Goal: Task Accomplishment & Management: Manage account settings

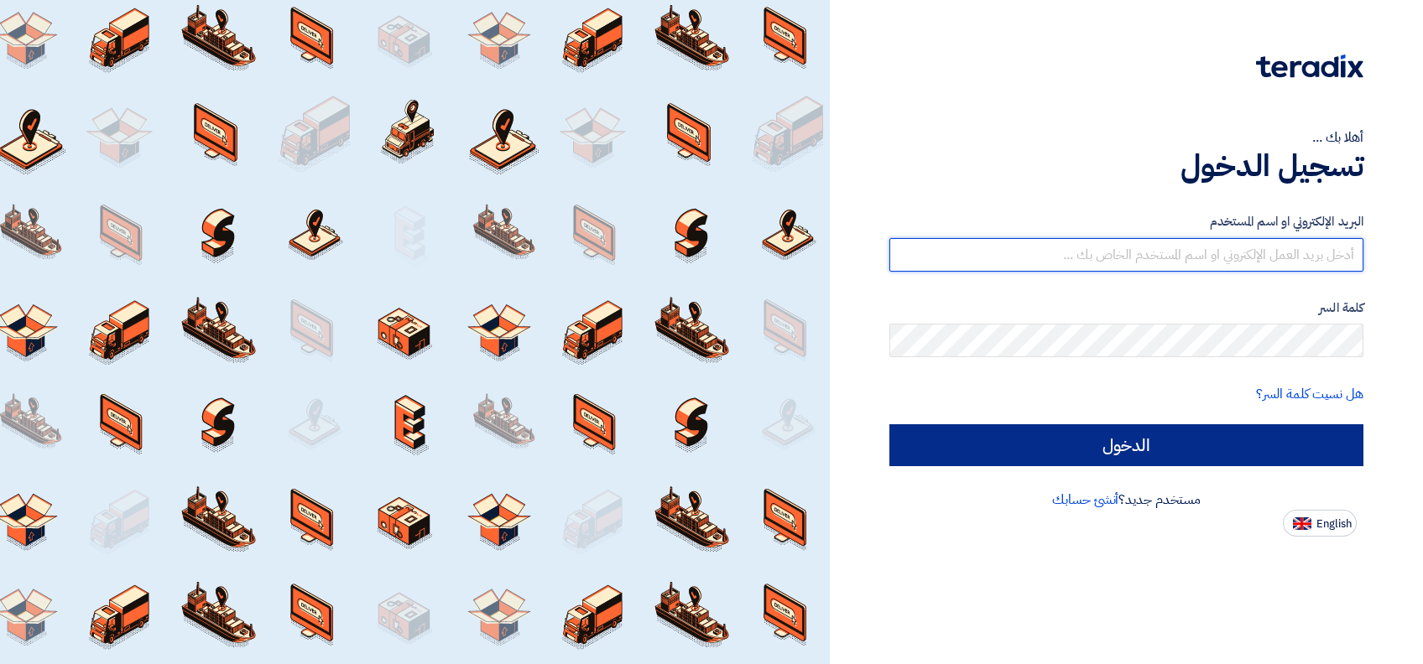
type input "[PERSON_NAME][EMAIL_ADDRESS][DOMAIN_NAME]"
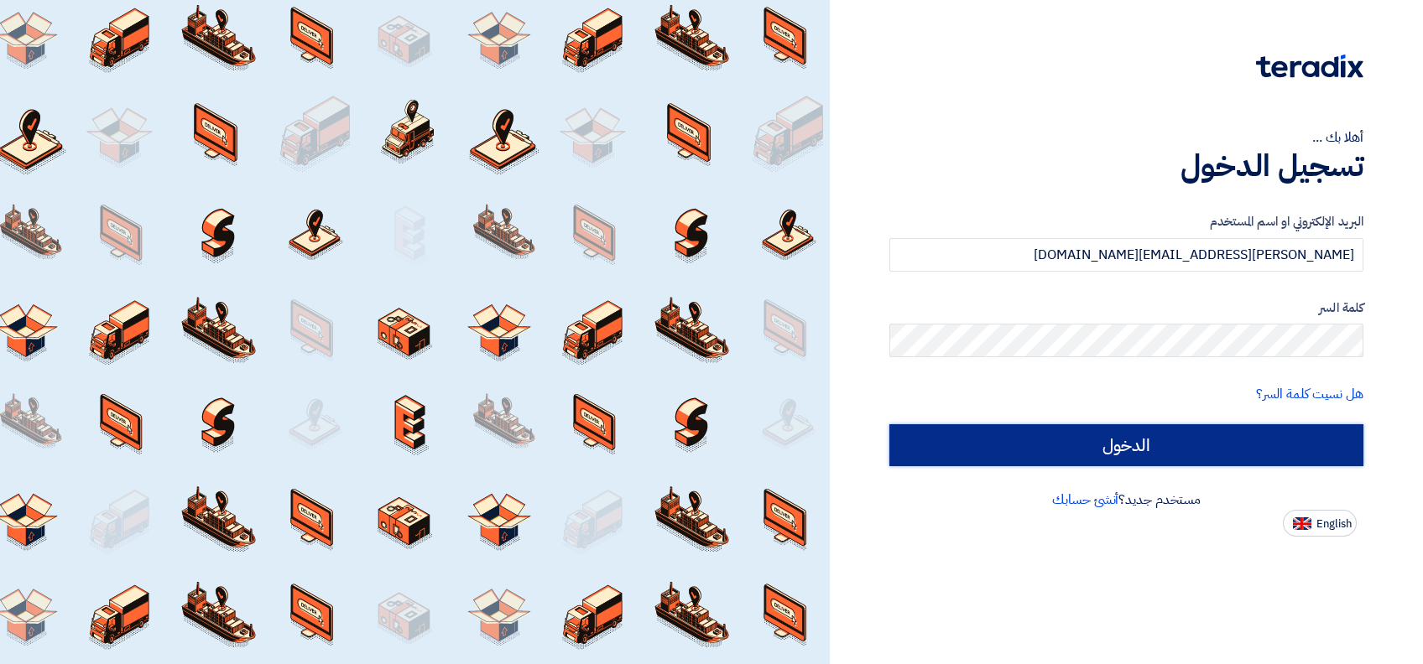
click at [1105, 450] on input "الدخول" at bounding box center [1126, 446] width 474 height 42
type input "Sign in"
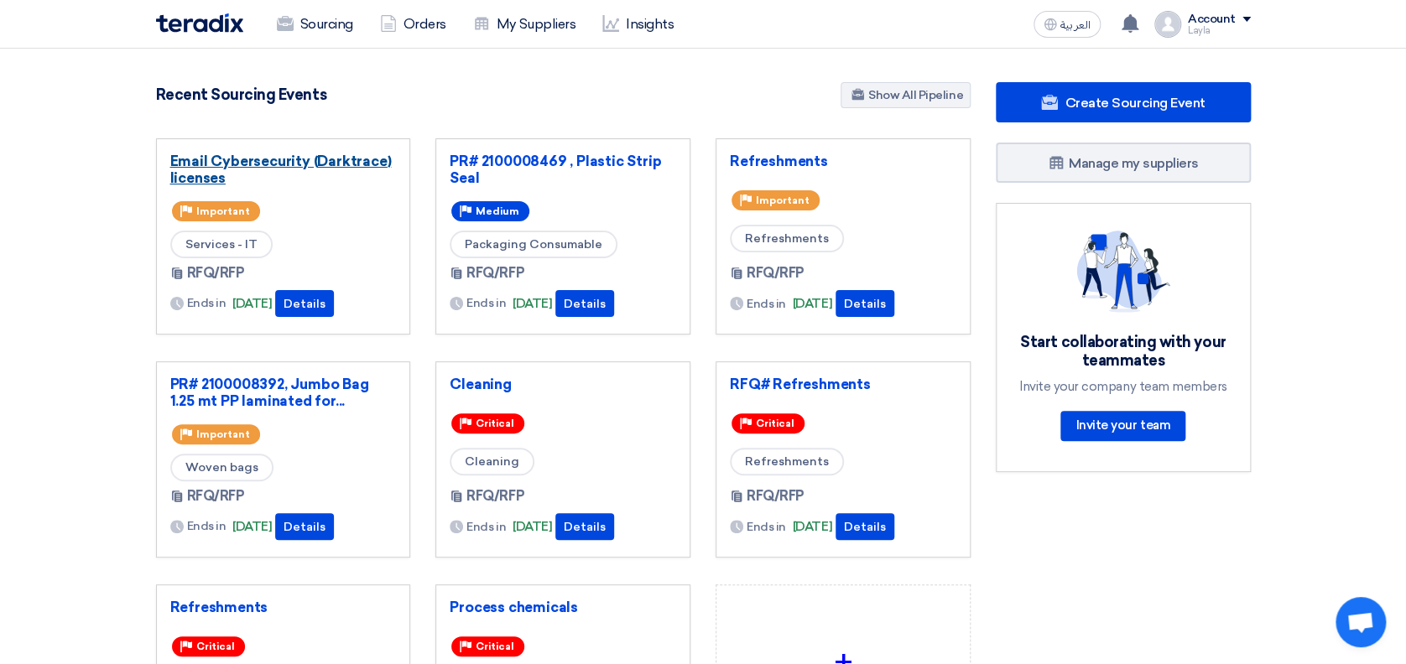
click at [242, 170] on link "Email Cybersecurity (Darktrace) licenses" at bounding box center [283, 170] width 227 height 34
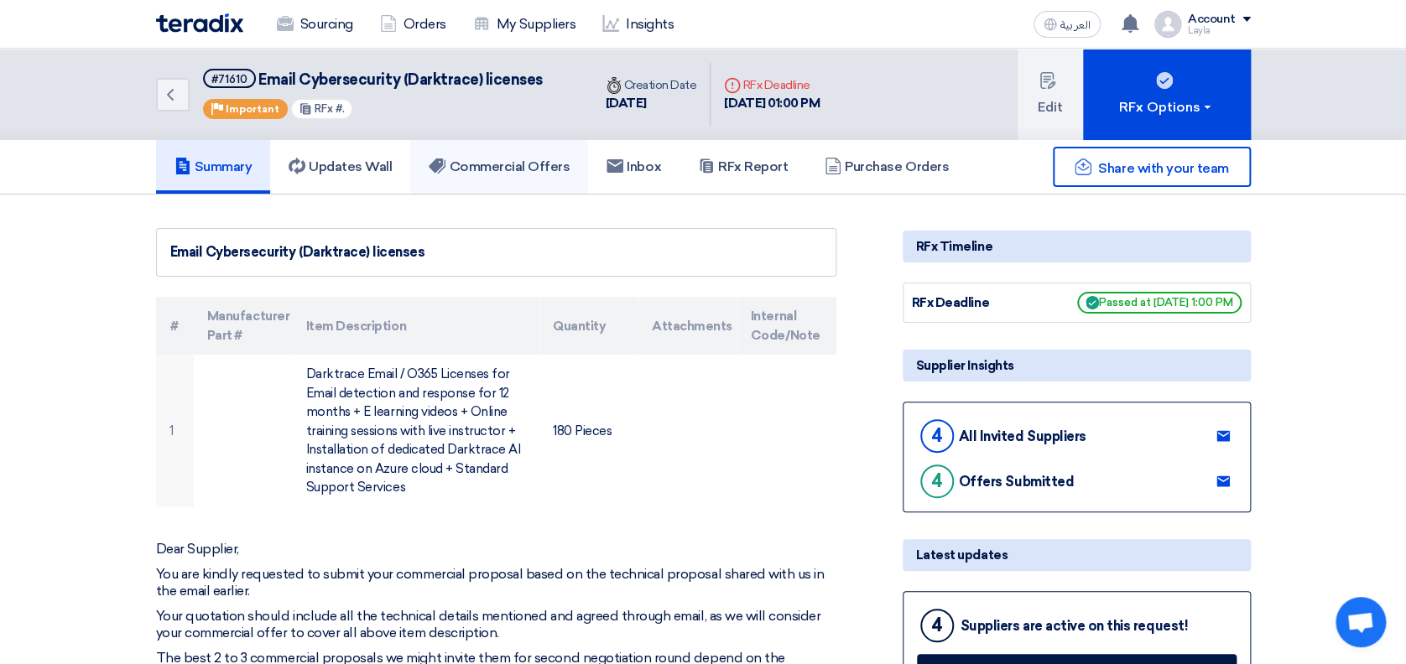
click at [530, 169] on h5 "Commercial Offers" at bounding box center [499, 167] width 141 height 17
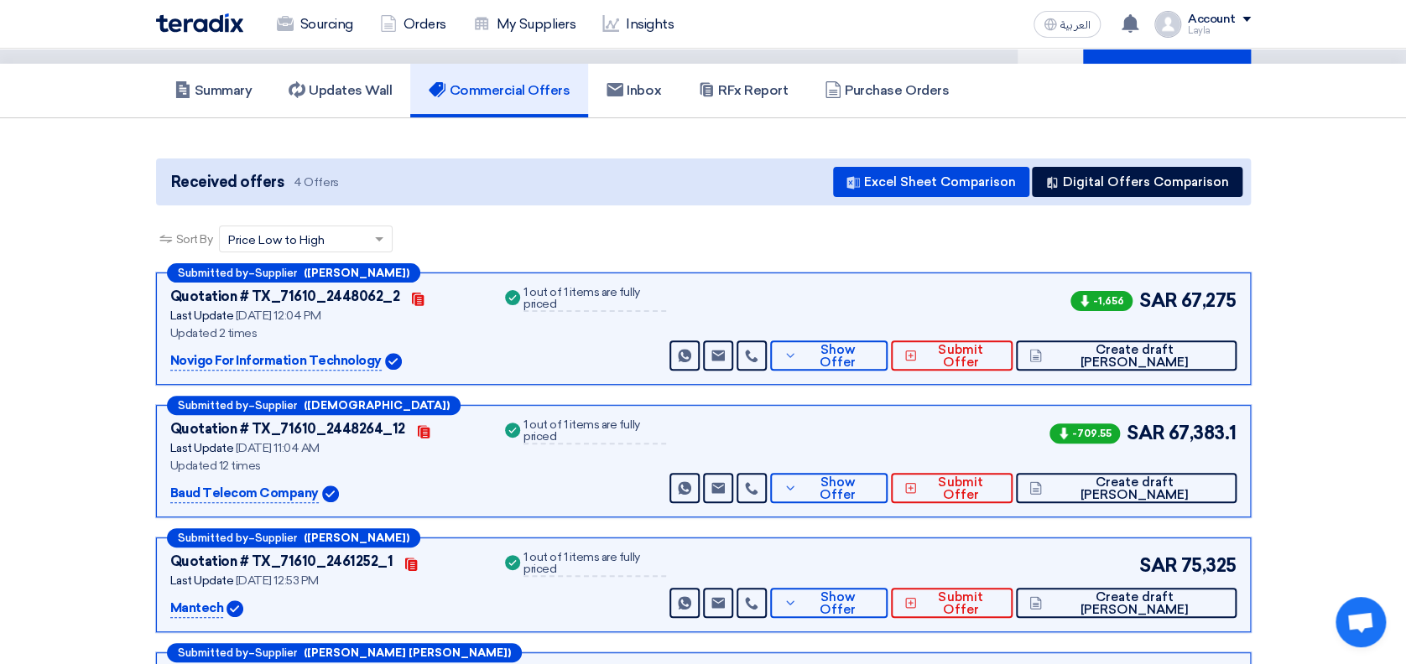
scroll to position [100, 0]
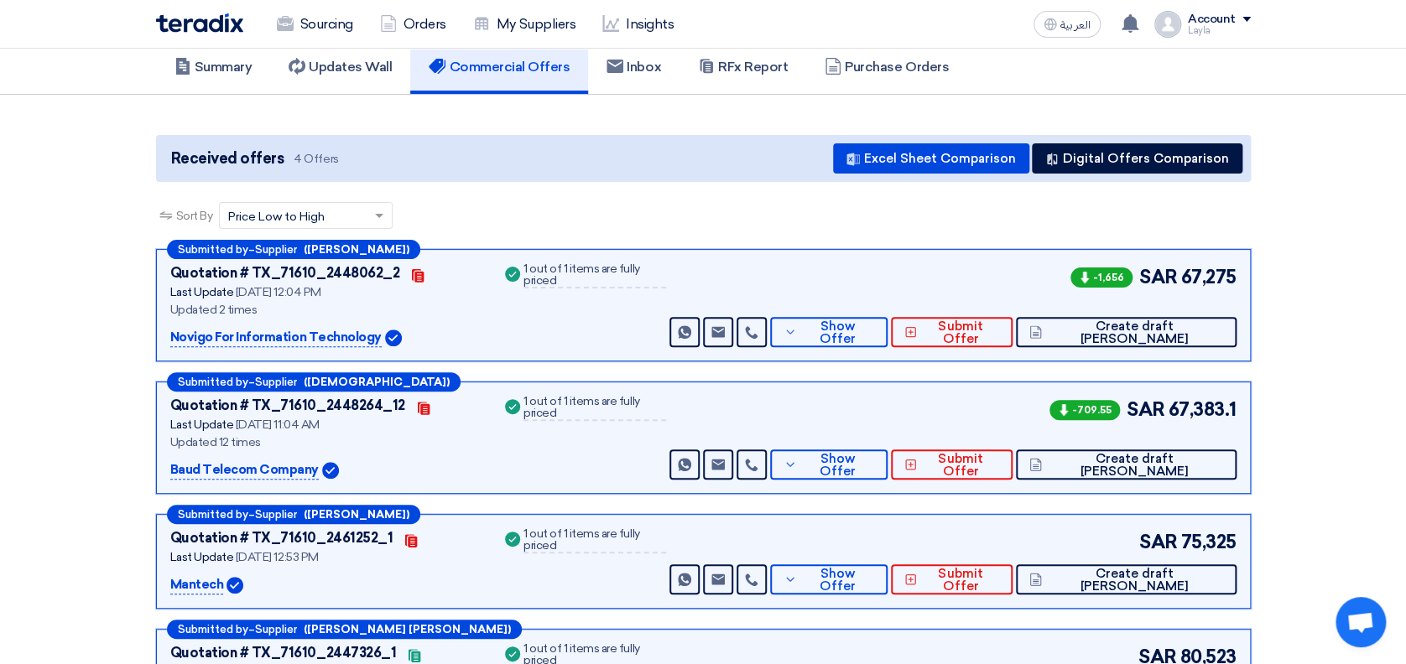
click at [1296, 372] on section "Received offers 4 Offers Excel Sheet Comparison Digital Offers Comparison Sort …" at bounding box center [703, 439] width 1406 height 689
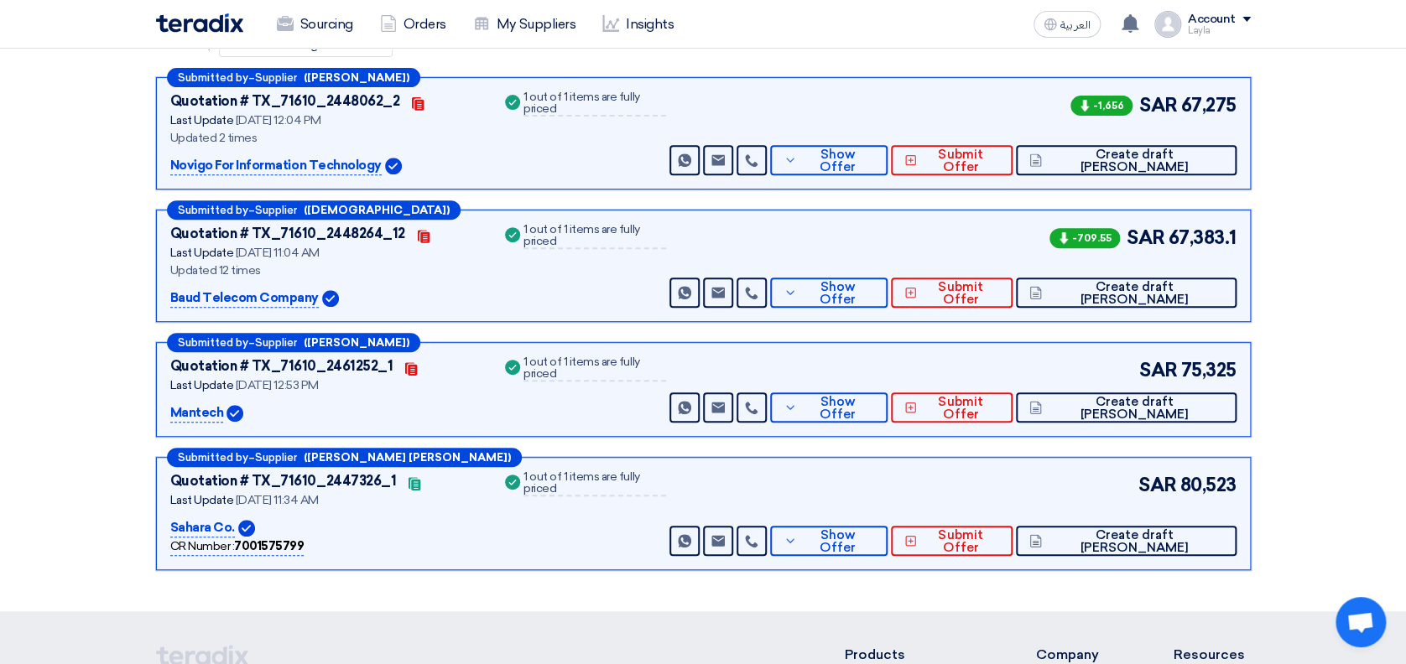
scroll to position [268, 0]
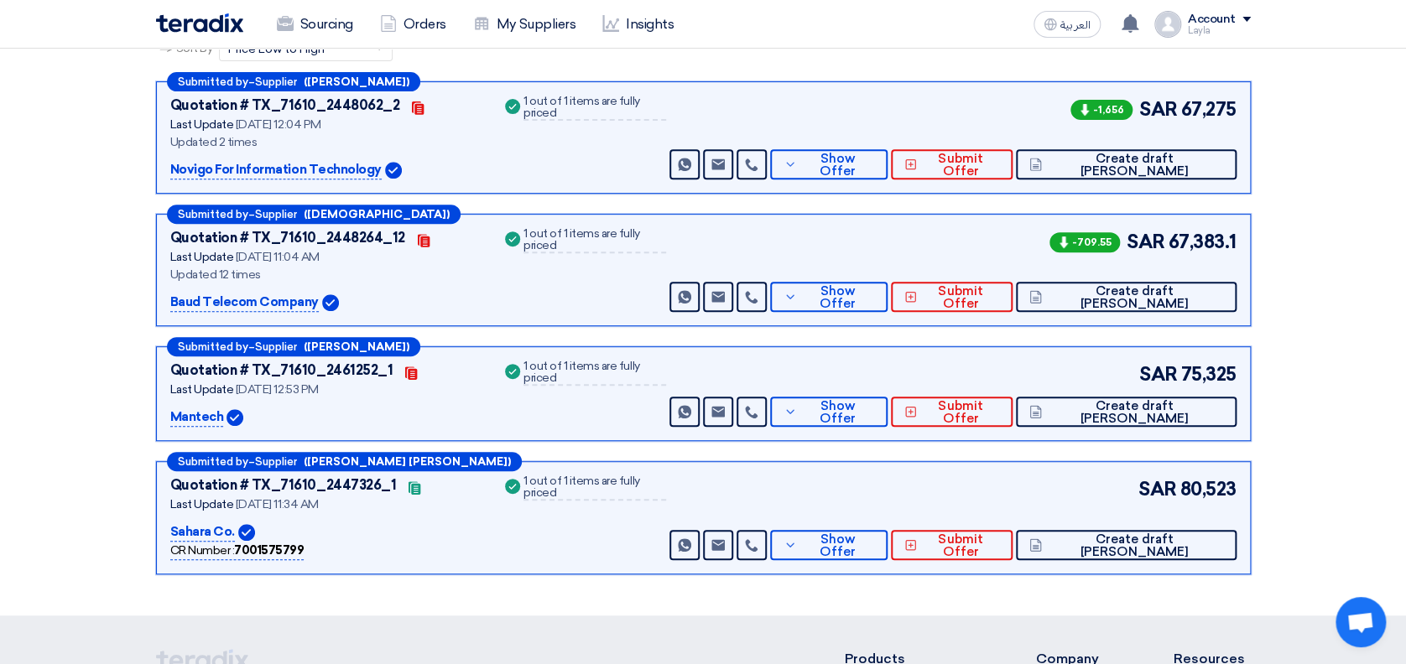
click at [1338, 314] on section "Received offers 4 Offers Excel Sheet Comparison Digital Offers Comparison Sort …" at bounding box center [703, 271] width 1406 height 689
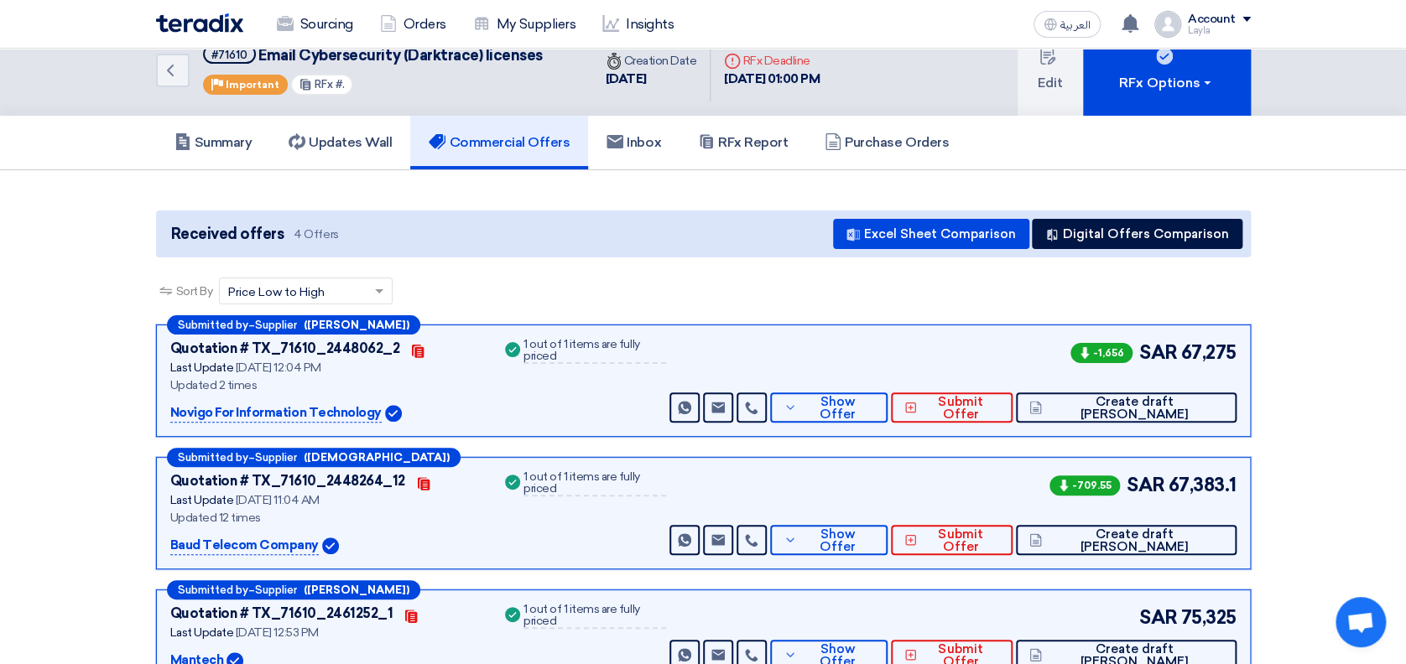
scroll to position [0, 0]
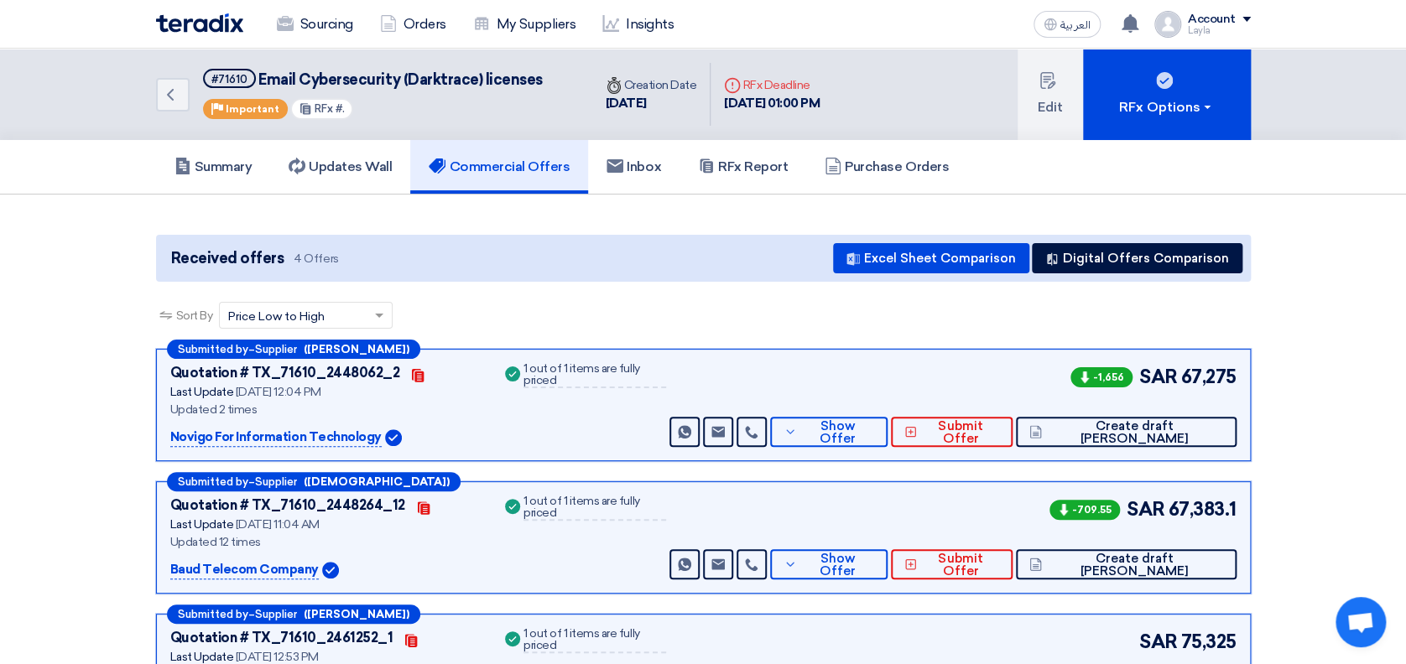
click at [1338, 254] on section "Received offers 4 Offers Excel Sheet Comparison Digital Offers Comparison Sort …" at bounding box center [703, 539] width 1406 height 689
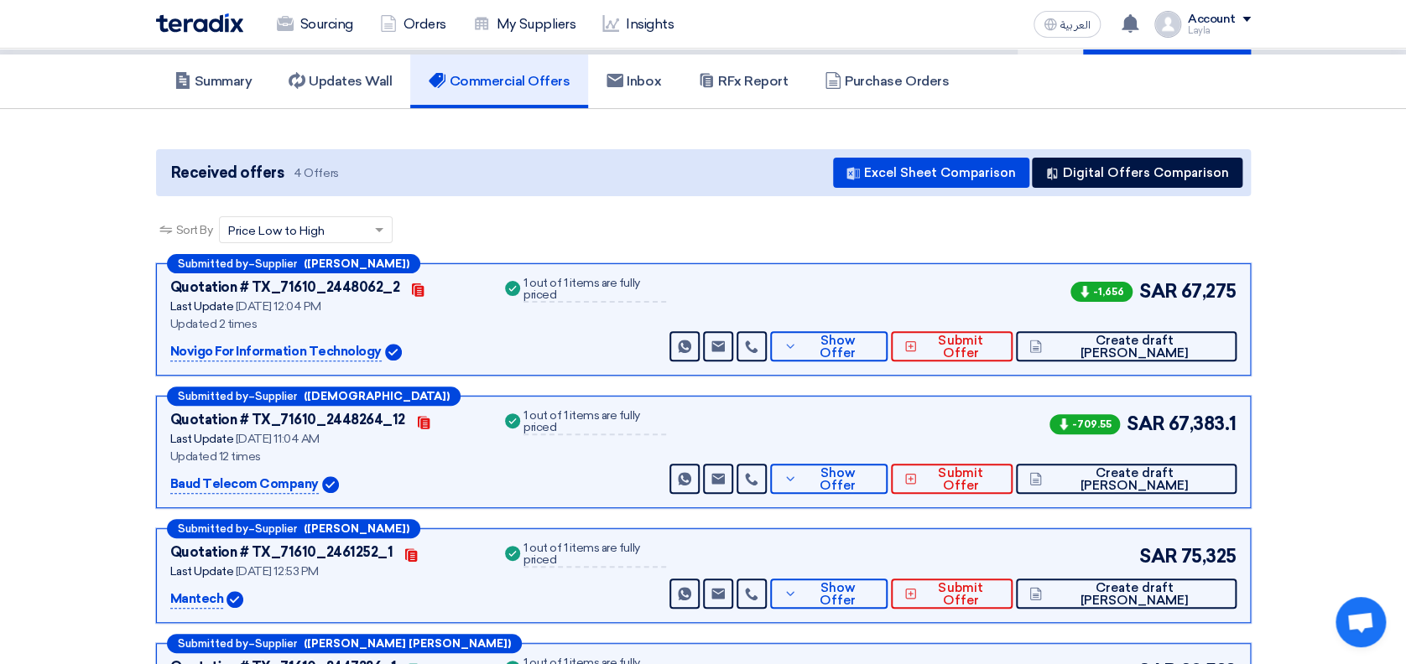
scroll to position [92, 0]
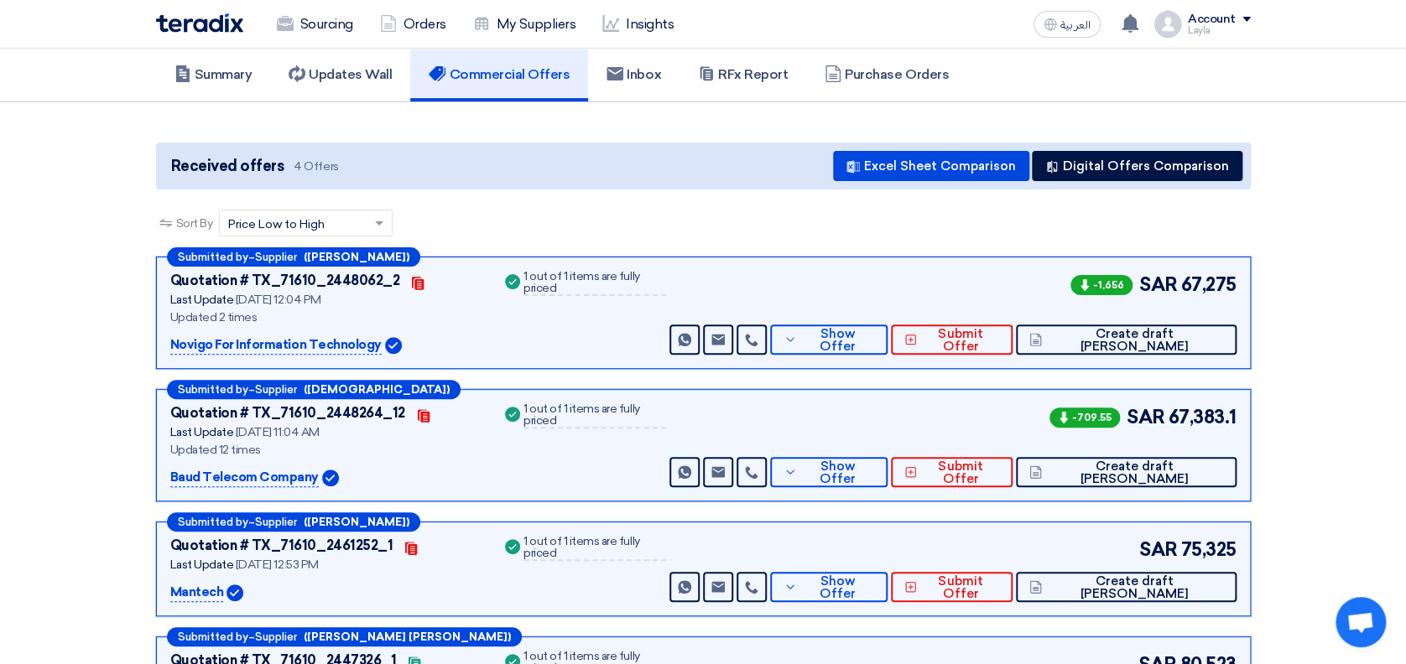
click at [1373, 254] on section "Received offers 4 Offers Excel Sheet Comparison Digital Offers Comparison Sort …" at bounding box center [703, 446] width 1406 height 689
click at [1315, 232] on section "Received offers 4 Offers Excel Sheet Comparison Digital Offers Comparison Sort …" at bounding box center [703, 446] width 1406 height 689
click at [879, 329] on button "Show Offer" at bounding box center [828, 340] width 117 height 30
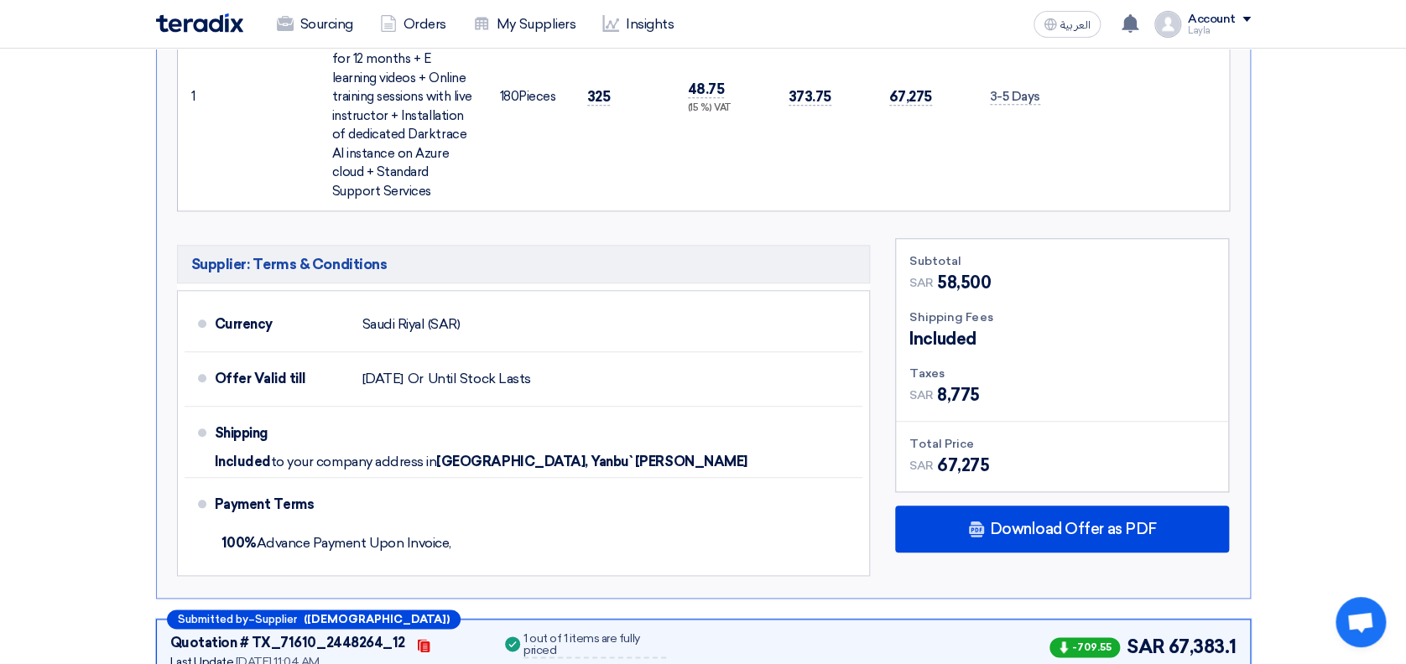
scroll to position [620, 0]
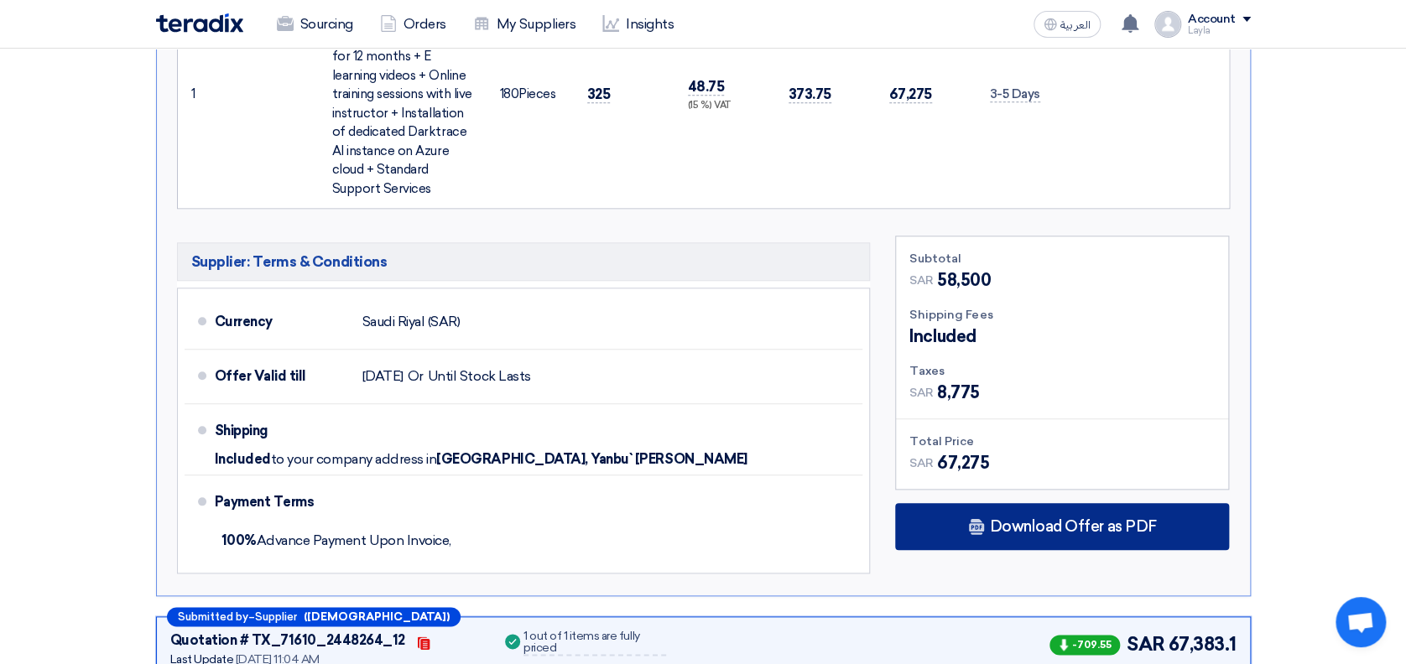
click at [1094, 529] on span "Download Offer as PDF" at bounding box center [1072, 526] width 167 height 15
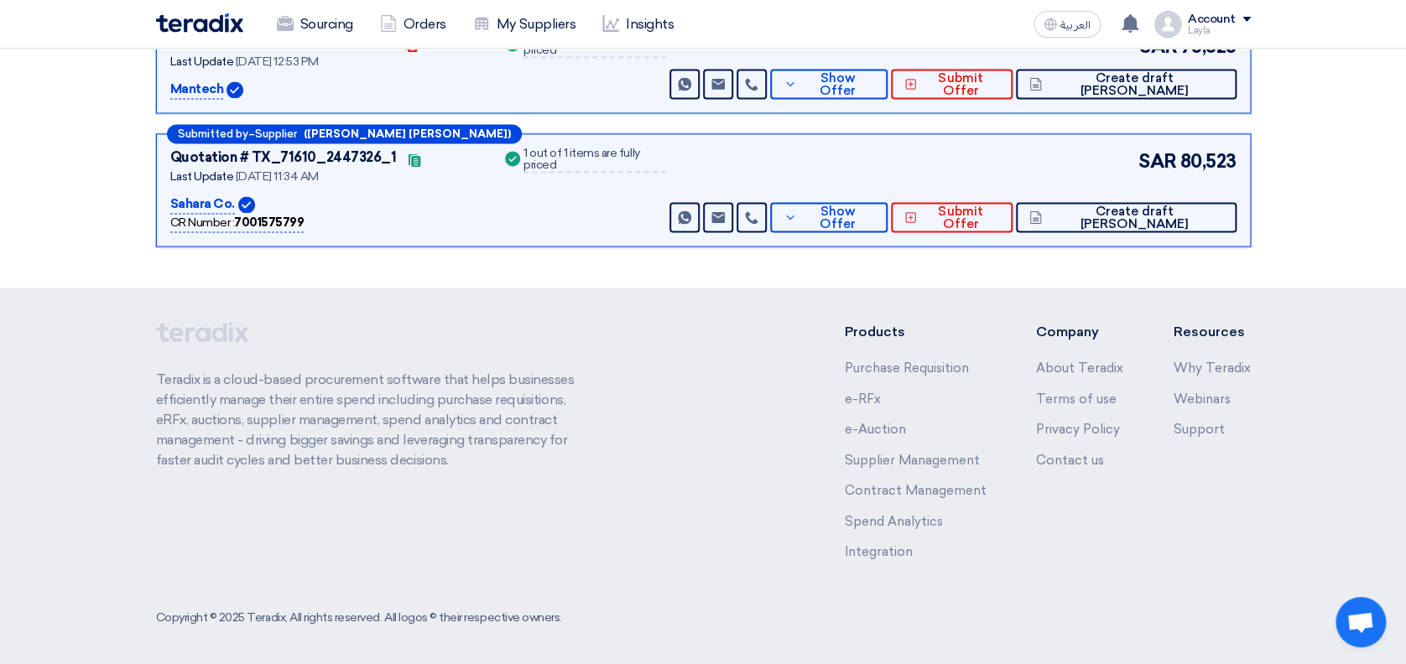
scroll to position [904, 0]
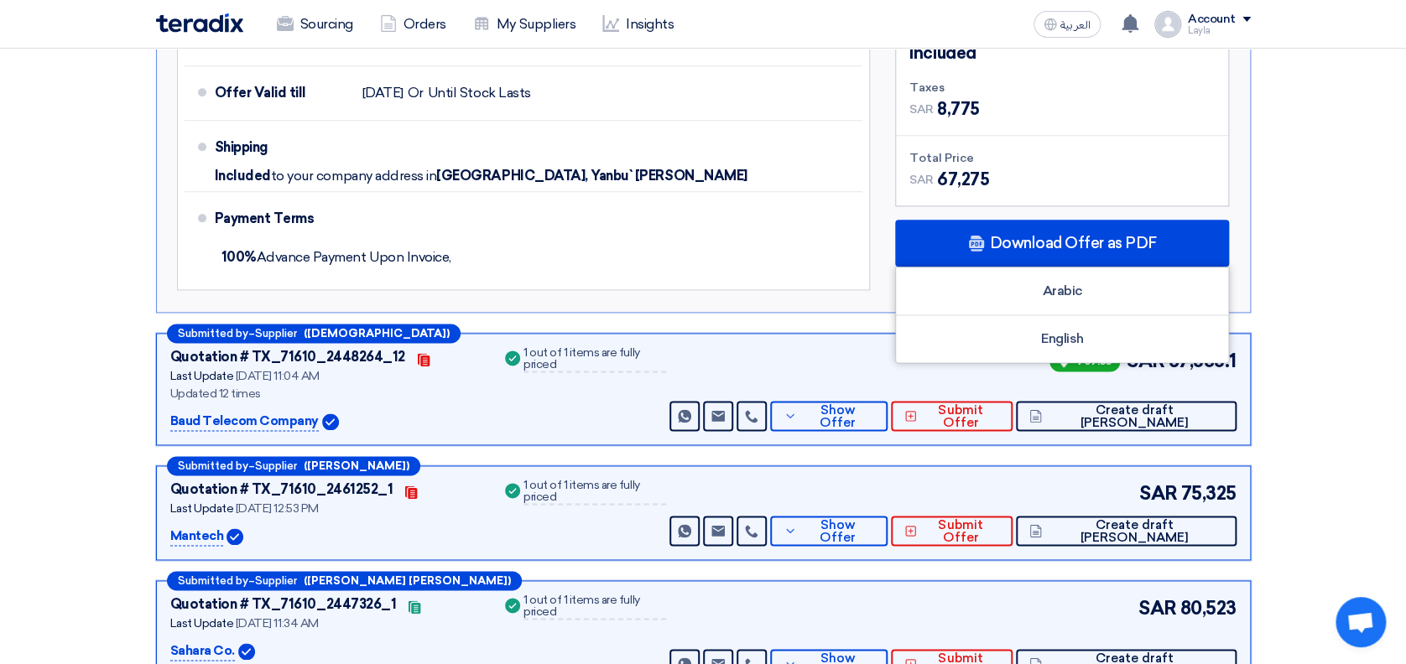
click at [1302, 242] on section "Received offers 4 Offers Excel Sheet Comparison Digital Offers Comparison Sort …" at bounding box center [703, 13] width 1406 height 1444
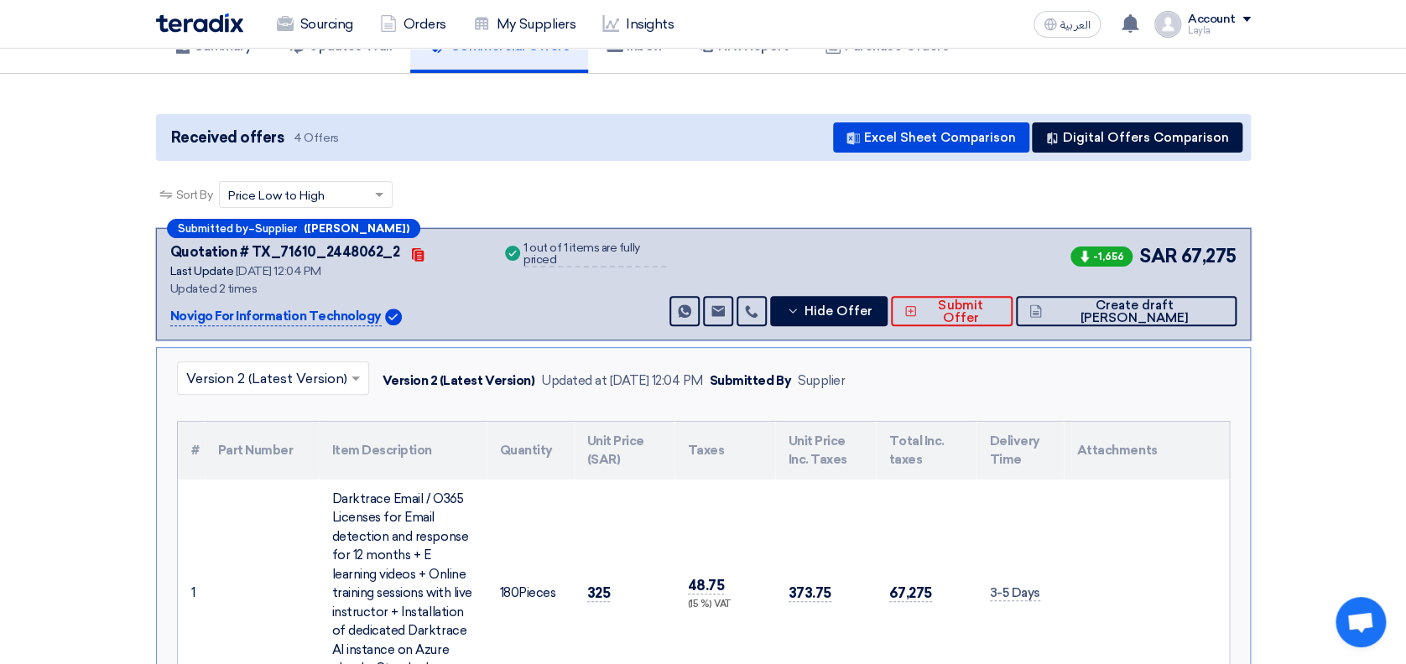
scroll to position [0, 0]
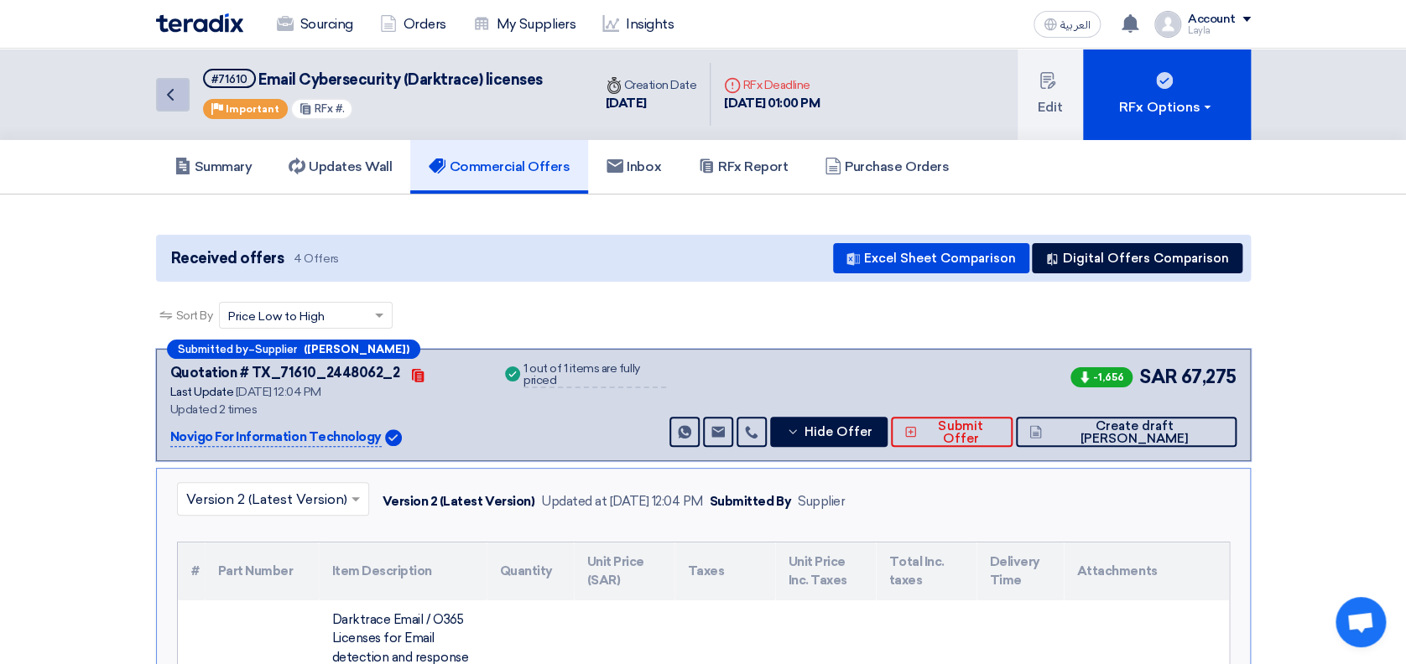
click at [175, 90] on icon "Back" at bounding box center [170, 95] width 20 height 20
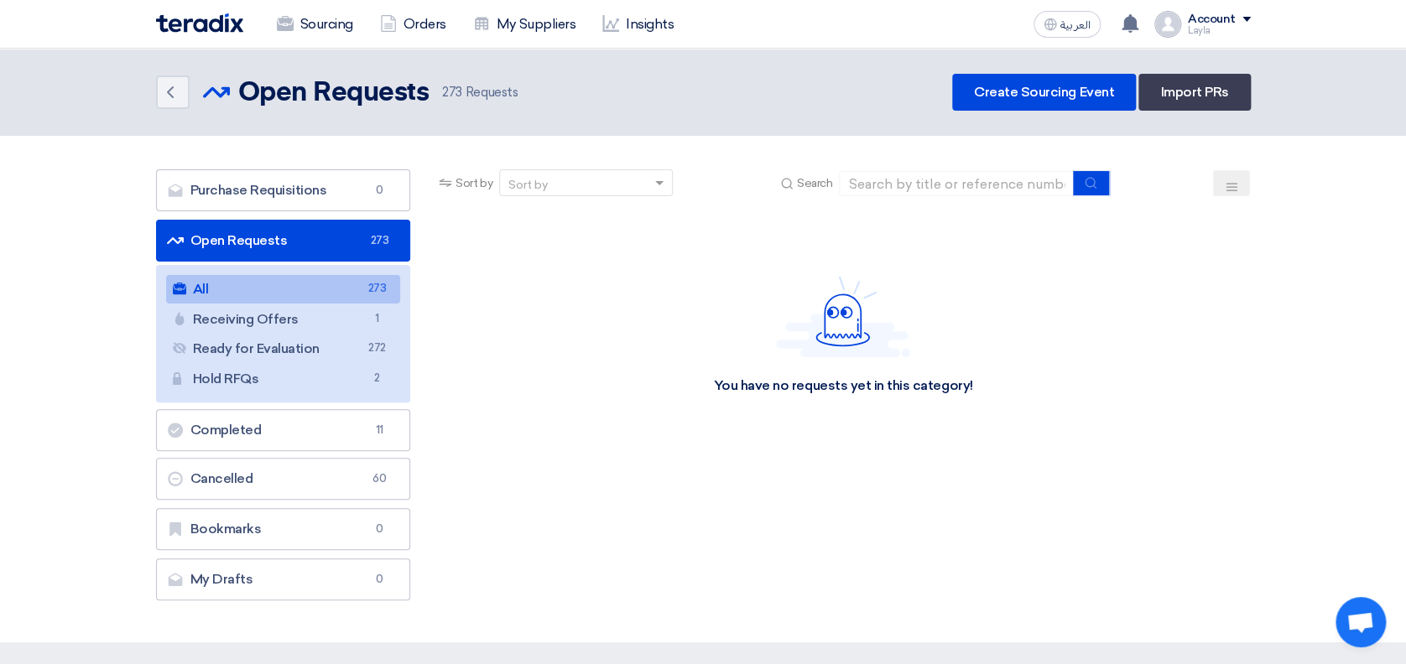
click at [201, 4] on div "Sourcing Orders My Suppliers Insights العربية ع You have a new offer for 'Email…" at bounding box center [703, 24] width 1120 height 48
click at [204, 18] on img at bounding box center [199, 22] width 87 height 19
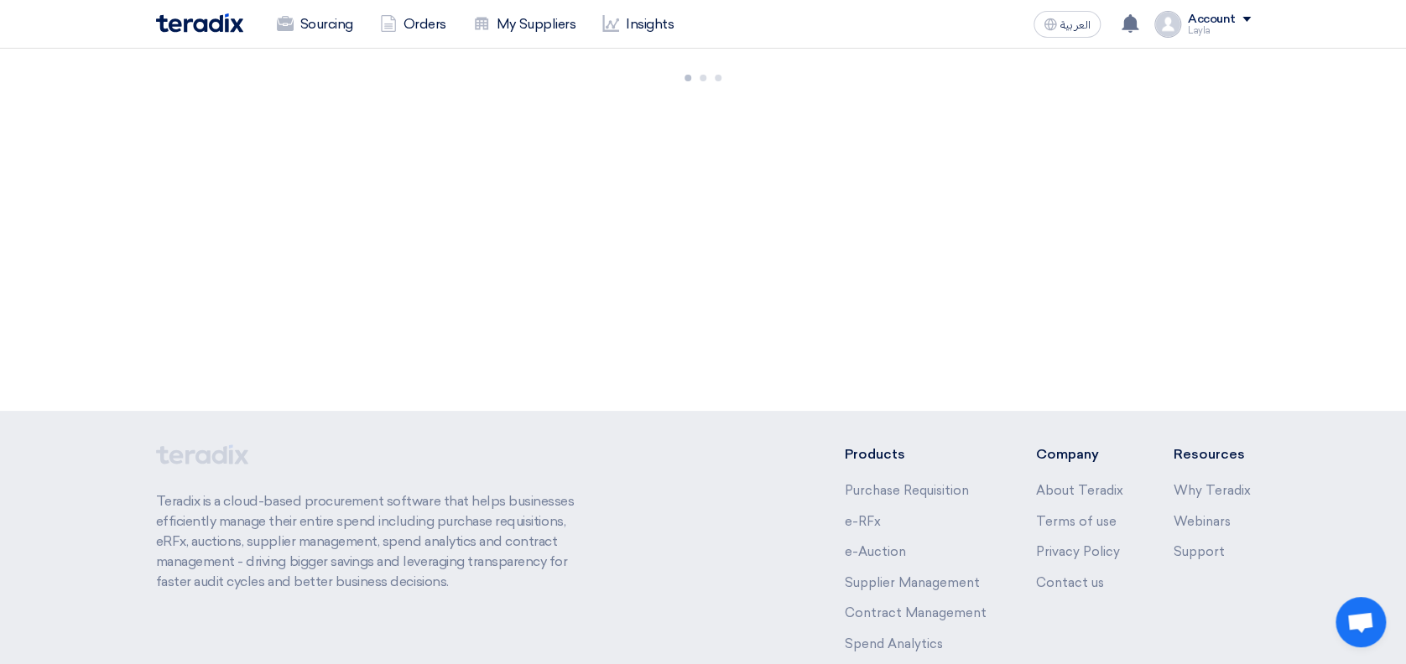
click at [1228, 23] on div "Account" at bounding box center [1212, 20] width 48 height 14
click at [1120, 192] on link "Settings" at bounding box center [1163, 197] width 148 height 19
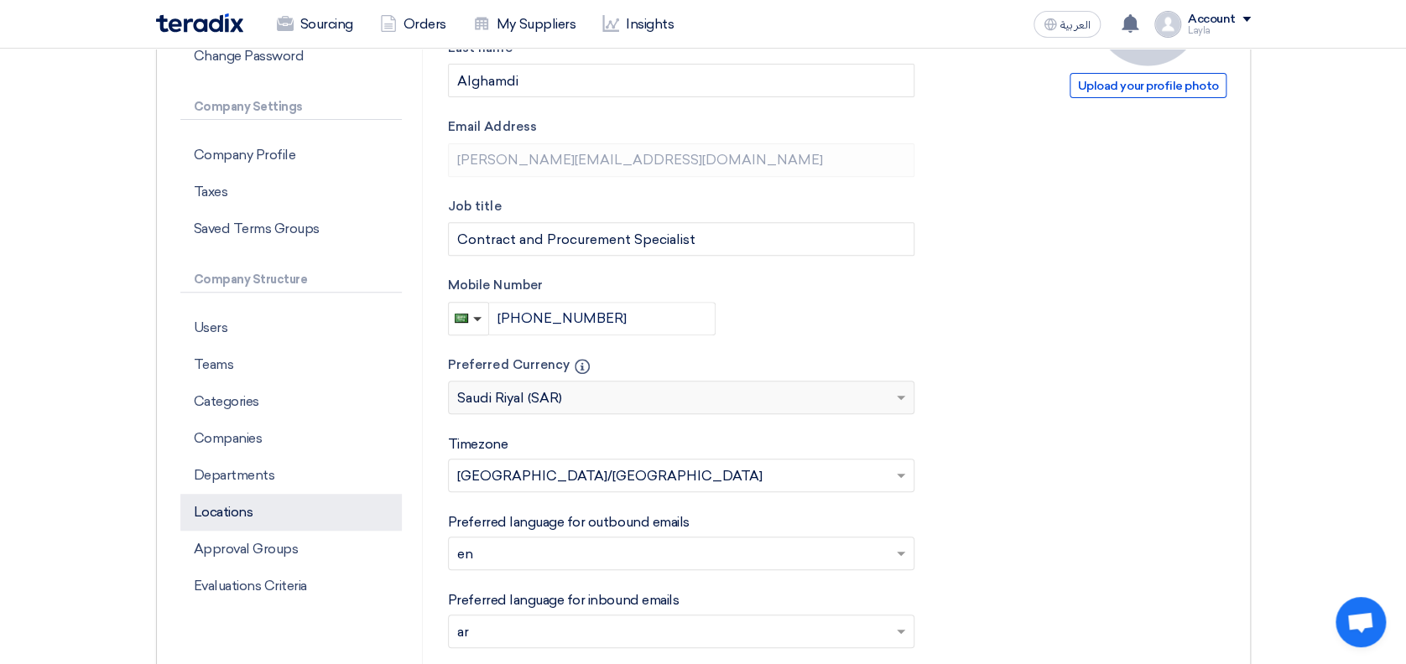
scroll to position [223, 0]
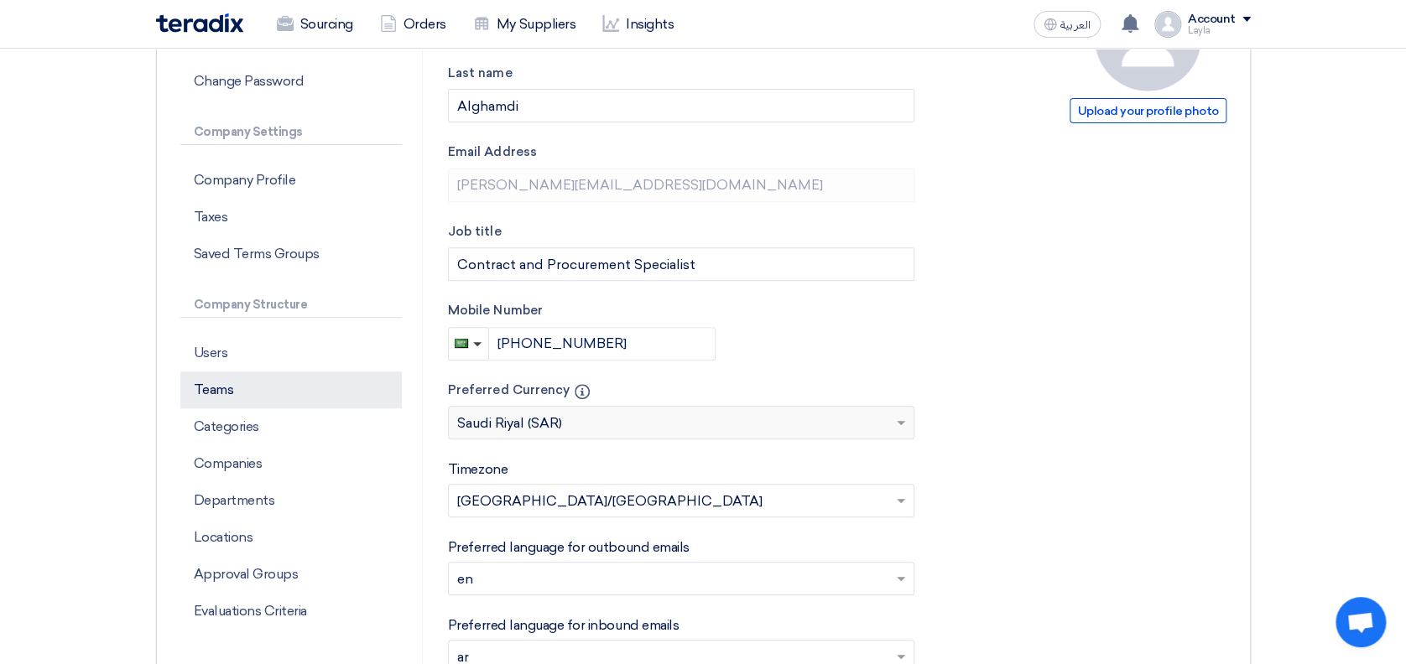
click at [250, 382] on p "Teams" at bounding box center [290, 390] width 221 height 37
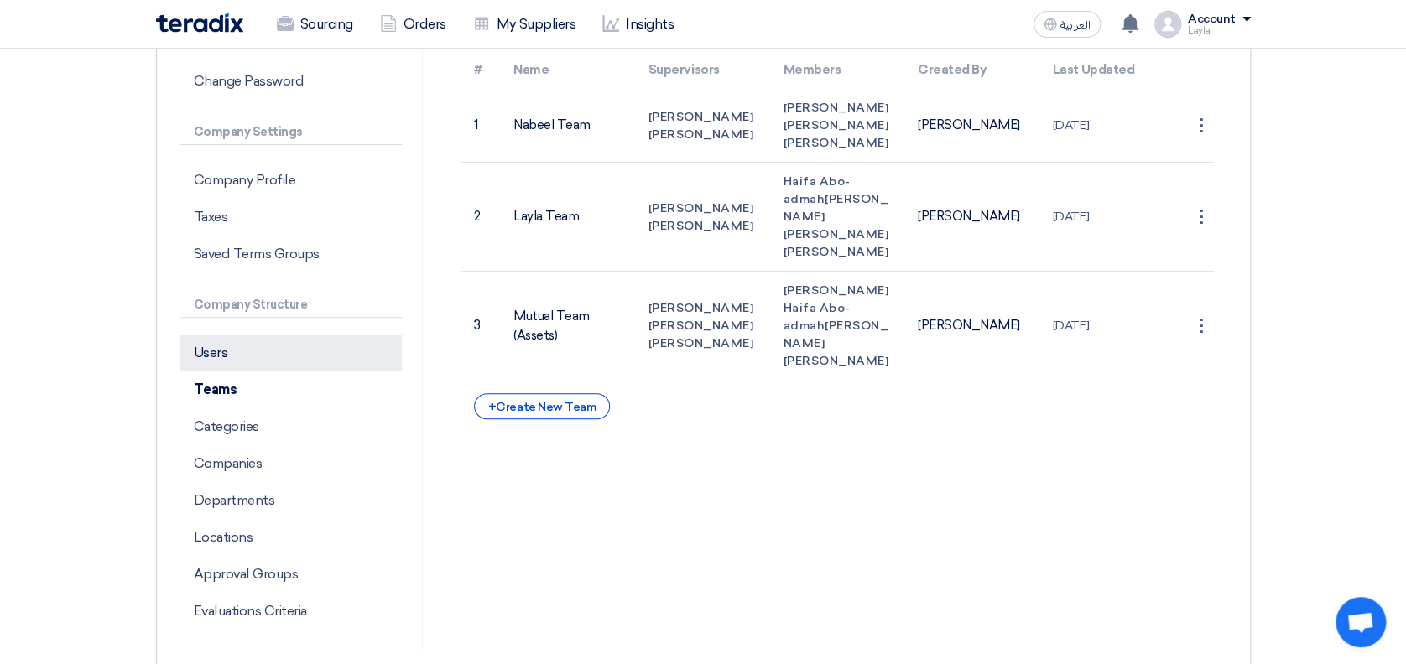
click at [245, 346] on p "Users" at bounding box center [290, 353] width 221 height 37
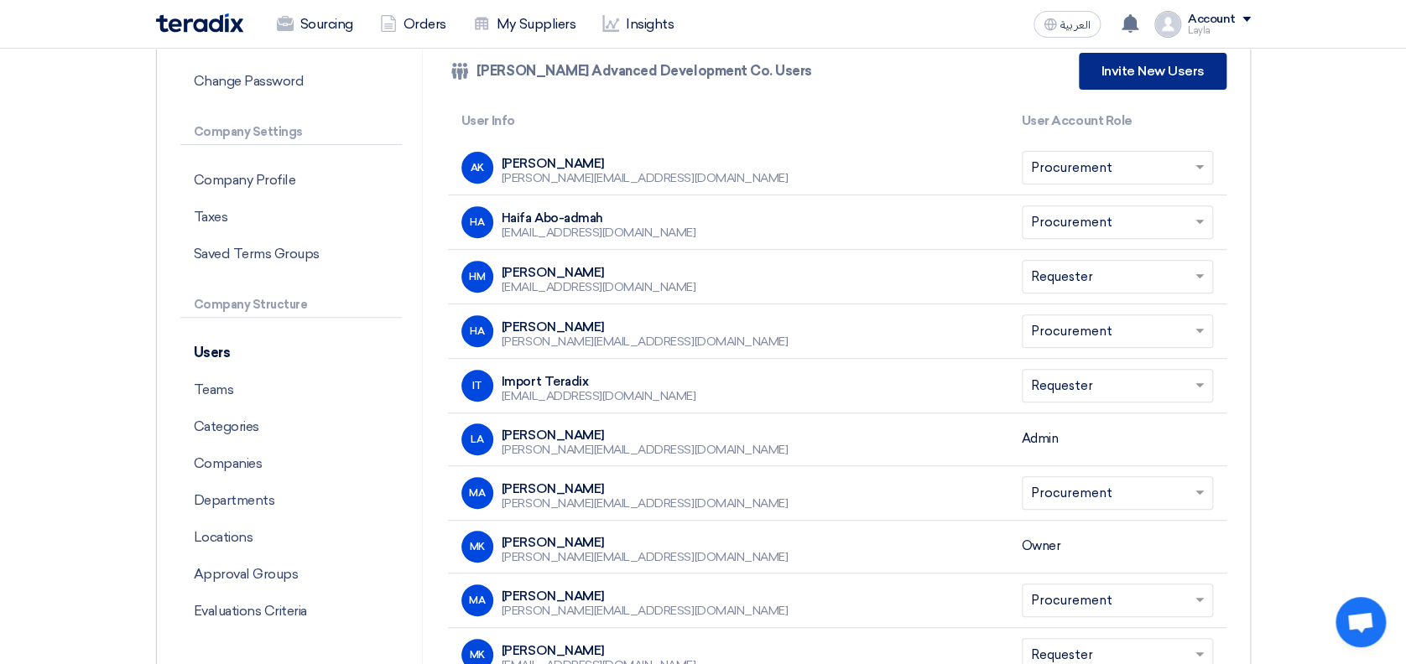
click at [1158, 74] on link "Invite New Users" at bounding box center [1152, 71] width 147 height 37
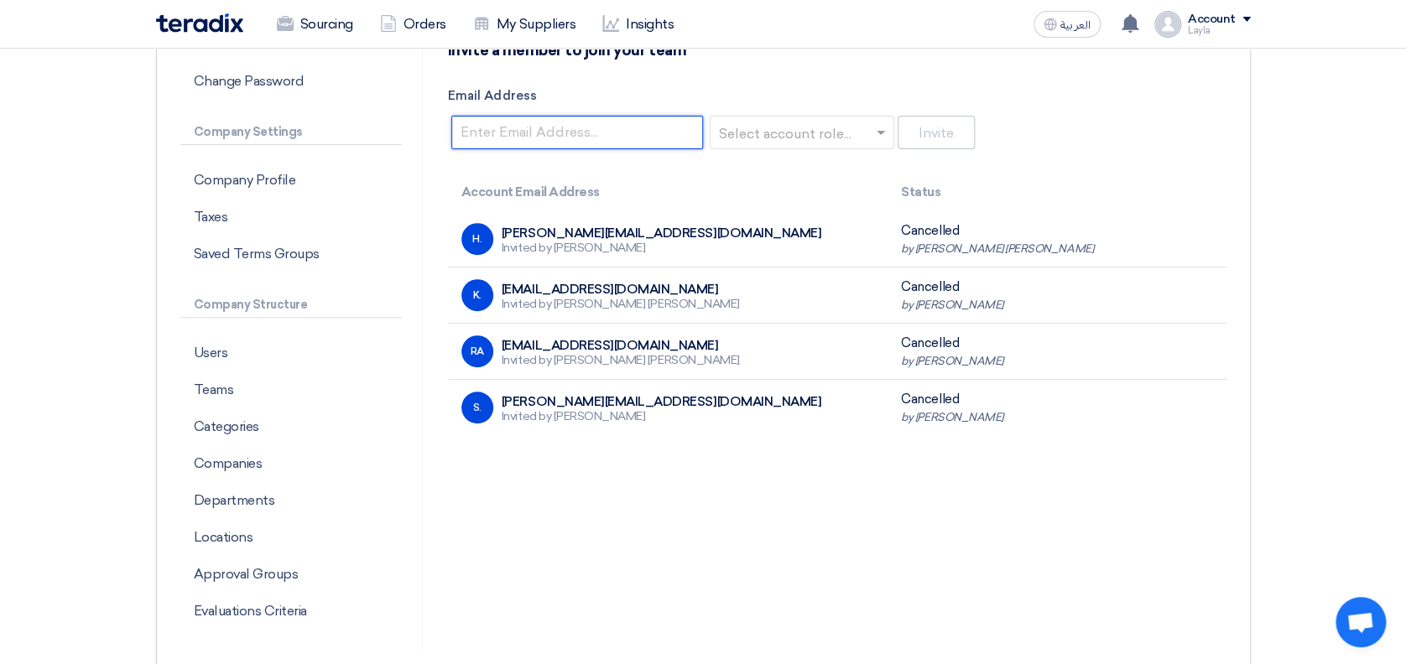
click at [666, 129] on input "Email Address" at bounding box center [577, 133] width 252 height 34
type input "[EMAIL_ADDRESS][DOMAIN_NAME]"
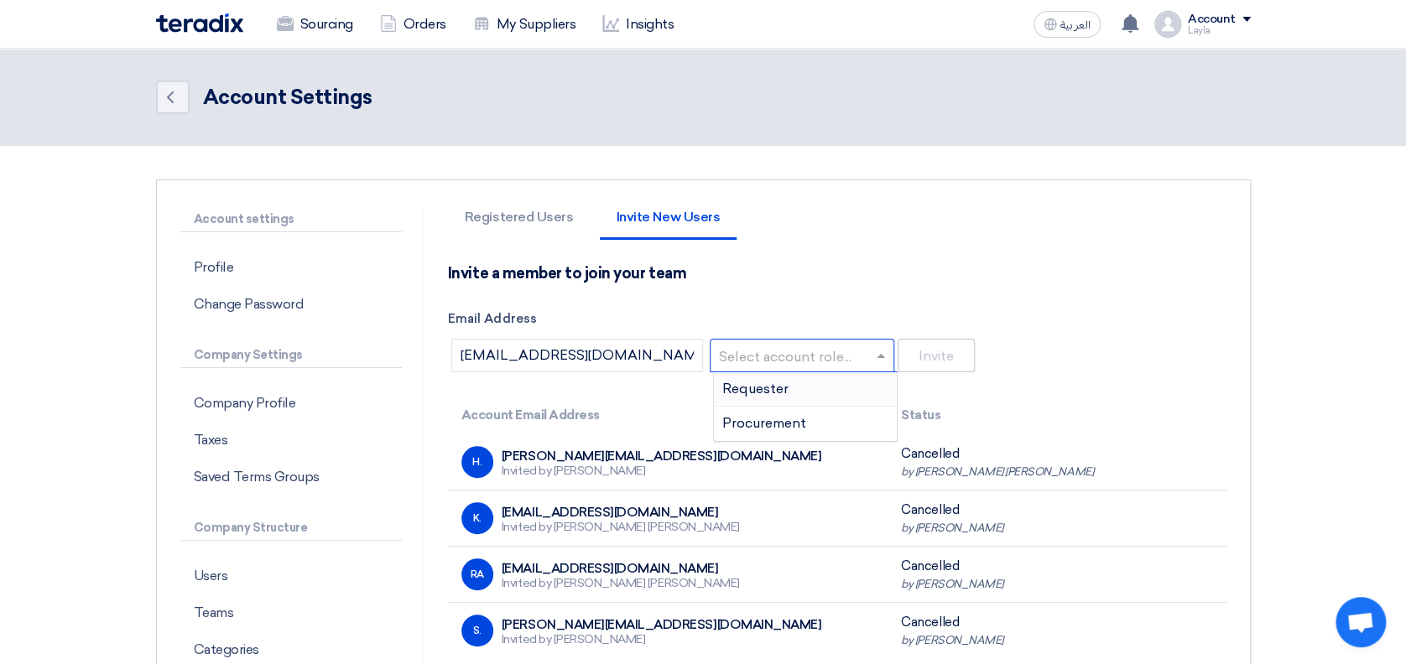
click at [774, 355] on input "text" at bounding box center [796, 357] width 149 height 28
click at [774, 425] on span "Procurement" at bounding box center [764, 423] width 84 height 16
click at [946, 361] on button "Invite" at bounding box center [936, 356] width 77 height 34
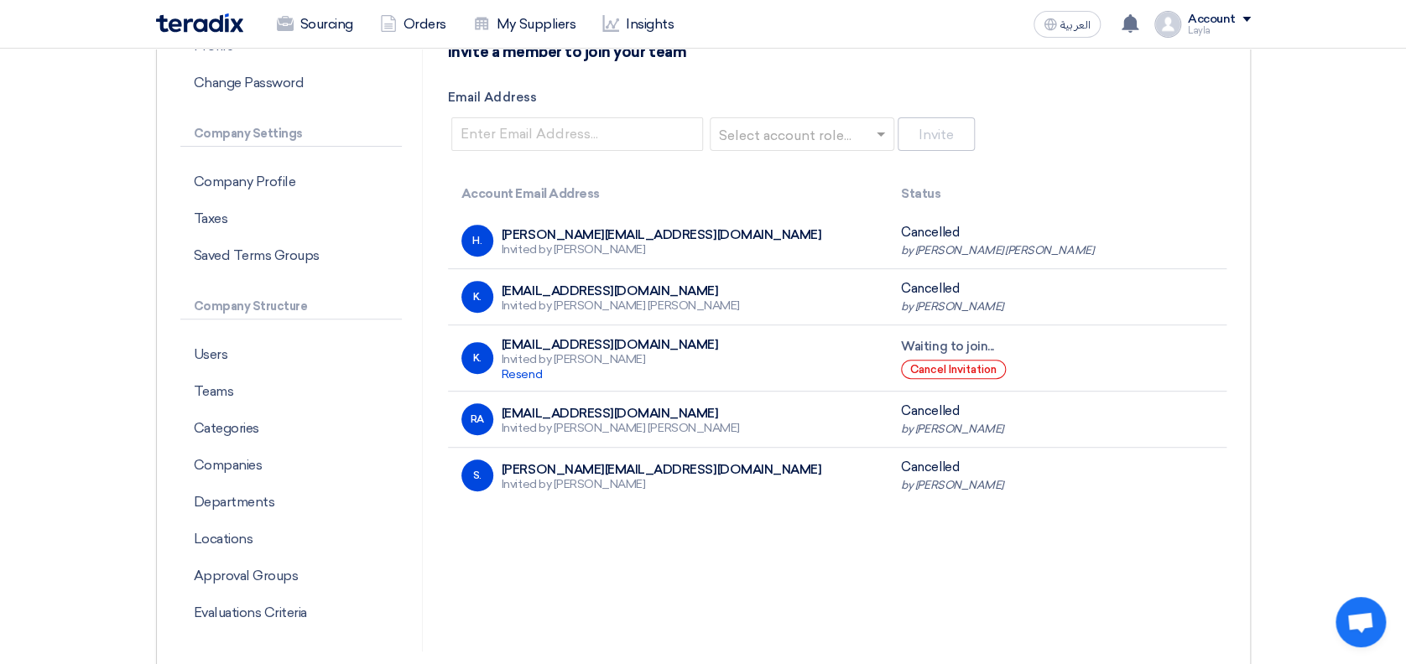
scroll to position [112, 0]
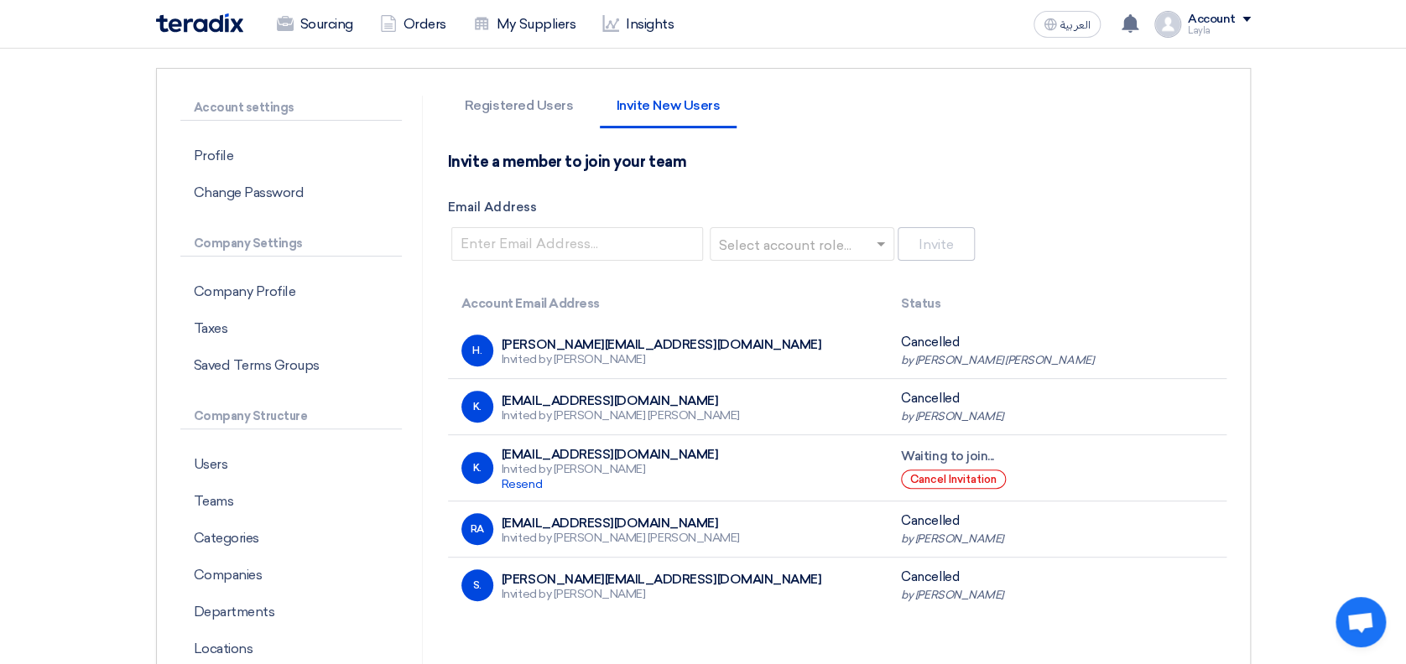
click at [1324, 311] on section "Account settings Profile Change Password Company Settings Company Profile Taxes…" at bounding box center [703, 428] width 1406 height 789
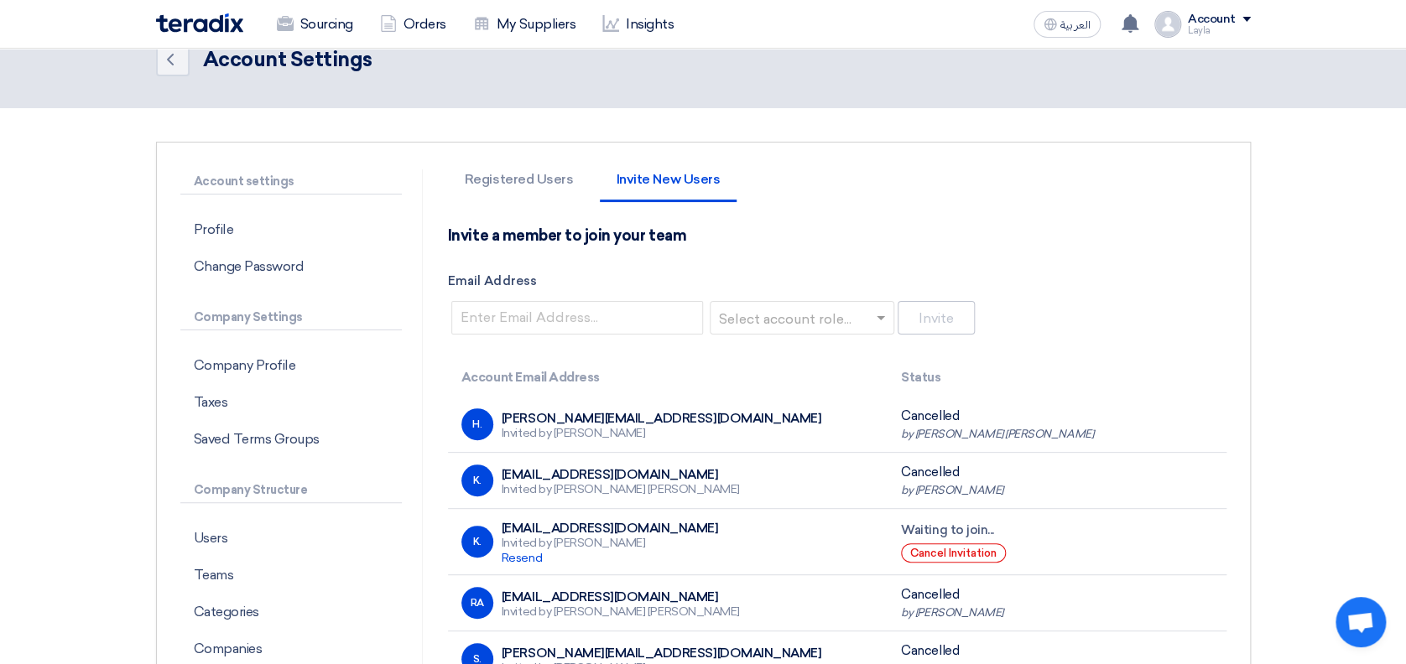
scroll to position [0, 0]
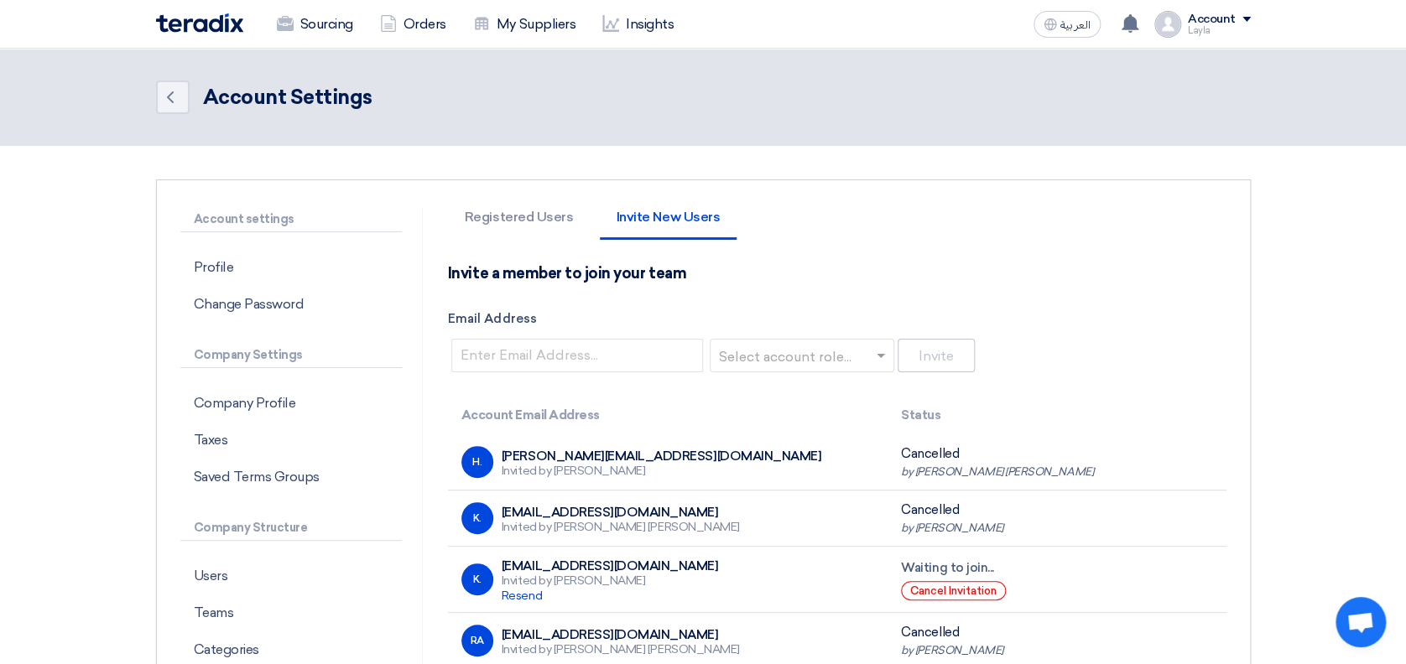
click at [1274, 201] on section "Account settings Profile Change Password Company Settings Company Profile Taxes…" at bounding box center [703, 540] width 1406 height 789
click at [929, 235] on ul "Registered Users Invite New Users" at bounding box center [837, 225] width 779 height 37
click at [216, 15] on img at bounding box center [199, 22] width 87 height 19
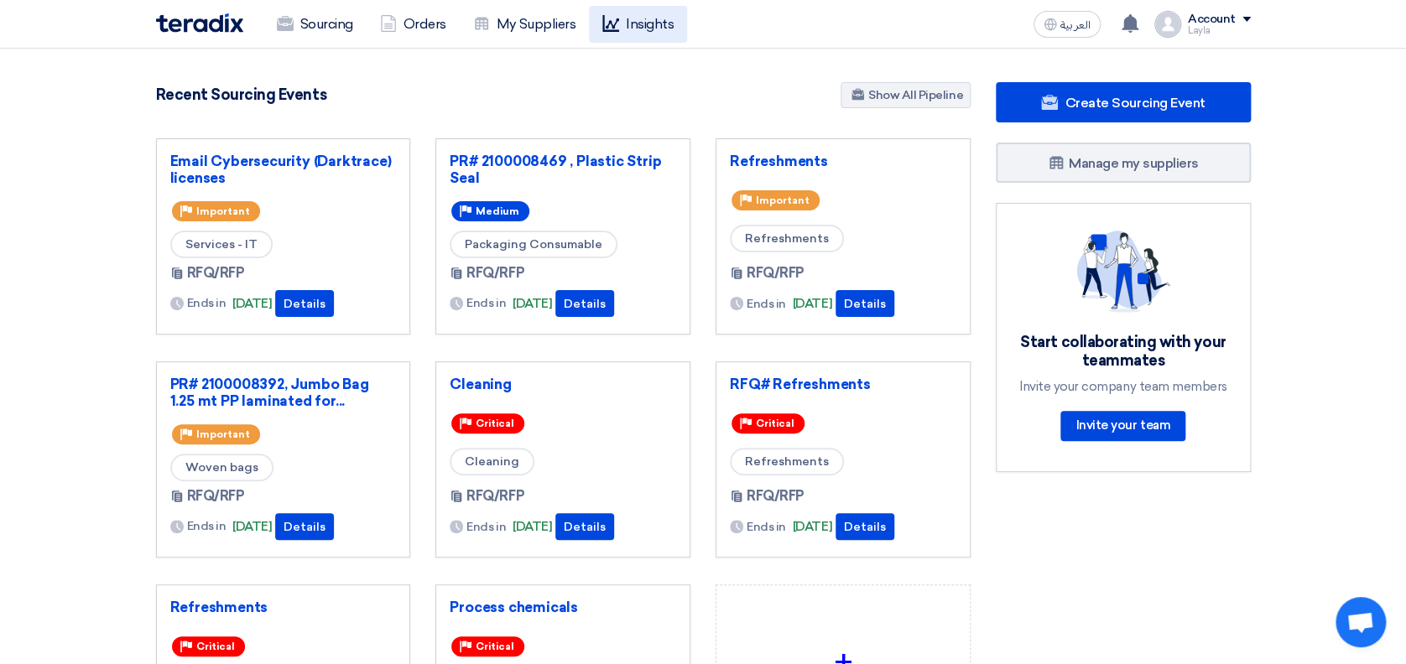
click at [657, 23] on link "Insights" at bounding box center [638, 24] width 98 height 37
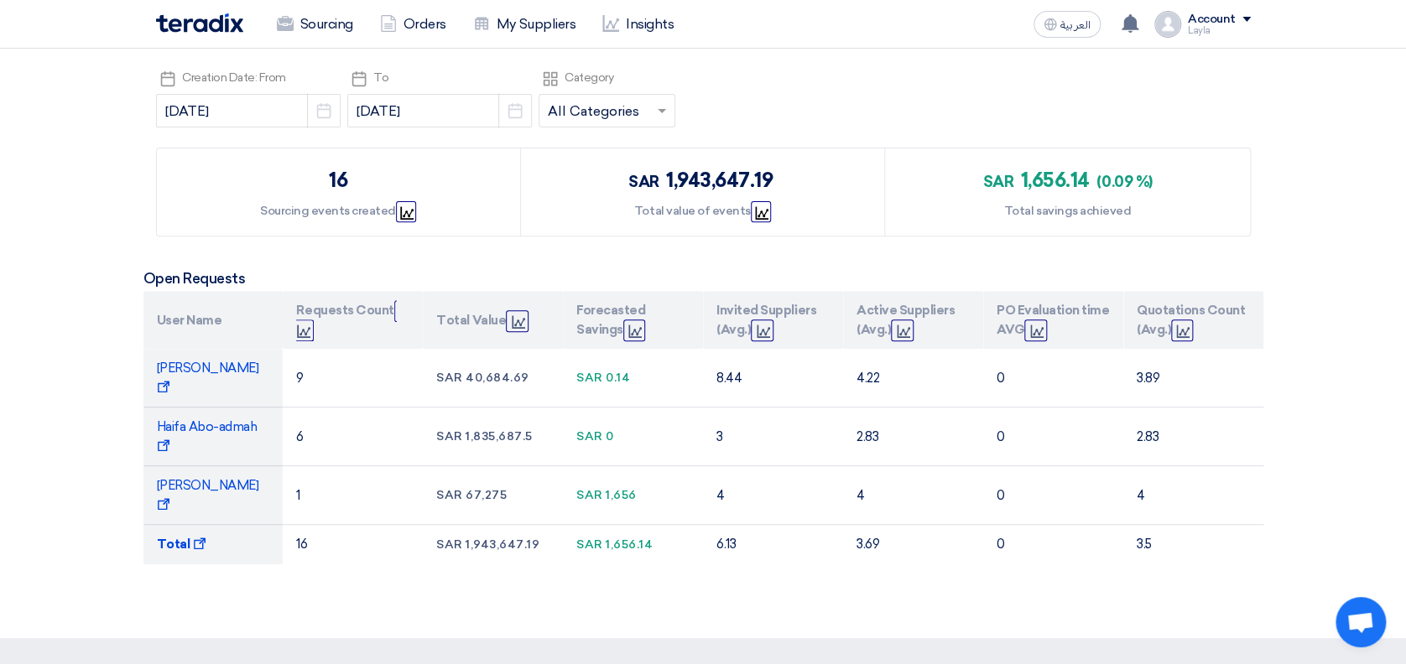
scroll to position [223, 0]
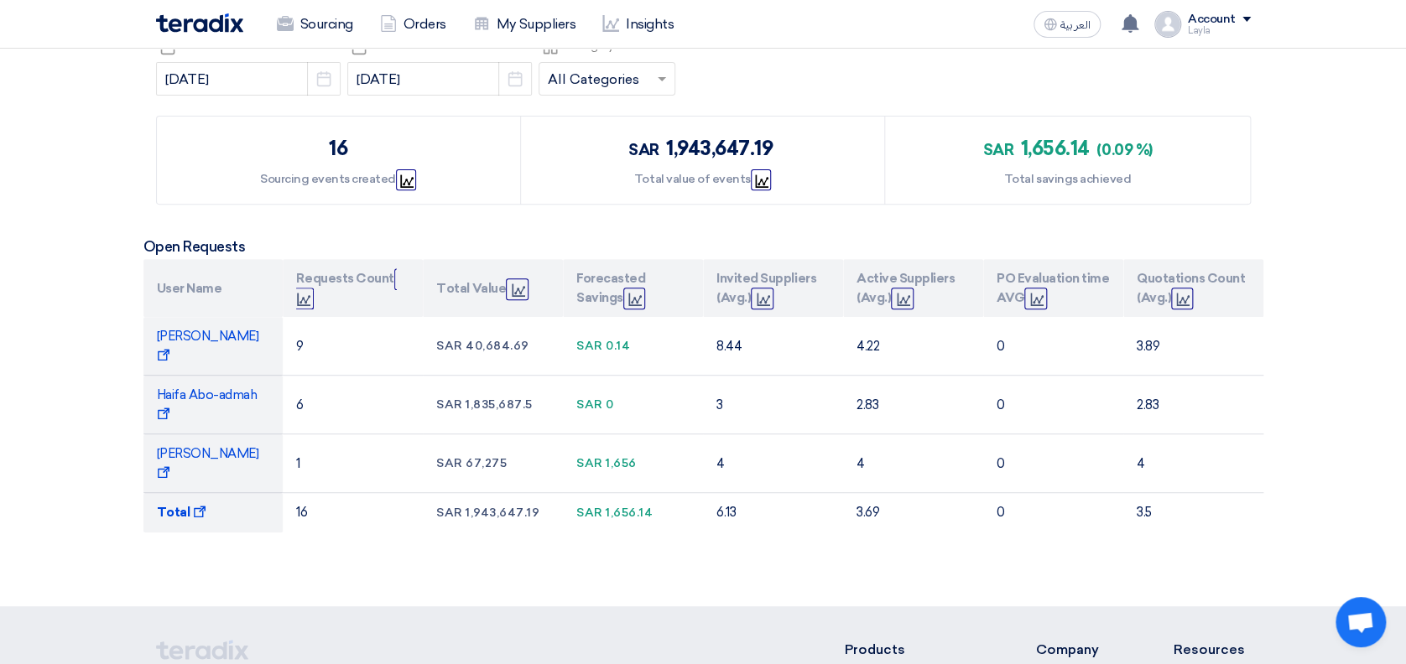
click at [1347, 180] on section "Pick a date Creation Date: From [DATE] Pick a date Pick a date To [DATE] Pick a…" at bounding box center [703, 304] width 1406 height 605
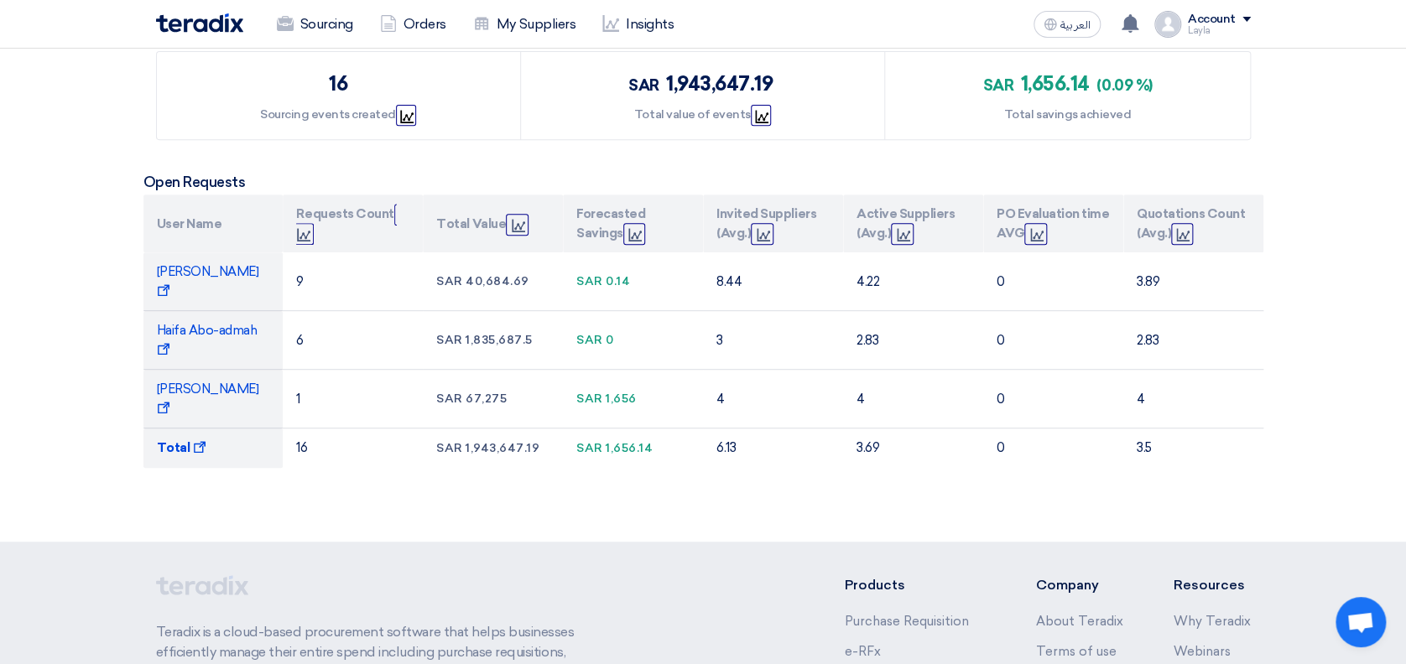
scroll to position [336, 0]
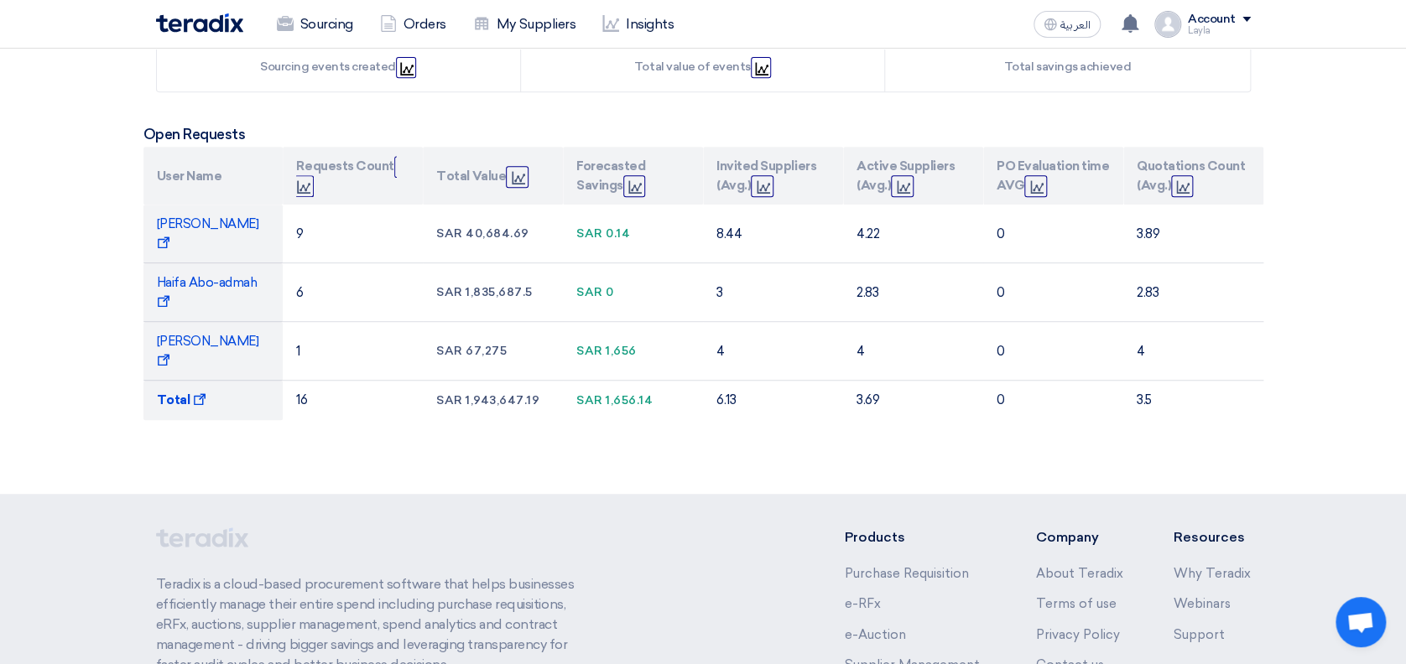
click at [1357, 346] on section "Pick a date Creation Date: From [DATE] Pick a date Pick a date To [DATE] Pick a…" at bounding box center [703, 191] width 1406 height 605
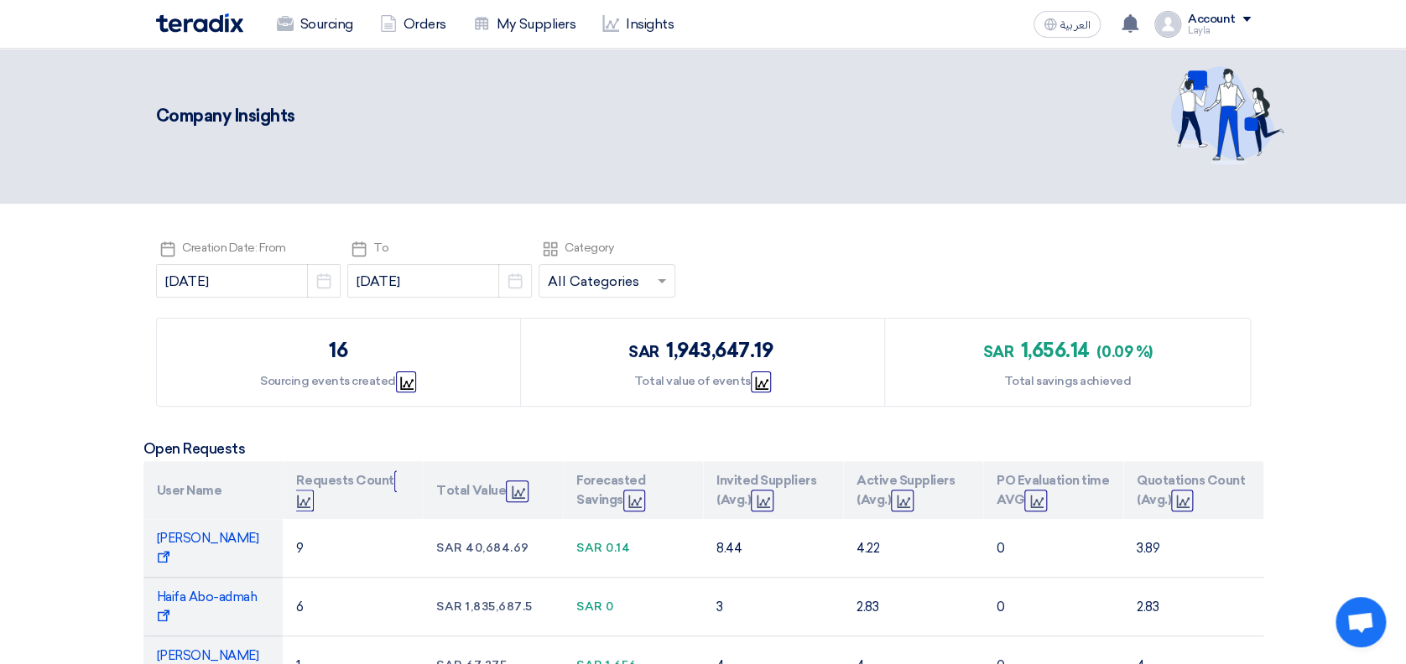
scroll to position [0, 0]
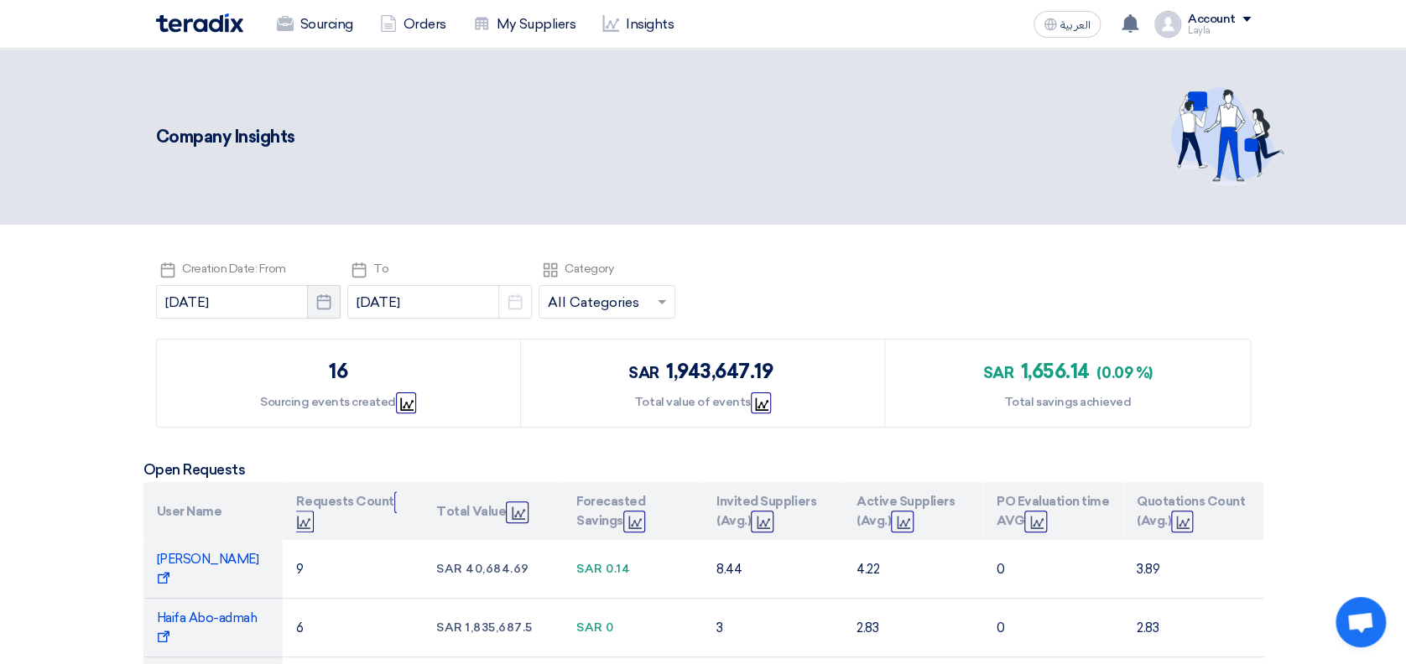
click at [315, 302] on icon "Pick a date" at bounding box center [323, 302] width 17 height 17
select select "9"
select select "2025"
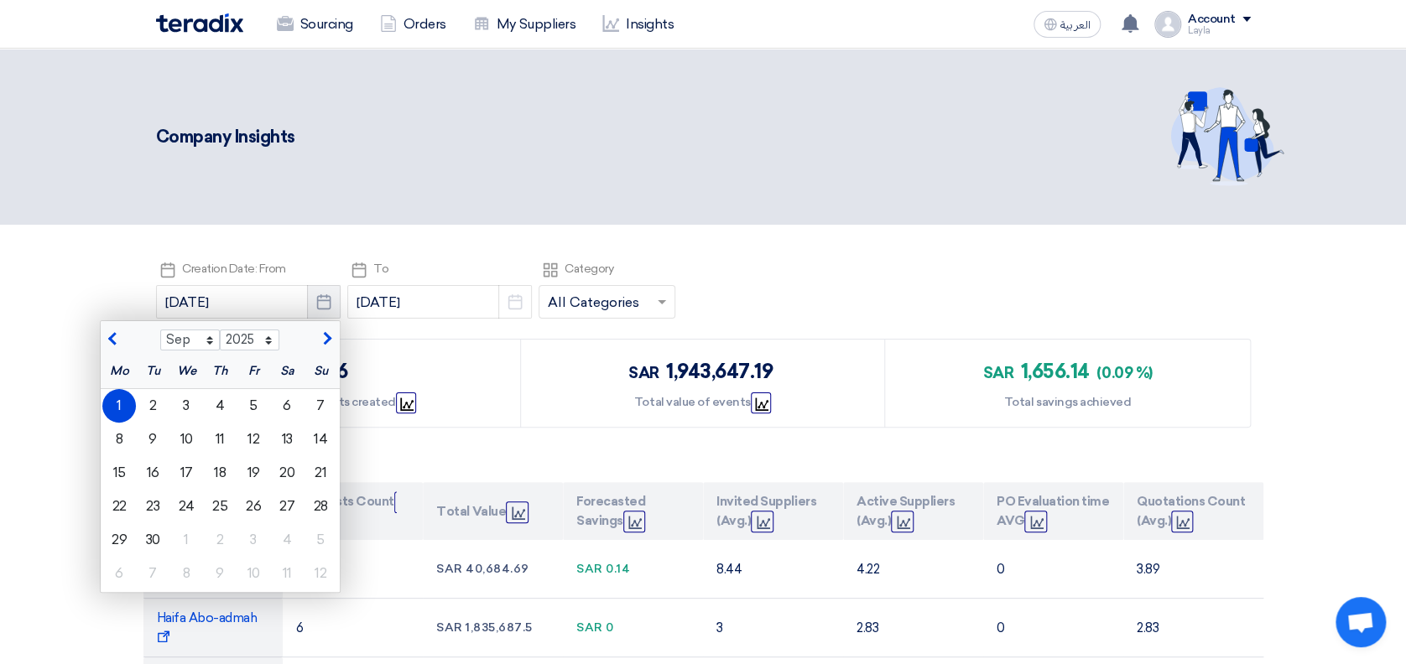
click at [315, 302] on icon "Pick a date" at bounding box center [323, 302] width 17 height 17
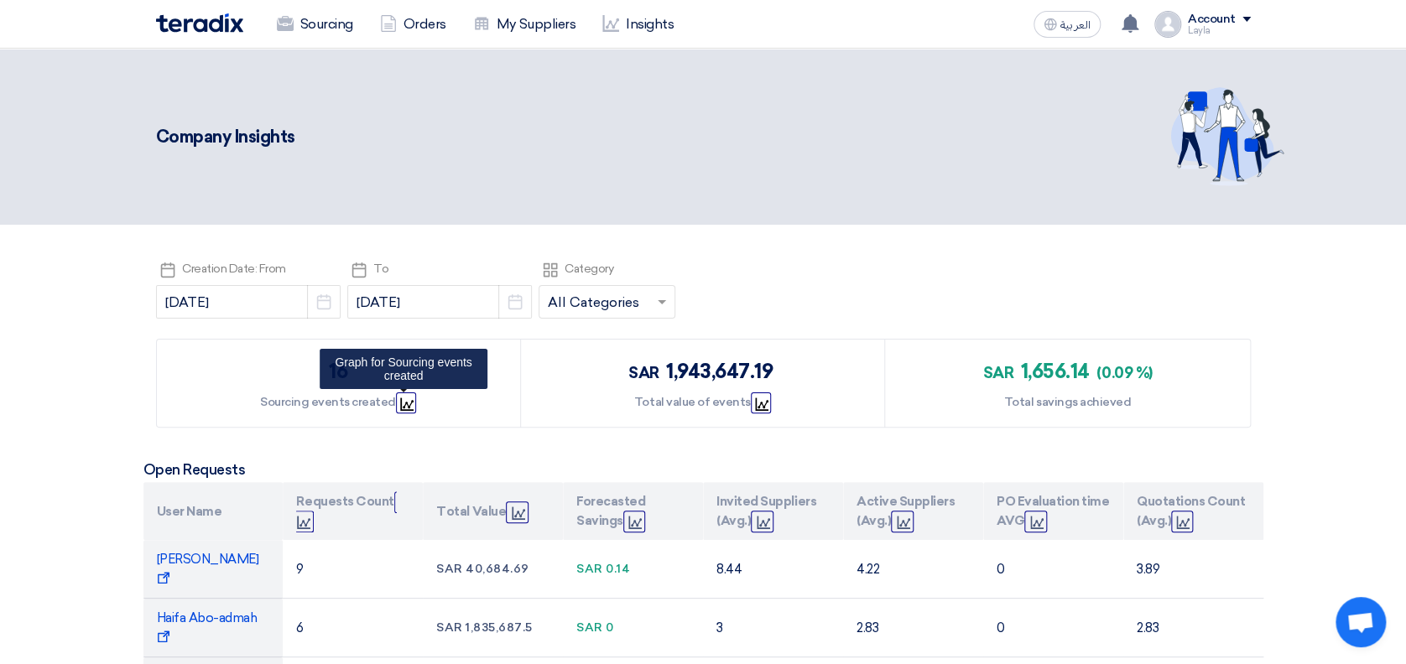
click at [401, 402] on icon "Graph" at bounding box center [406, 404] width 13 height 13
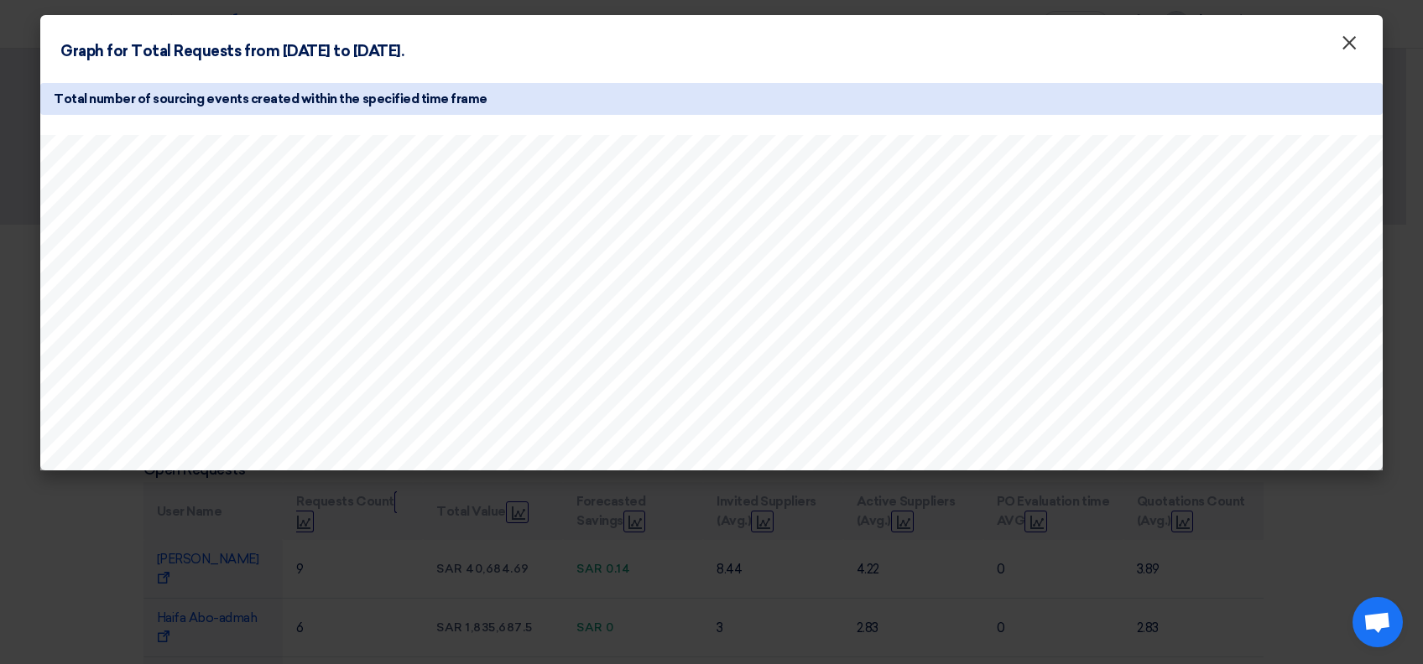
click at [1349, 46] on span "×" at bounding box center [1349, 47] width 17 height 34
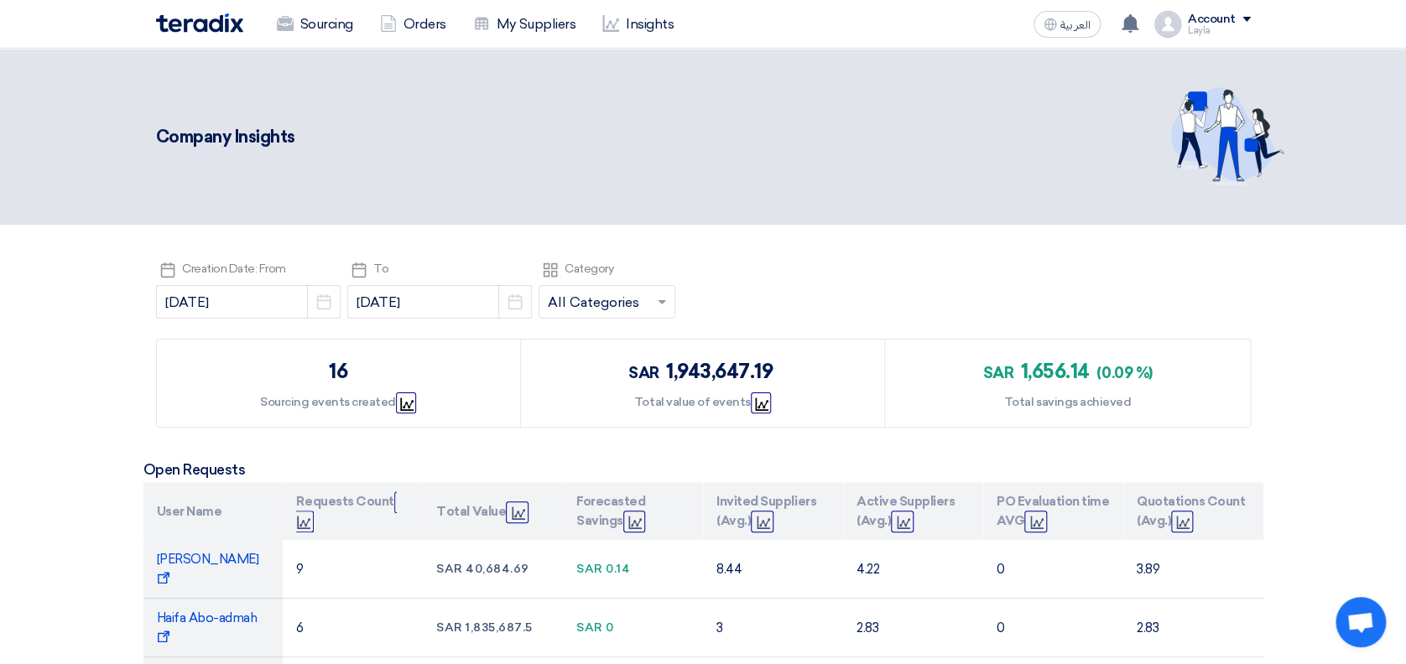
click at [819, 288] on div "Pick a date Creation Date: From [DATE] Pick a date Pick a date To [DATE] Pick a…" at bounding box center [703, 291] width 1095 height 67
click at [317, 309] on use "button" at bounding box center [324, 301] width 14 height 15
select select "9"
select select "2025"
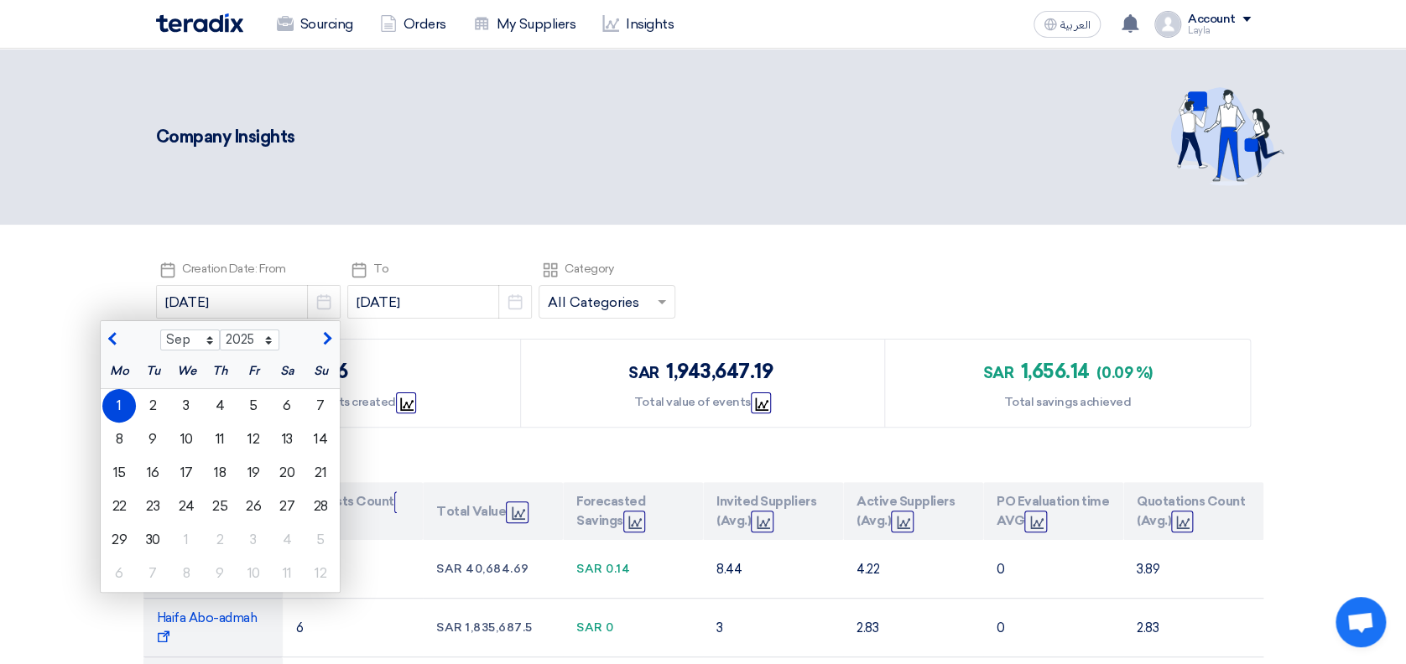
click at [101, 334] on button "button" at bounding box center [115, 338] width 28 height 17
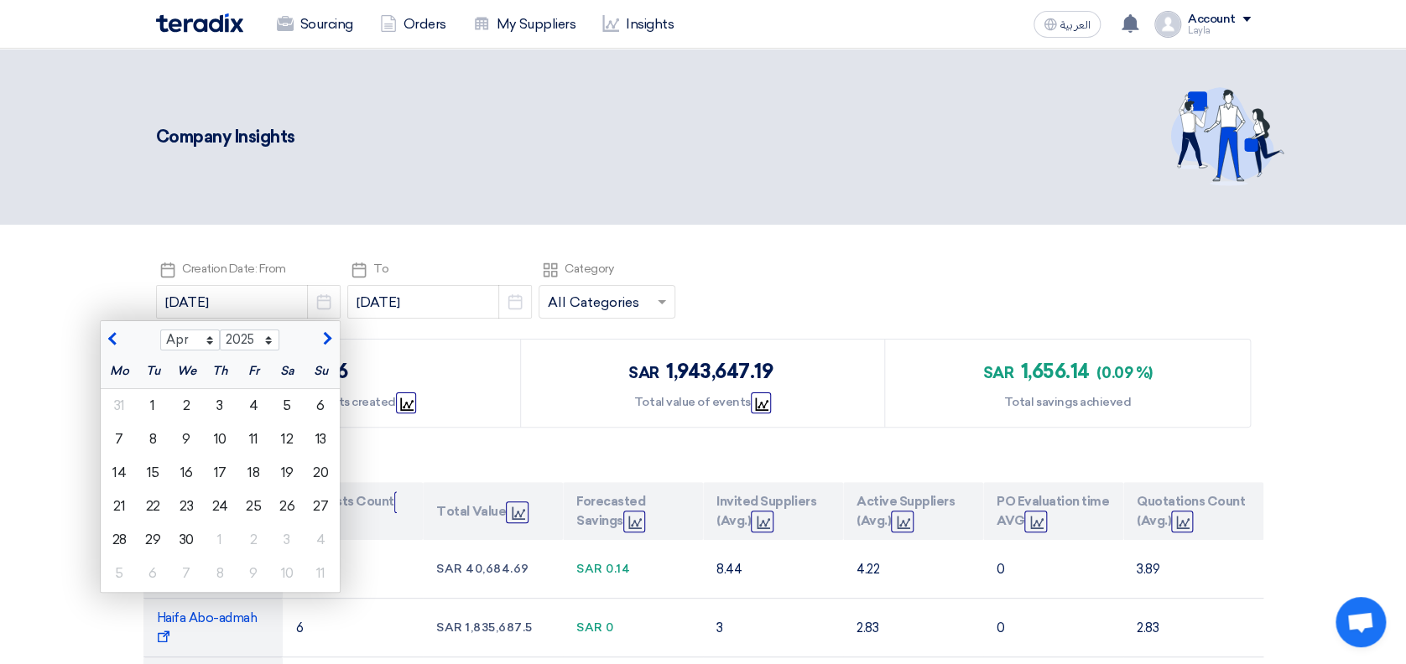
click at [101, 334] on button "button" at bounding box center [115, 338] width 28 height 17
select select "12"
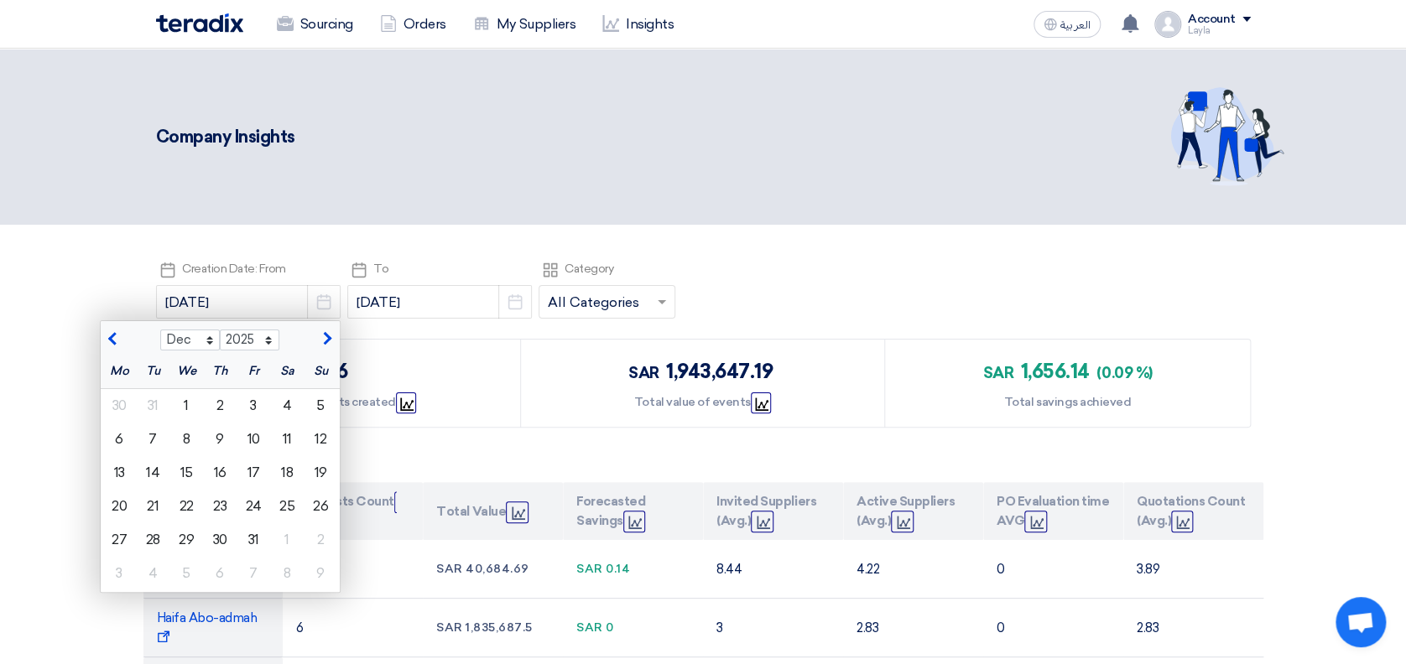
select select "2024"
click at [101, 334] on button "button" at bounding box center [115, 338] width 28 height 17
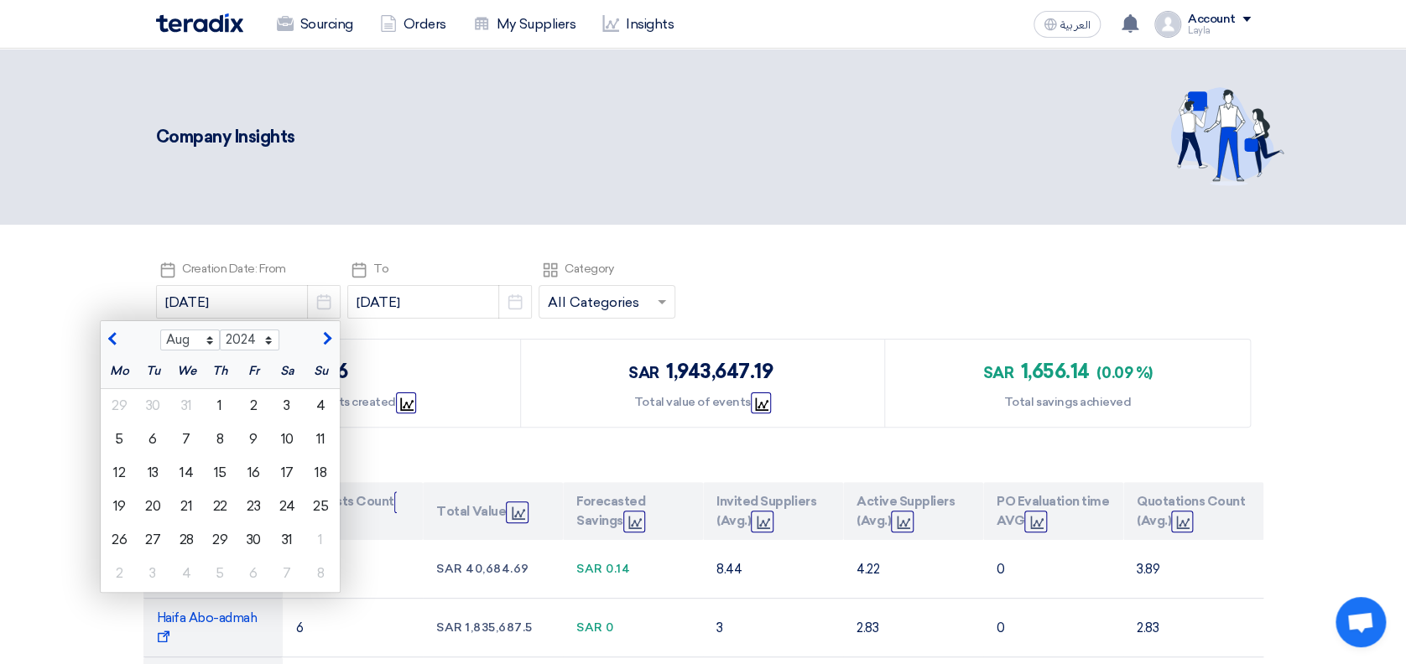
click at [101, 334] on button "button" at bounding box center [115, 338] width 28 height 17
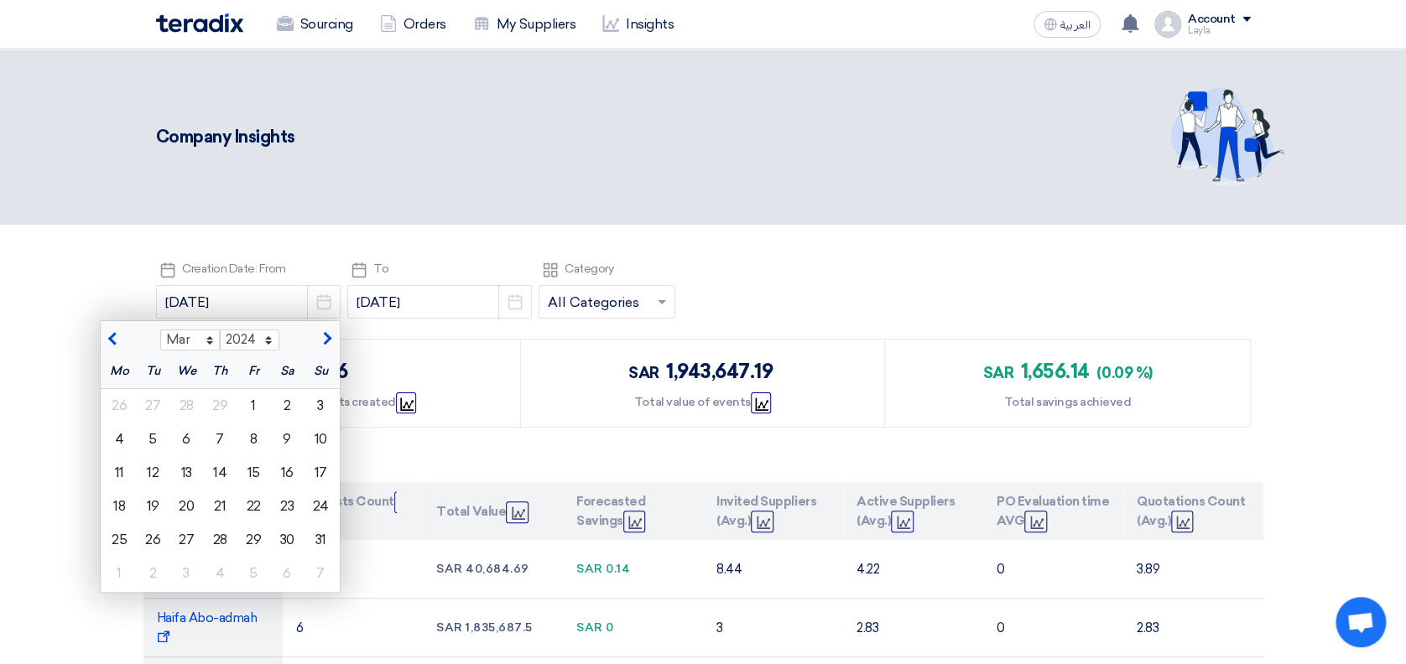
click at [101, 334] on button "button" at bounding box center [115, 338] width 28 height 17
select select "12"
select select "2023"
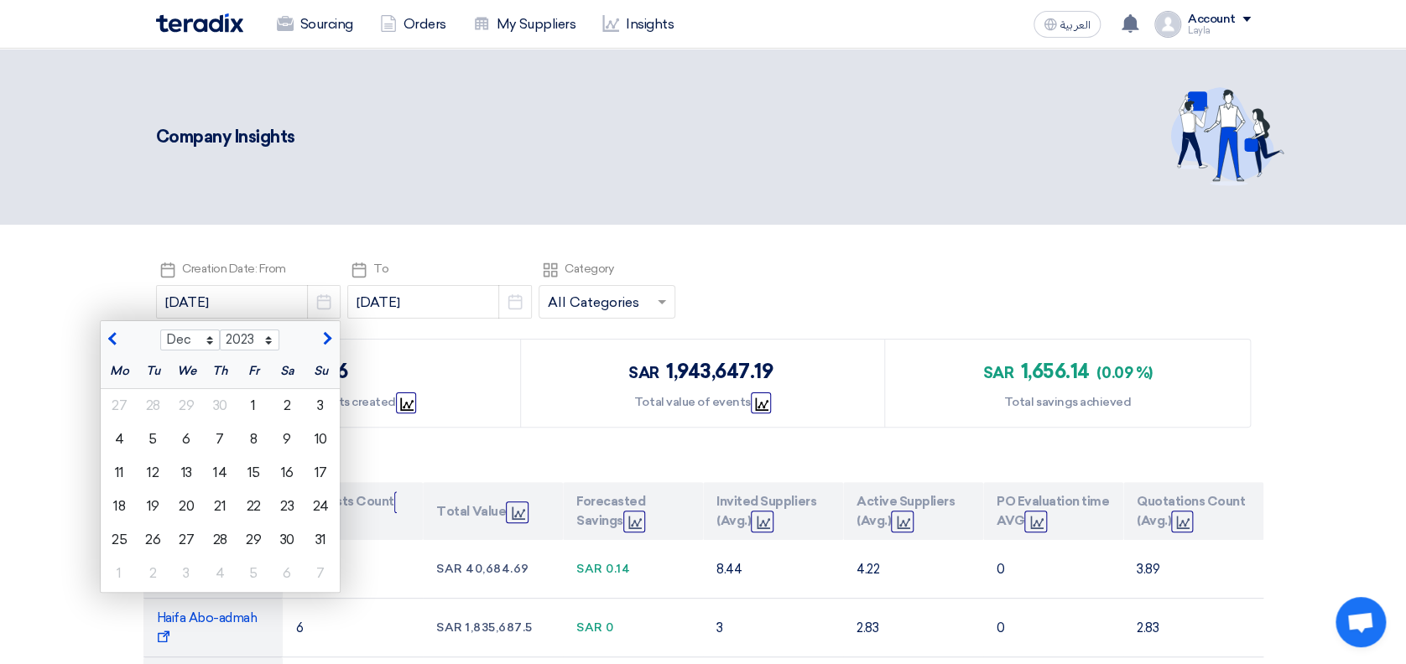
click at [101, 334] on button "button" at bounding box center [115, 338] width 28 height 17
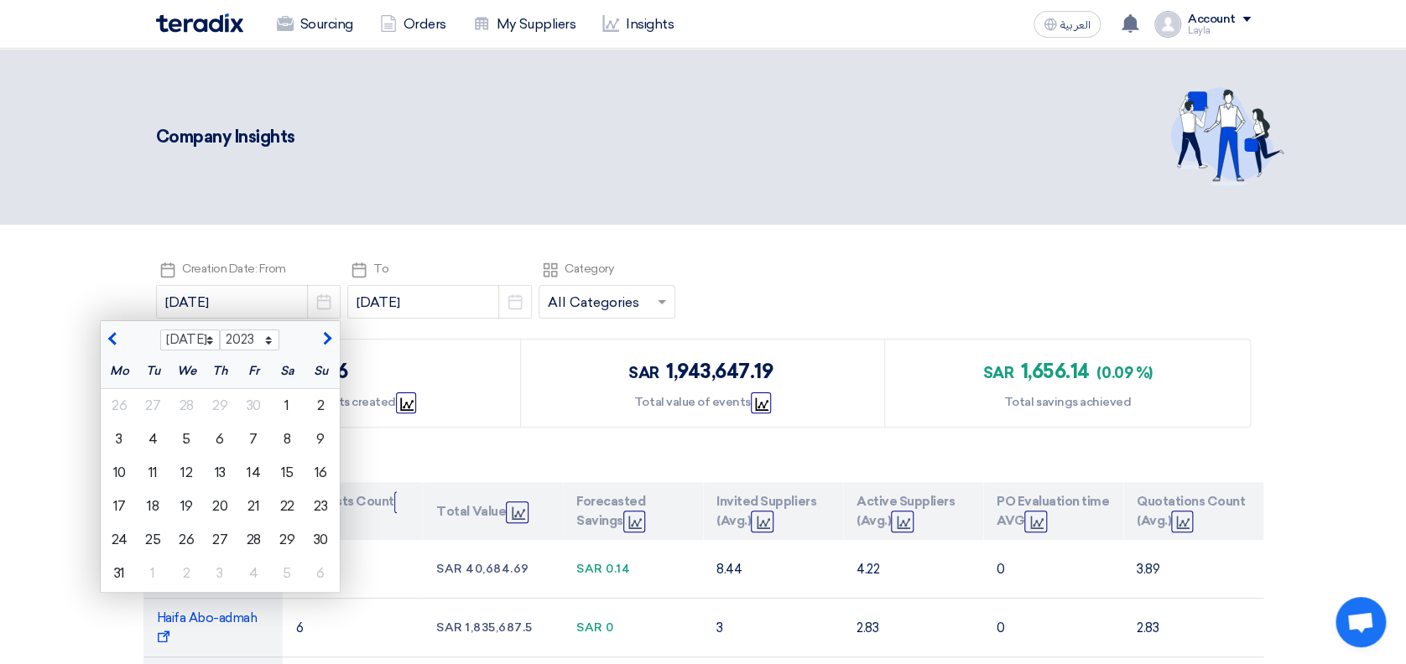
click at [101, 334] on button "button" at bounding box center [115, 338] width 28 height 17
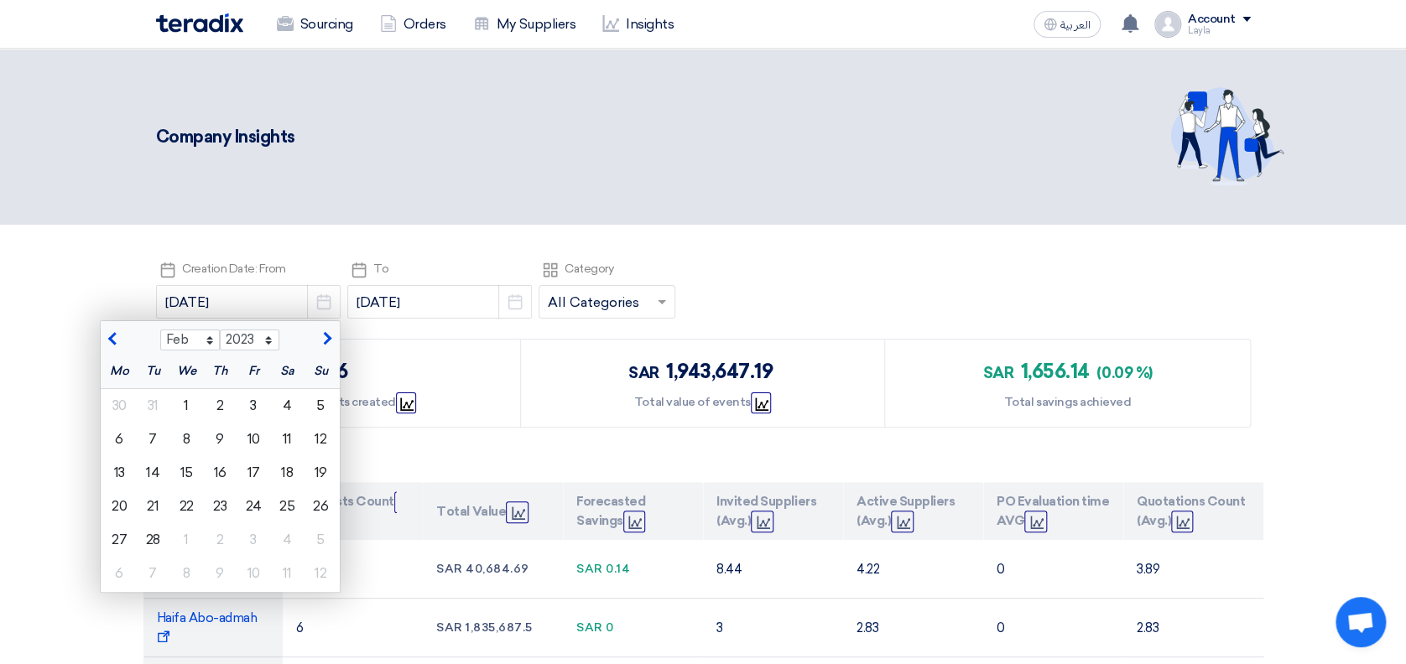
click at [101, 334] on button "button" at bounding box center [115, 338] width 28 height 17
select select "12"
select select "2022"
click at [101, 334] on button "button" at bounding box center [115, 338] width 28 height 17
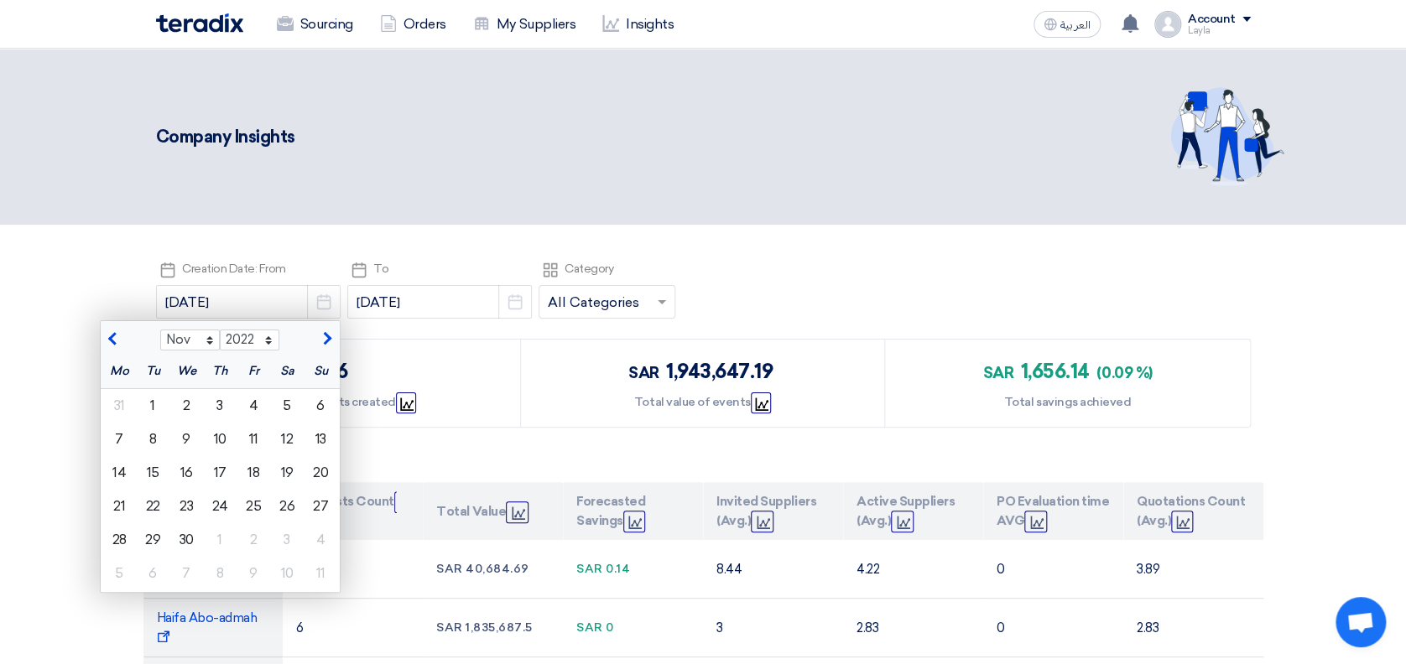
click at [101, 334] on button "button" at bounding box center [115, 338] width 28 height 17
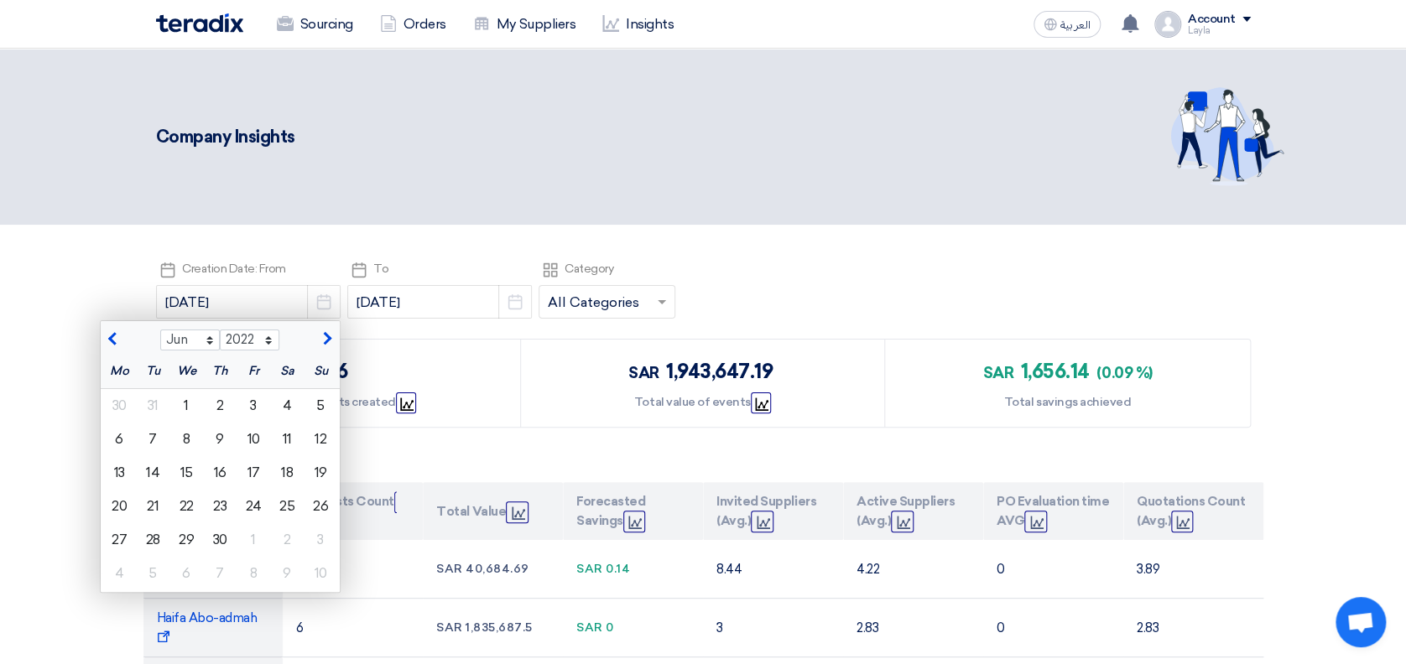
click at [101, 334] on button "button" at bounding box center [115, 338] width 28 height 17
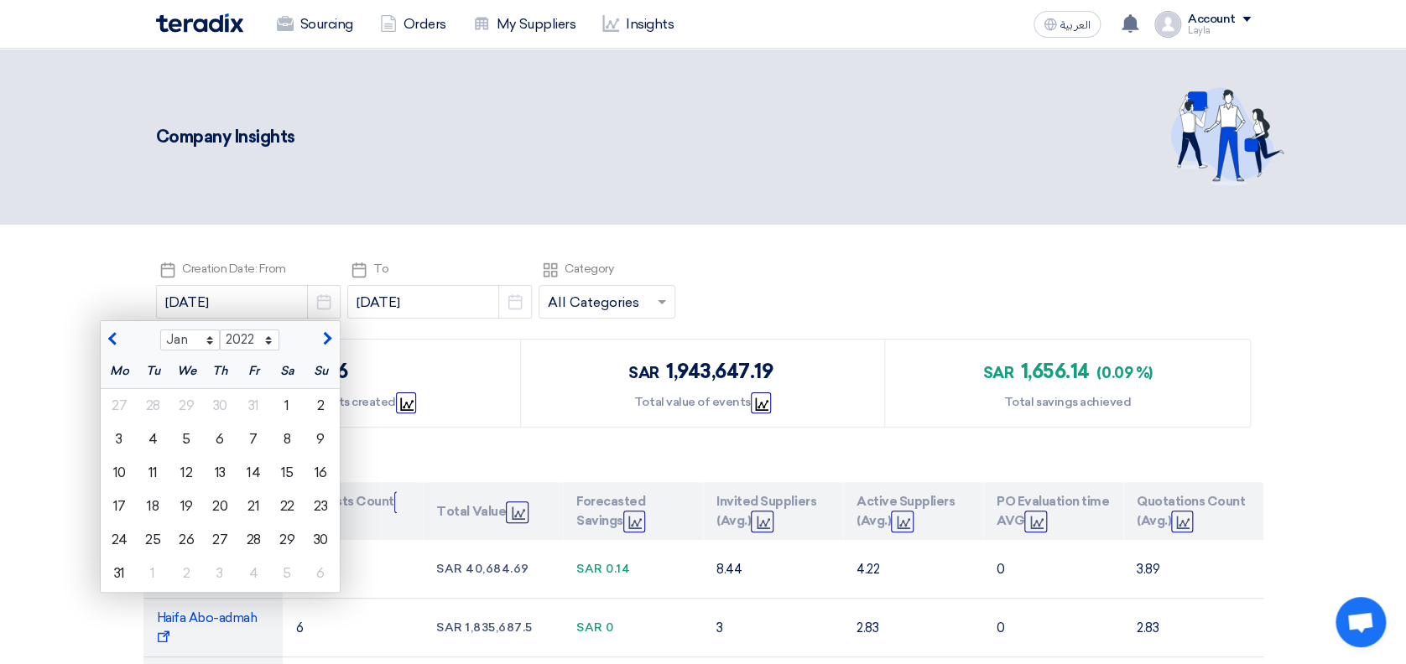
click at [101, 334] on button "button" at bounding box center [115, 338] width 28 height 17
select select "11"
select select "2021"
click at [101, 334] on button "button" at bounding box center [115, 338] width 28 height 17
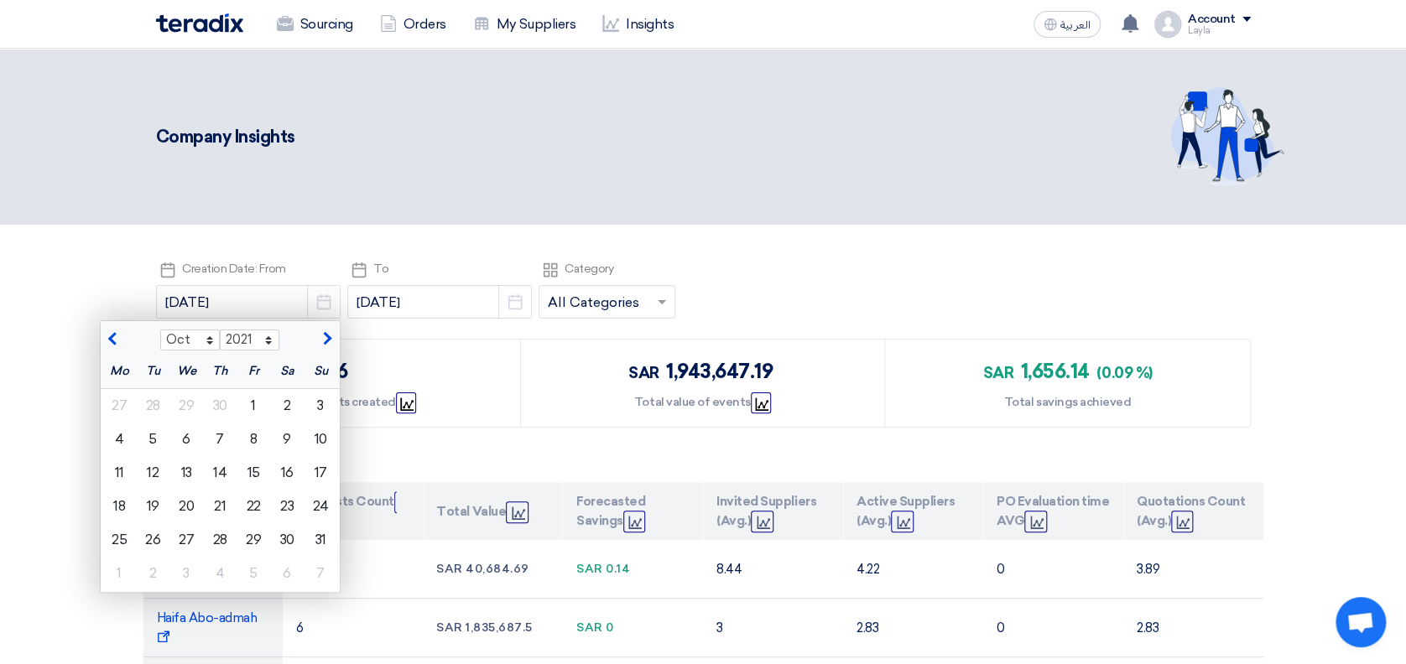
click at [101, 334] on button "button" at bounding box center [115, 338] width 28 height 17
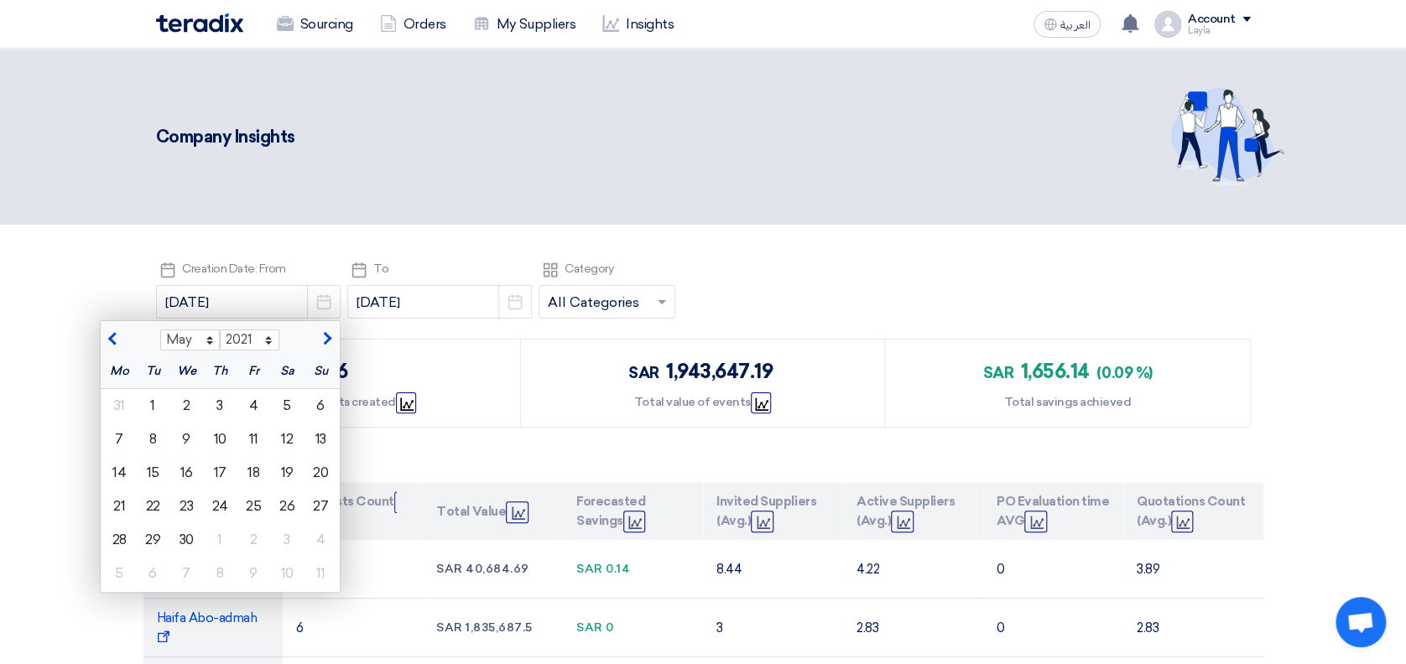
click at [101, 334] on button "button" at bounding box center [115, 338] width 28 height 17
select select "3"
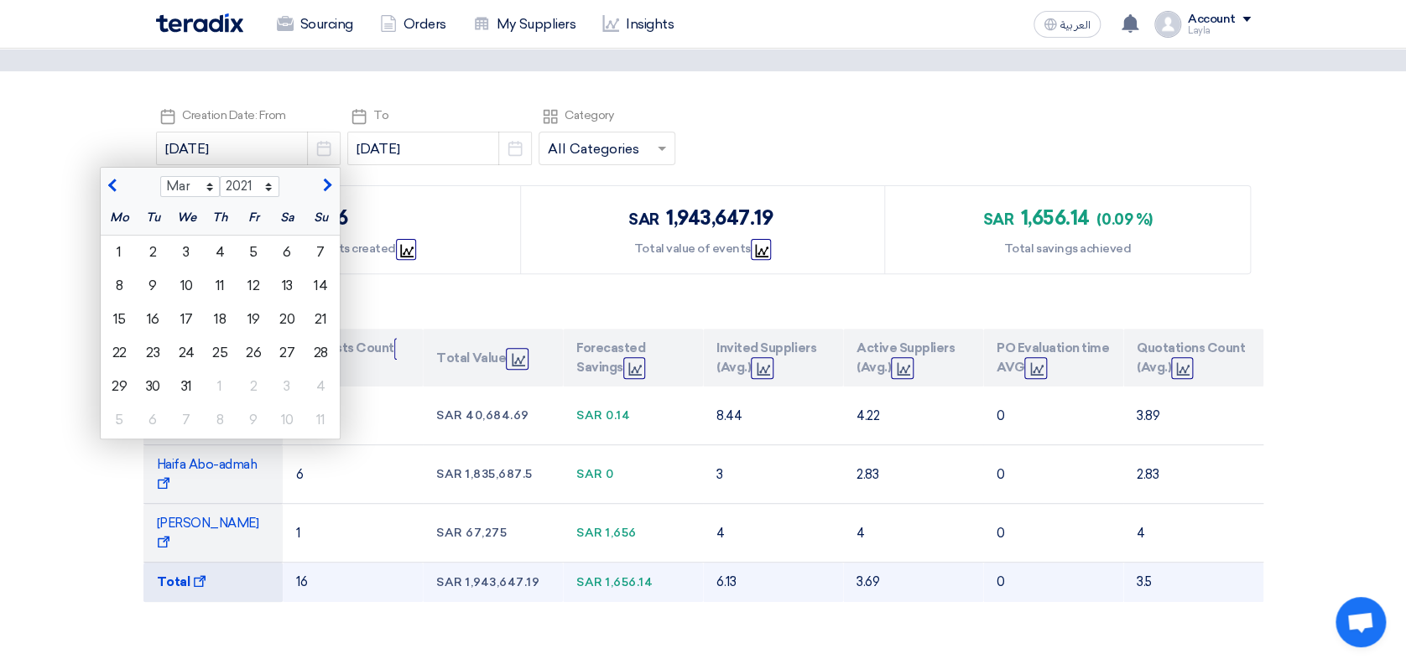
scroll to position [223, 0]
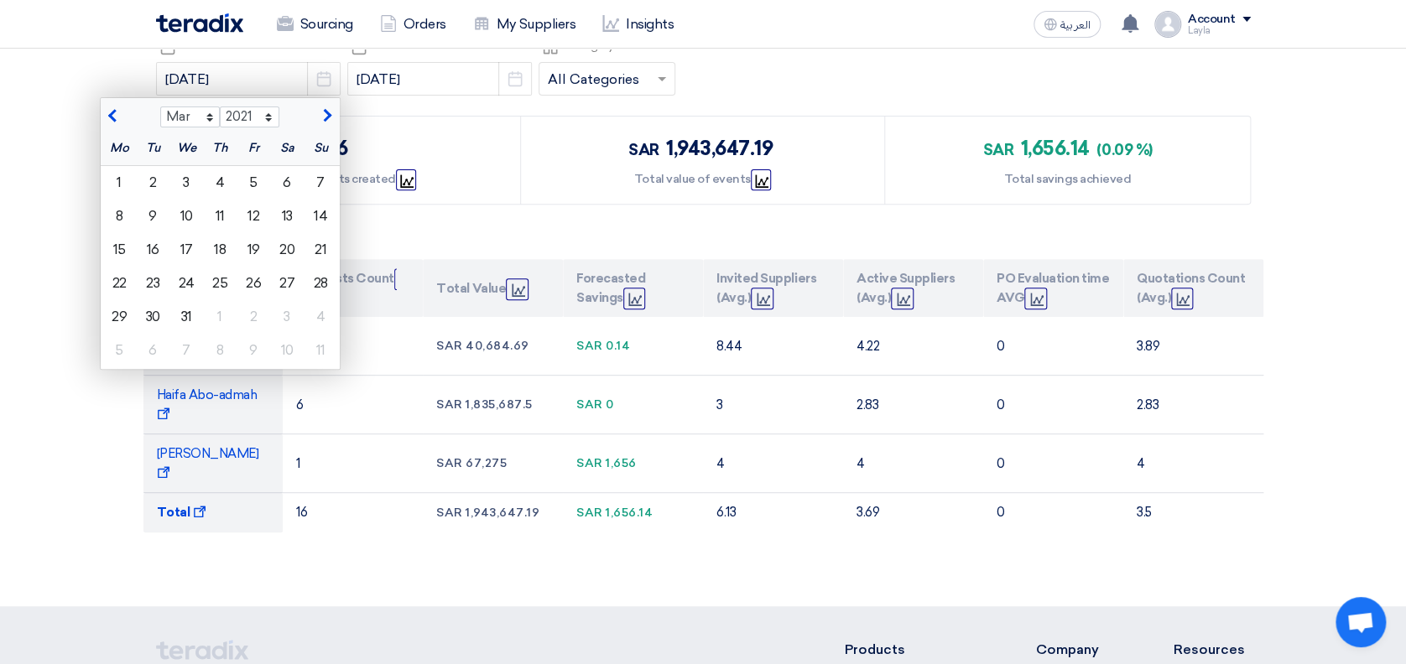
click at [28, 184] on section "Pick a date Creation Date: From [DATE] Jan Feb Mar Apr May Jun [DATE] Aug Sep O…" at bounding box center [703, 304] width 1406 height 605
click at [108, 181] on div "1" at bounding box center [119, 183] width 34 height 34
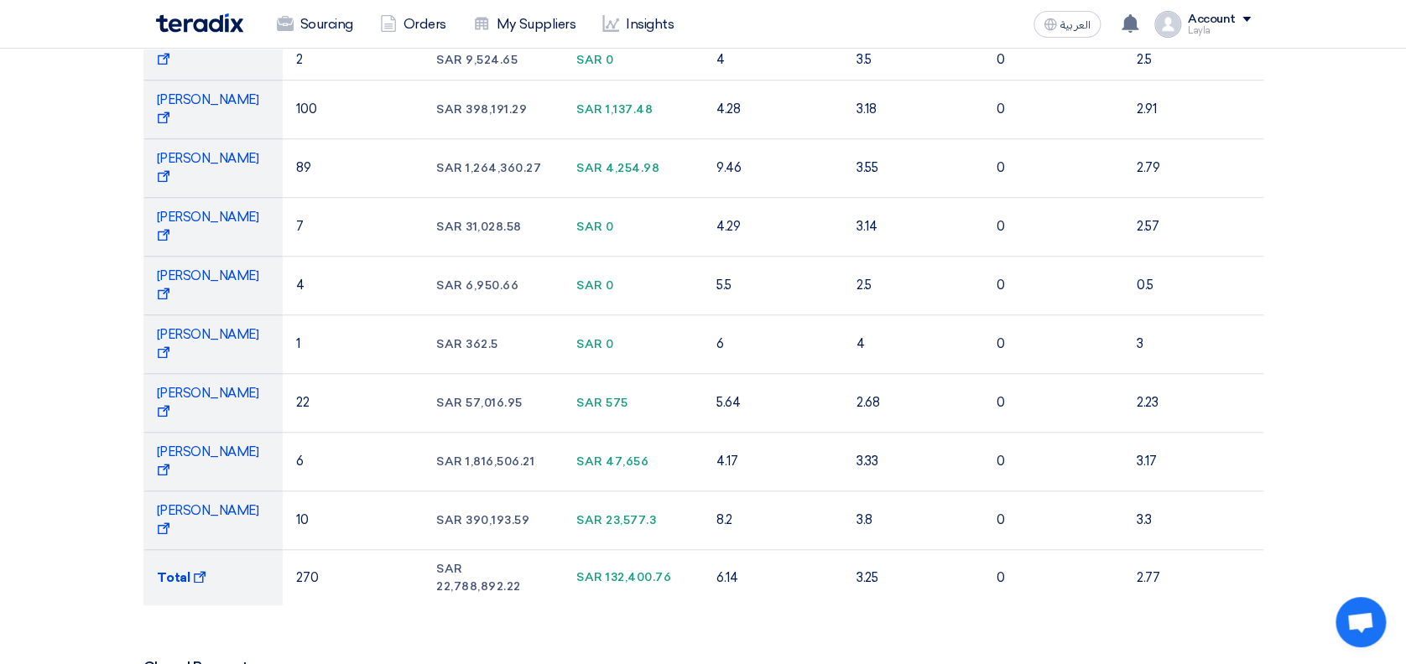
scroll to position [447, 0]
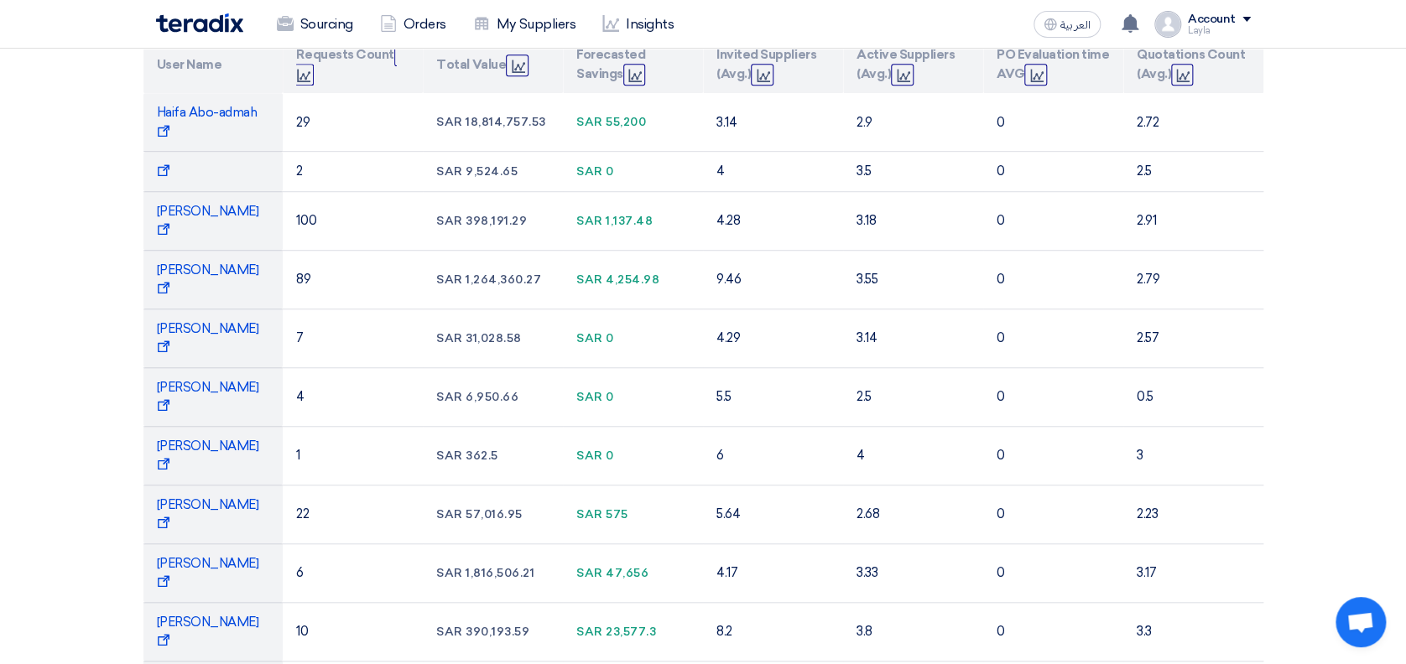
click at [1298, 503] on section "Pick a date Creation Date: From [DATE] Pick a date Pick a date To [DATE] Pick a…" at bounding box center [703, 456] width 1406 height 1356
click at [1353, 510] on section "Pick a date Creation Date: From [DATE] Pick a date Pick a date To [DATE] Pick a…" at bounding box center [703, 456] width 1406 height 1356
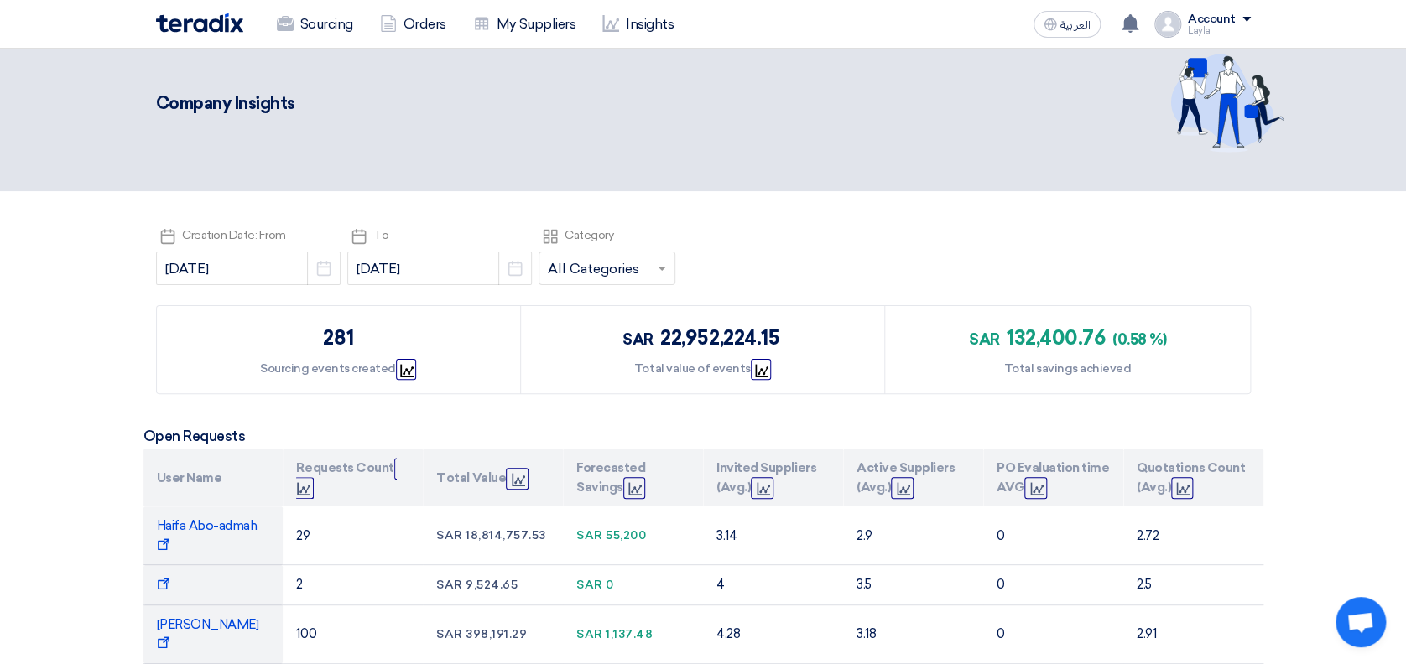
scroll to position [0, 0]
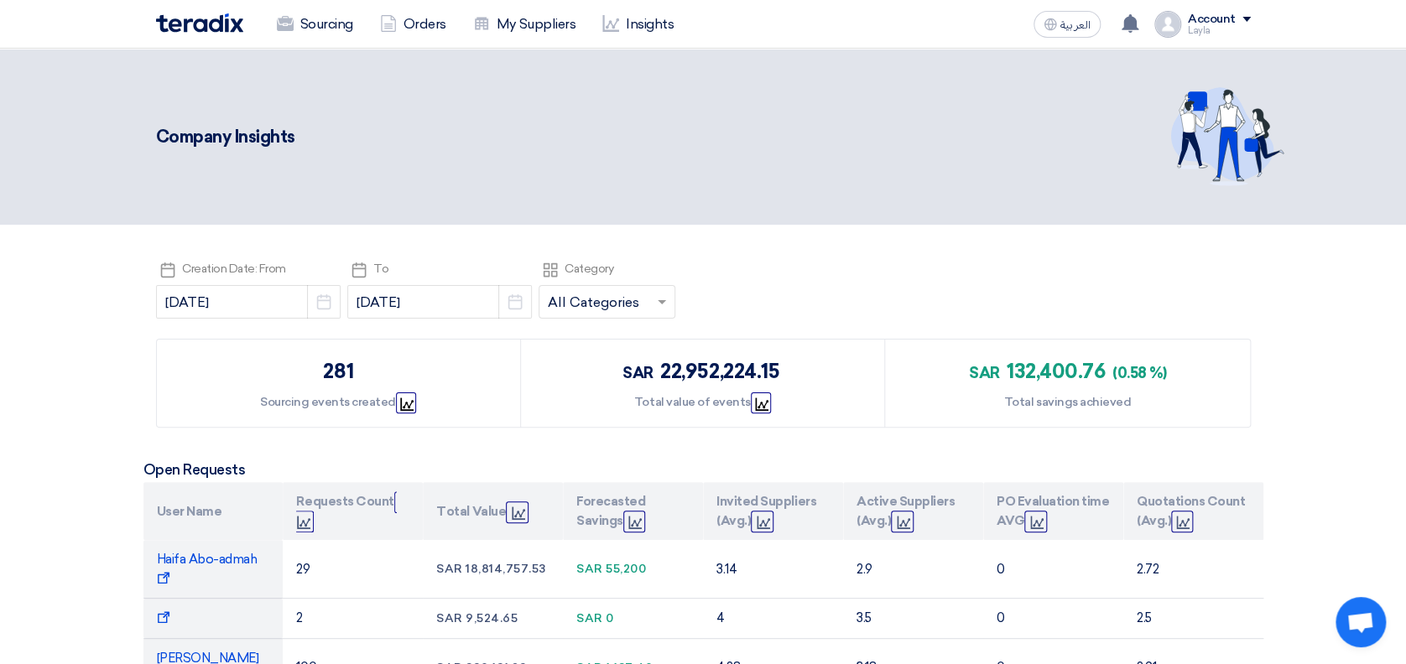
click at [195, 27] on img at bounding box center [199, 22] width 87 height 19
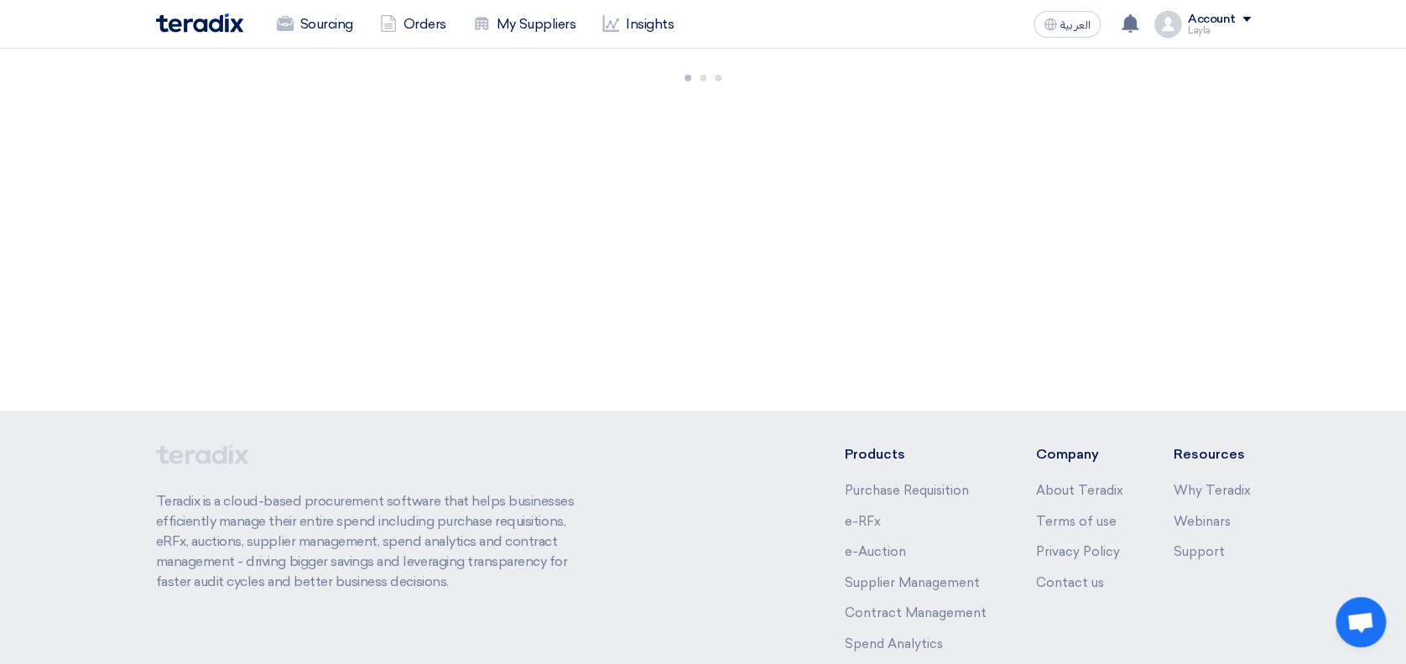
click at [69, 125] on div "5498 RFx remaining 19 Auctions remaining Create Sourcing Event +" at bounding box center [703, 230] width 1406 height 362
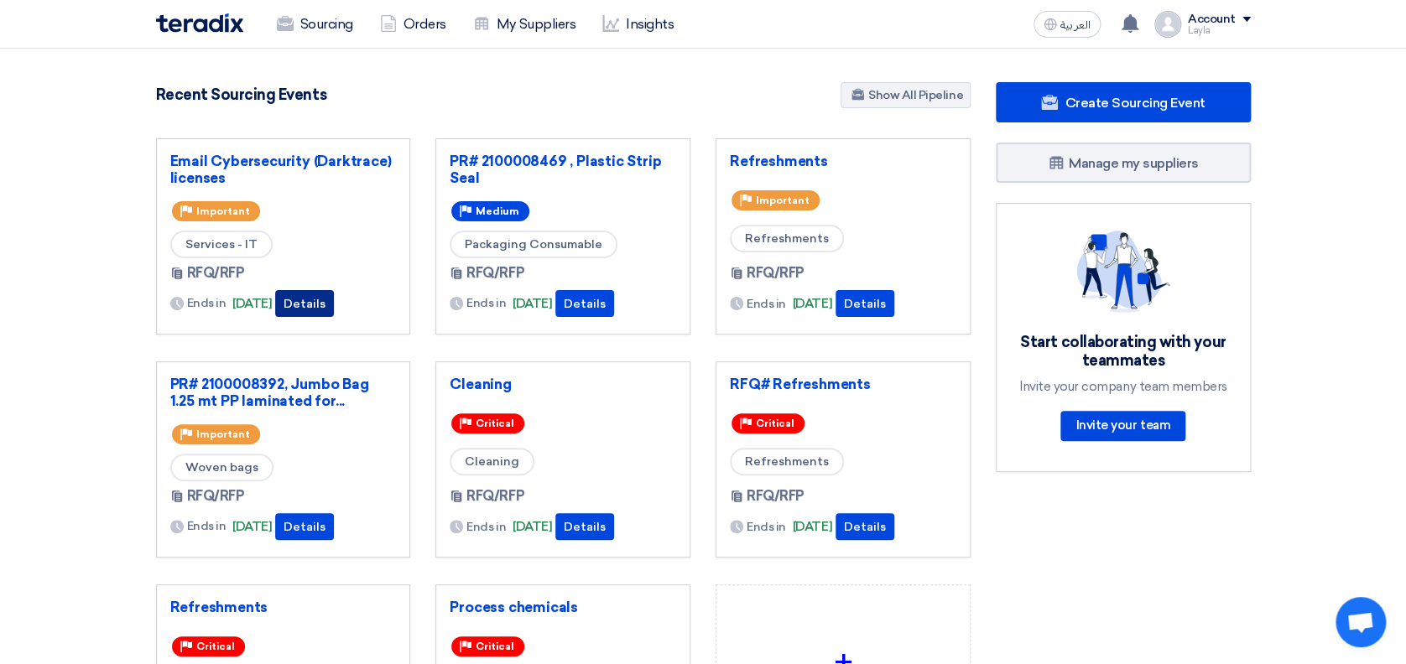
click at [334, 295] on button "Details" at bounding box center [304, 303] width 59 height 27
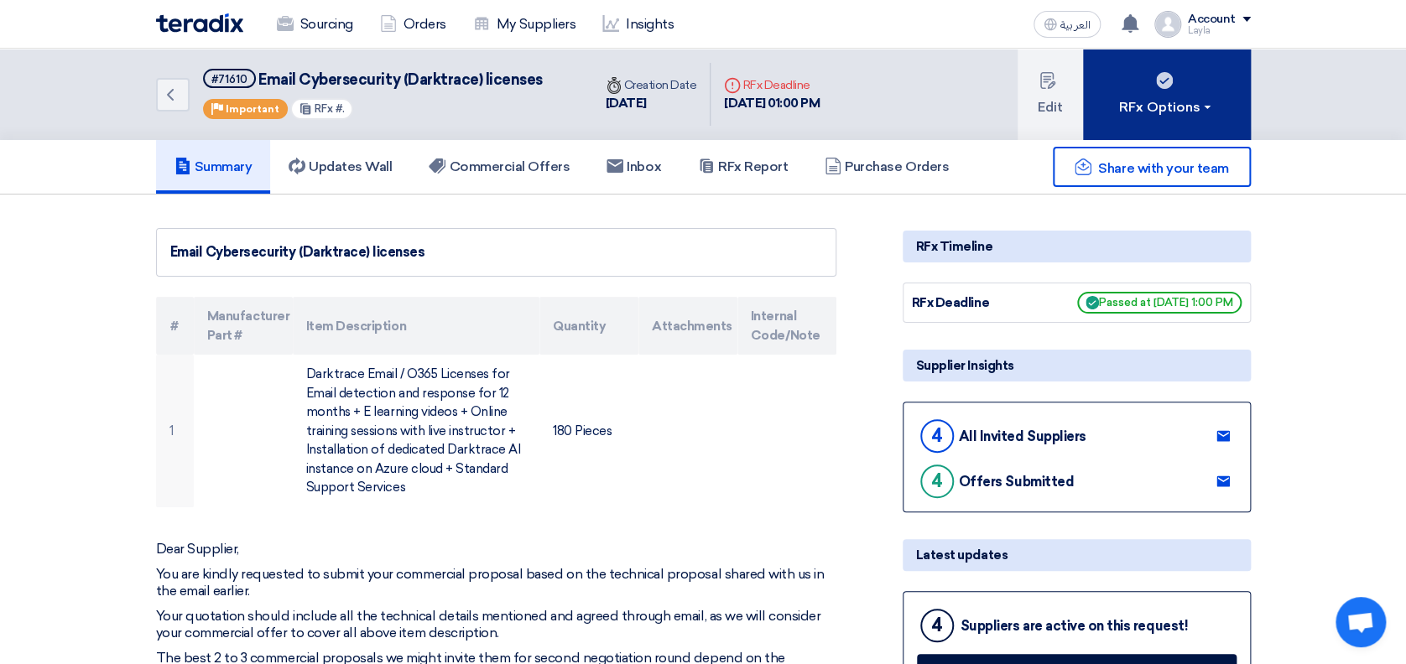
click at [1190, 109] on div "RFx Options" at bounding box center [1166, 107] width 95 height 20
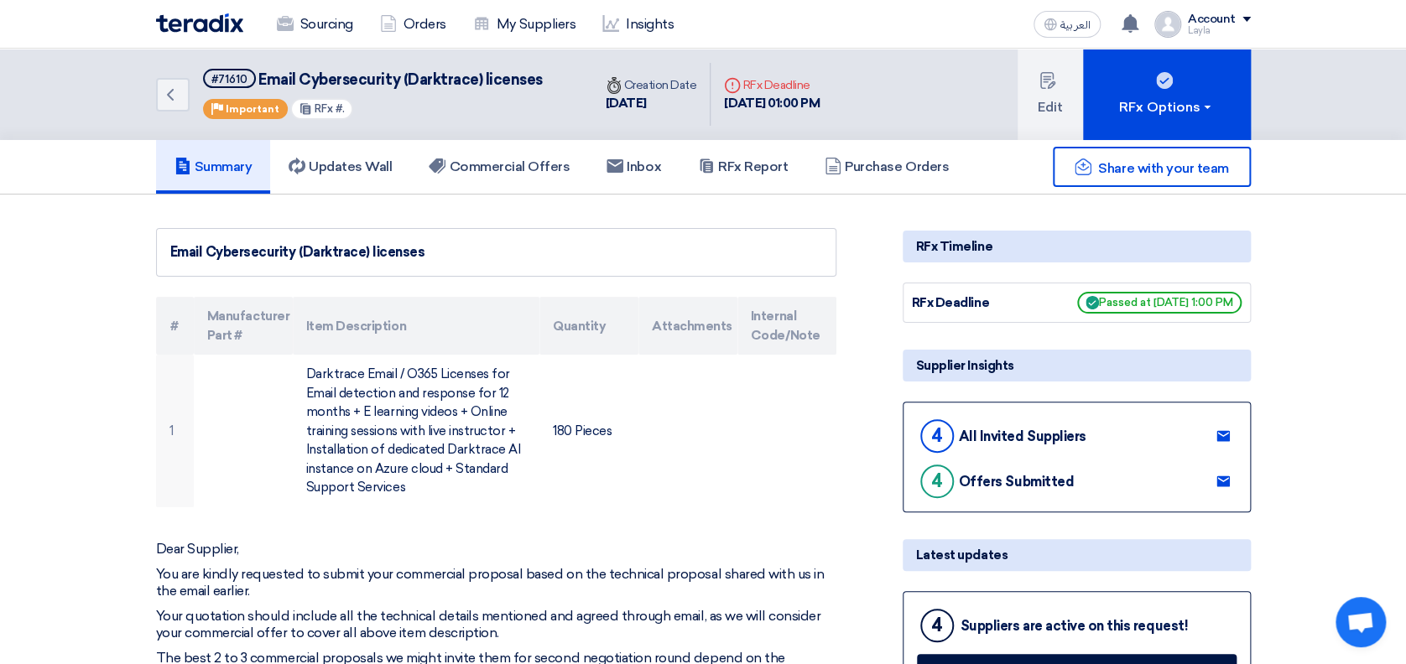
click at [514, 165] on h5 "Commercial Offers" at bounding box center [499, 167] width 141 height 17
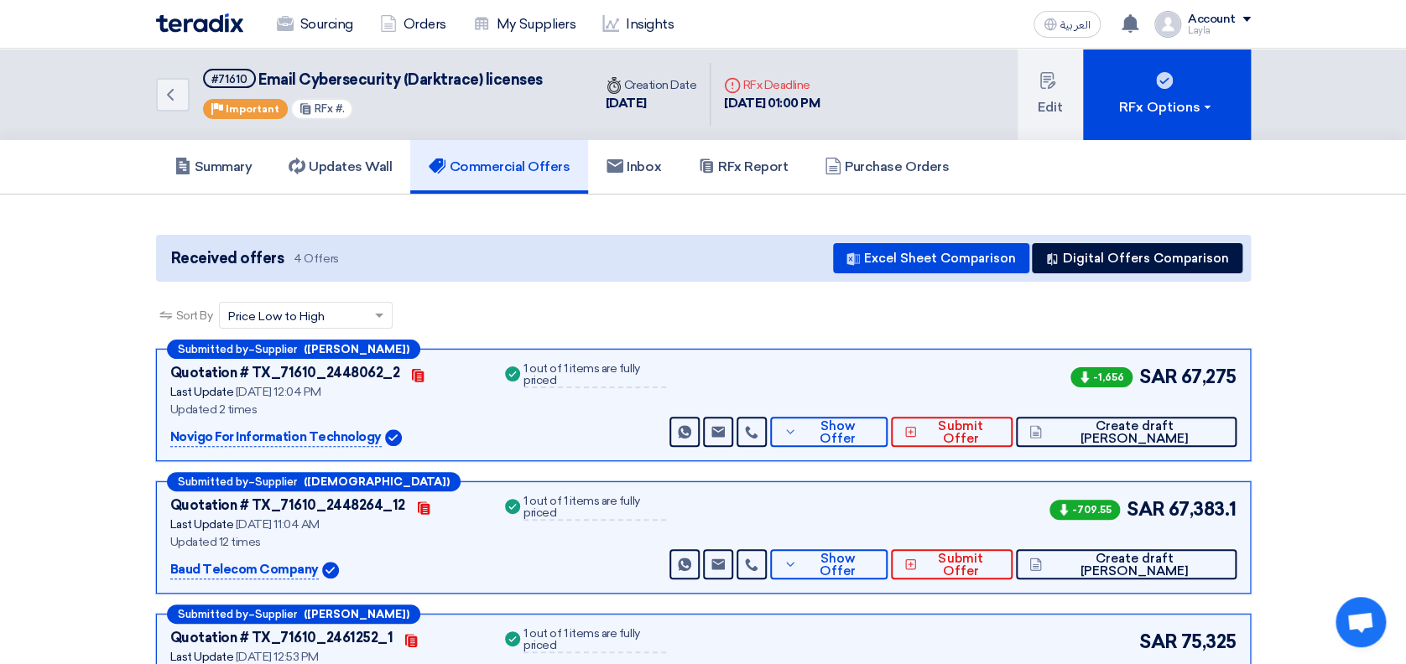
click at [1314, 279] on section "Received offers 4 Offers Excel Sheet Comparison Digital Offers Comparison Sort …" at bounding box center [703, 539] width 1406 height 689
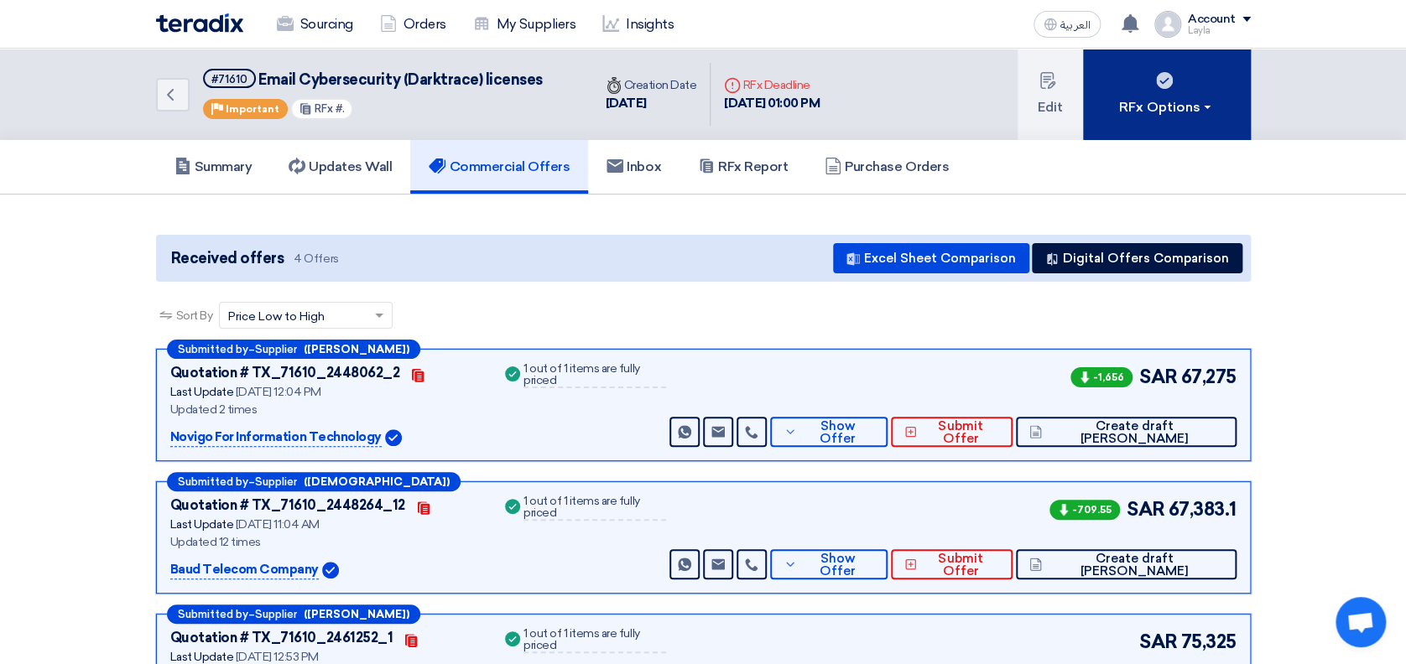
click at [1184, 111] on div "RFx Options" at bounding box center [1166, 107] width 95 height 20
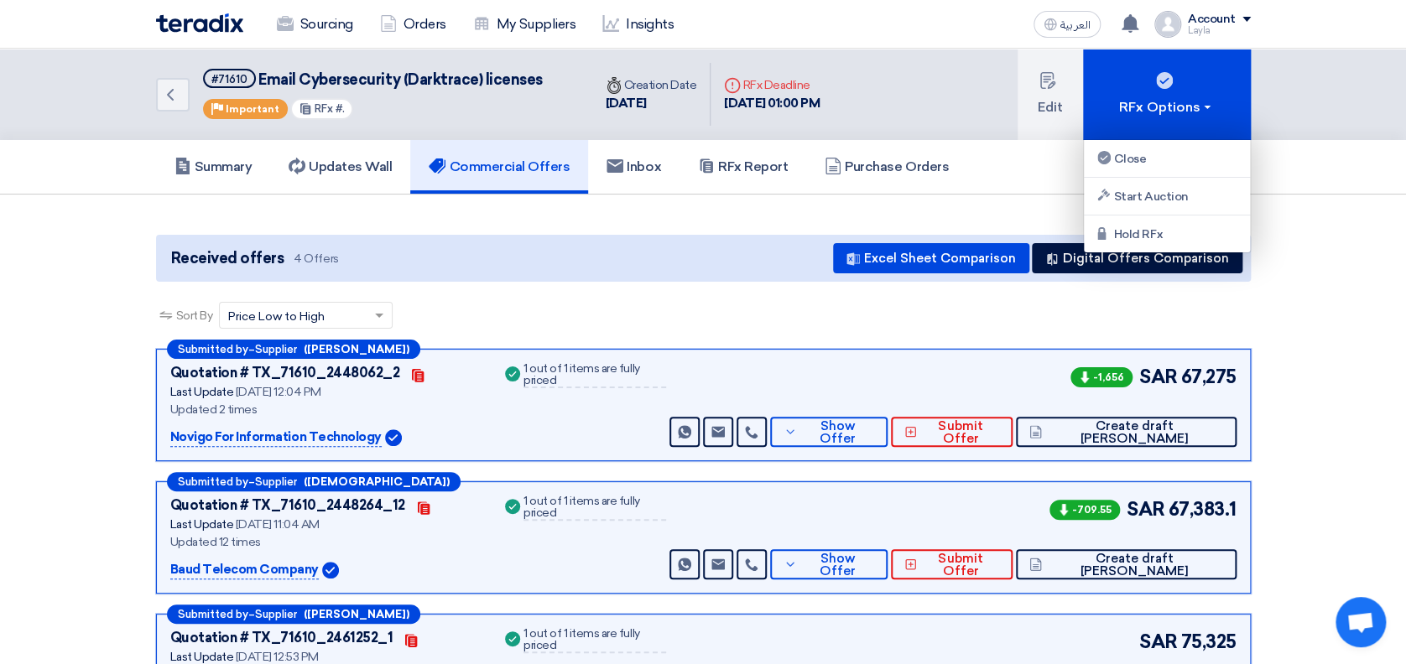
click at [1309, 227] on section "Received offers 4 Offers Excel Sheet Comparison Digital Offers Comparison Sort …" at bounding box center [703, 539] width 1406 height 689
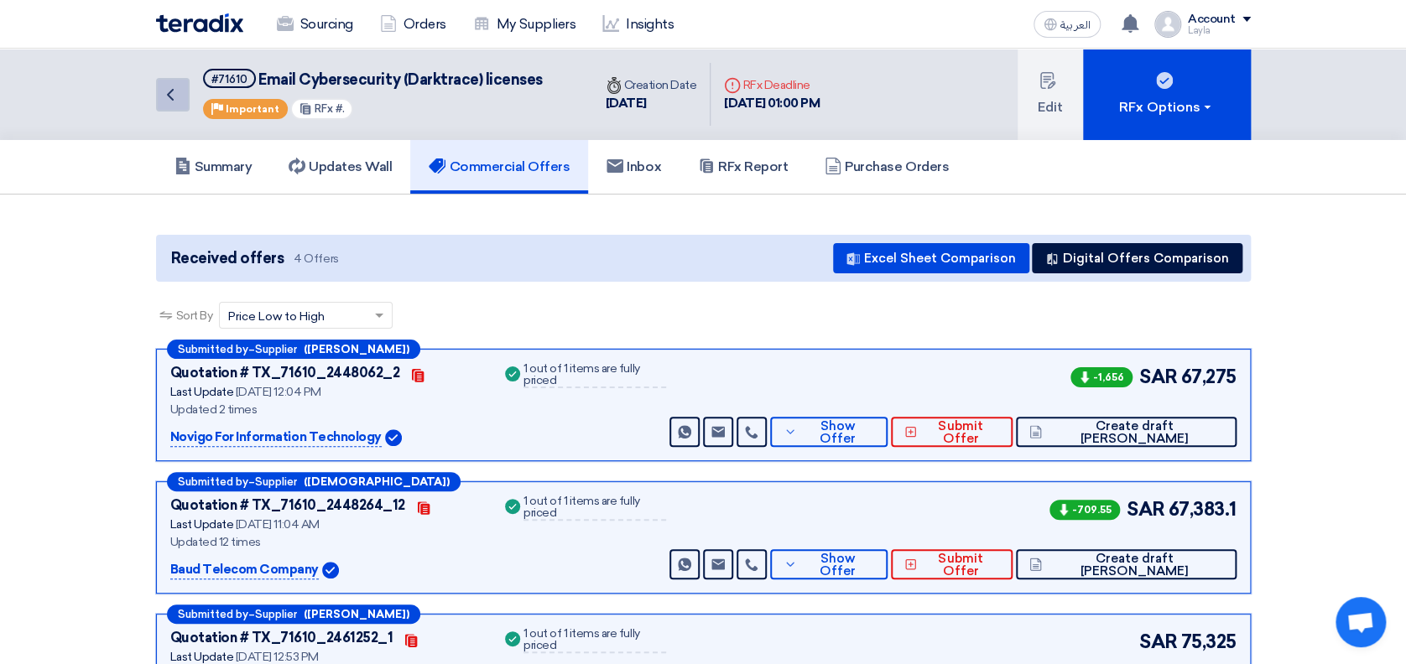
click at [161, 94] on icon "Back" at bounding box center [170, 95] width 20 height 20
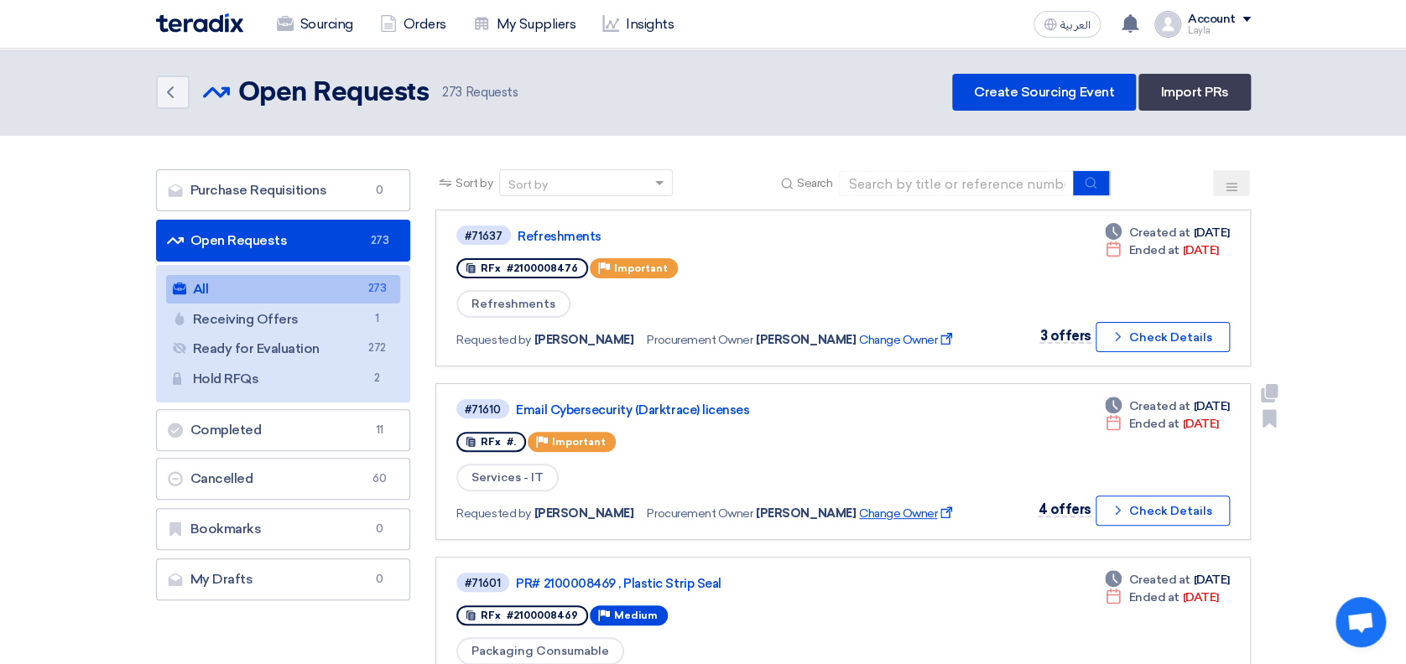
click at [873, 513] on span "Change Owner External link" at bounding box center [907, 514] width 96 height 18
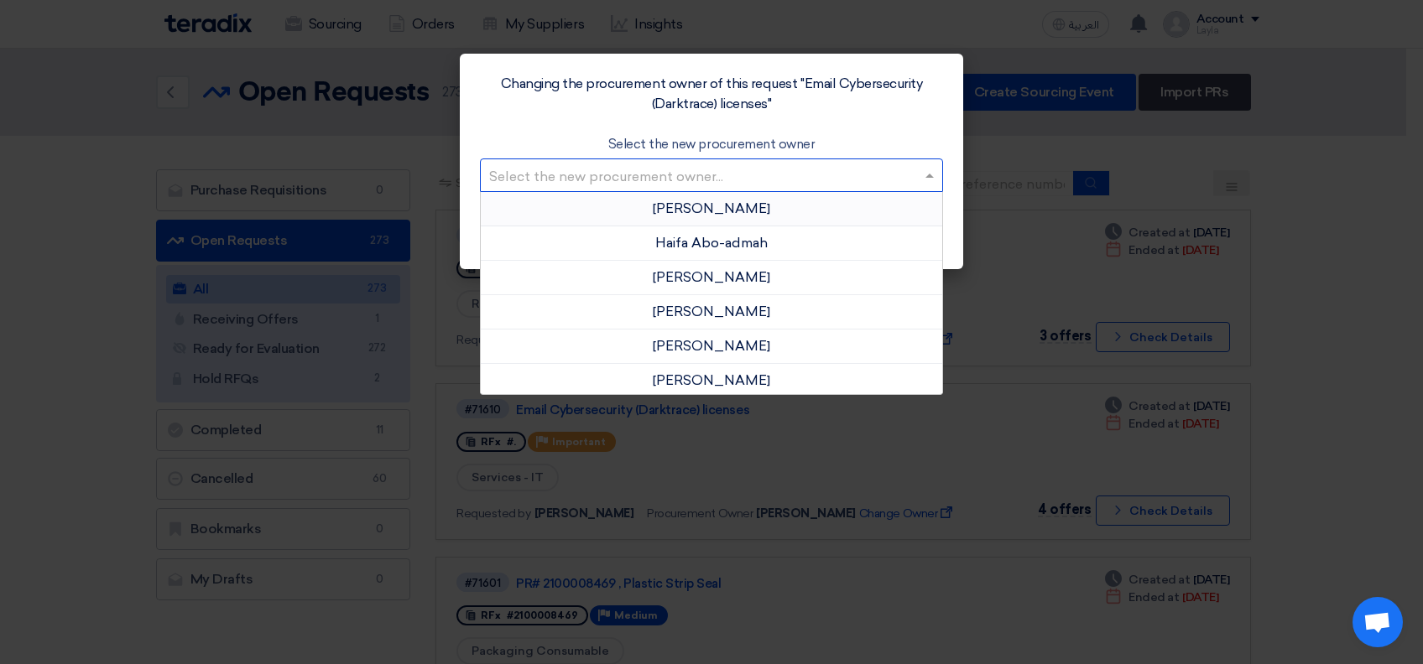
click at [682, 175] on input "text" at bounding box center [703, 177] width 428 height 28
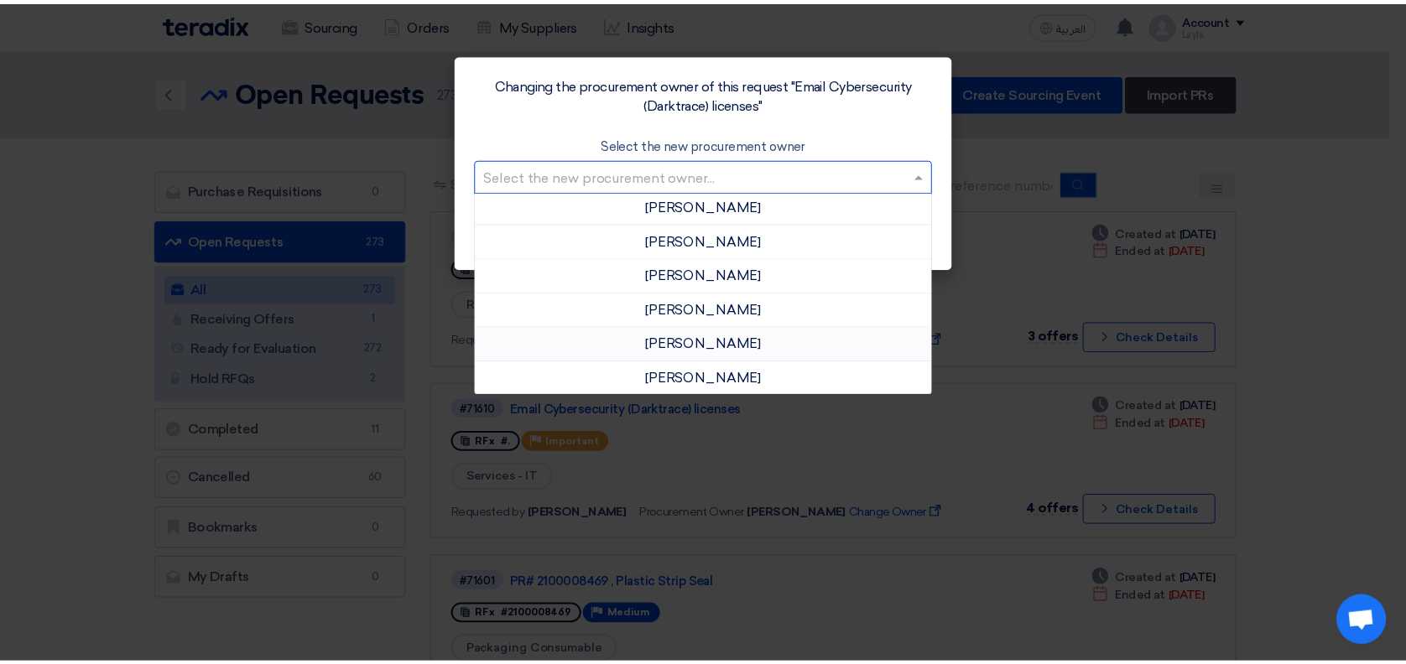
scroll to position [63, 0]
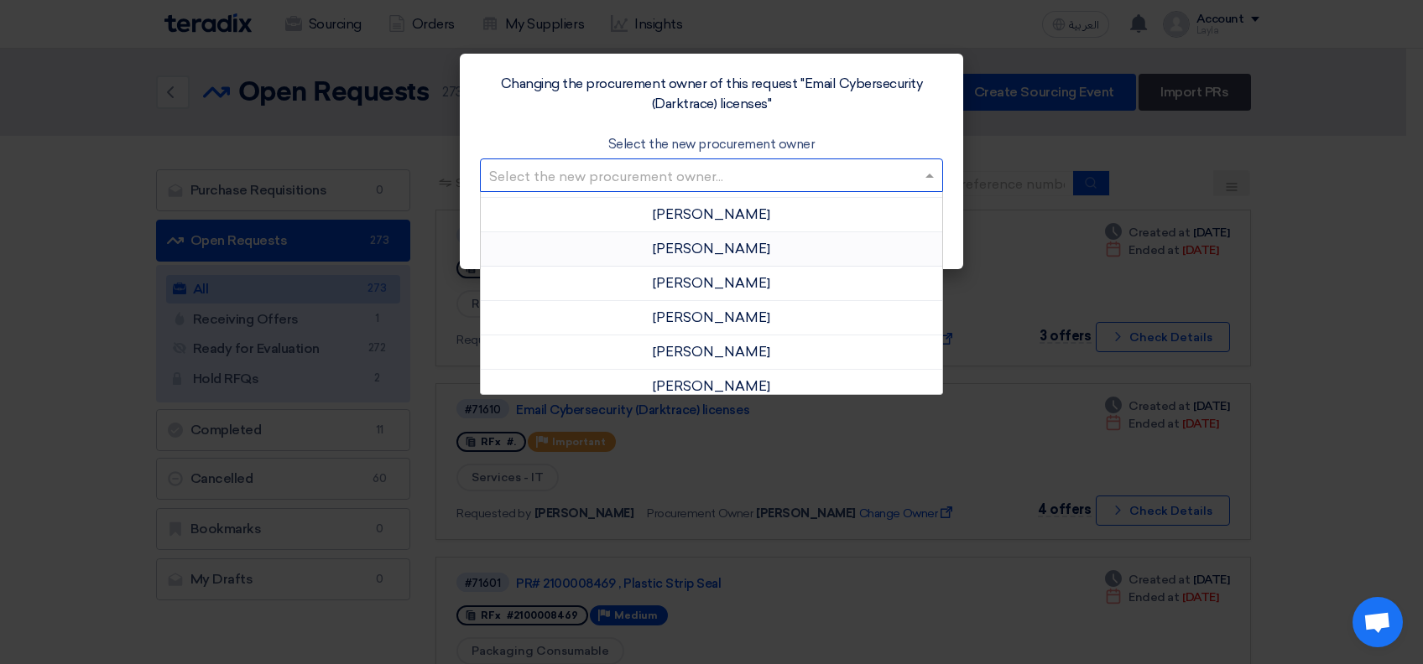
click at [936, 121] on div "Changing the procurement owner of this request "Email Cybersecurity (Darktrace)…" at bounding box center [711, 162] width 503 height 216
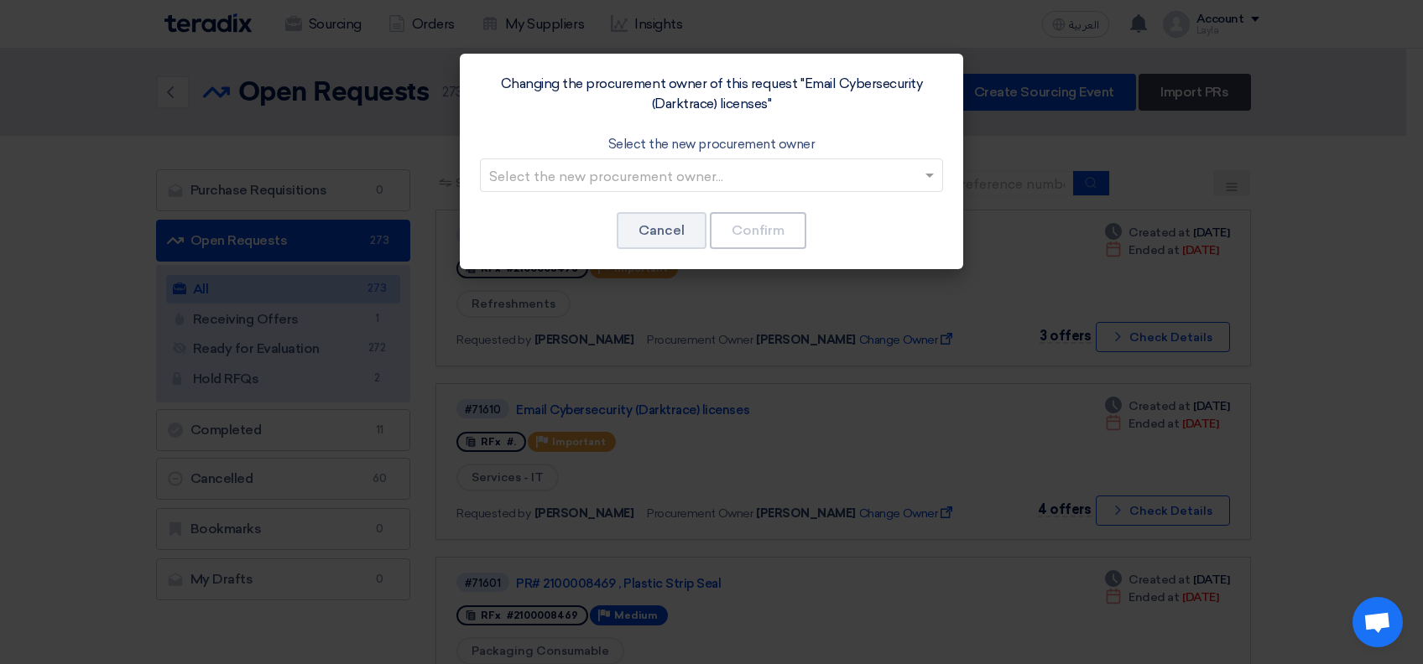
click at [1104, 158] on modal-container "Changing the procurement owner of this request "Email Cybersecurity (Darktrace)…" at bounding box center [711, 332] width 1423 height 664
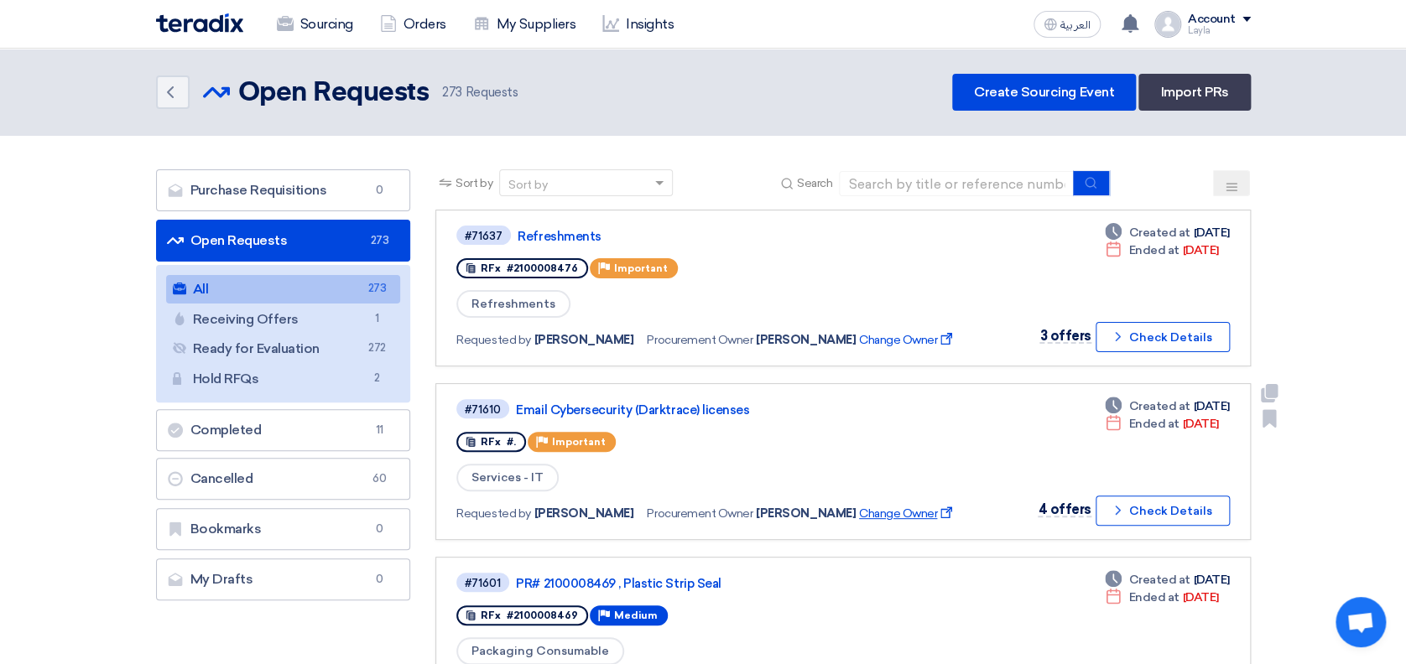
click at [940, 507] on use at bounding box center [946, 513] width 12 height 12
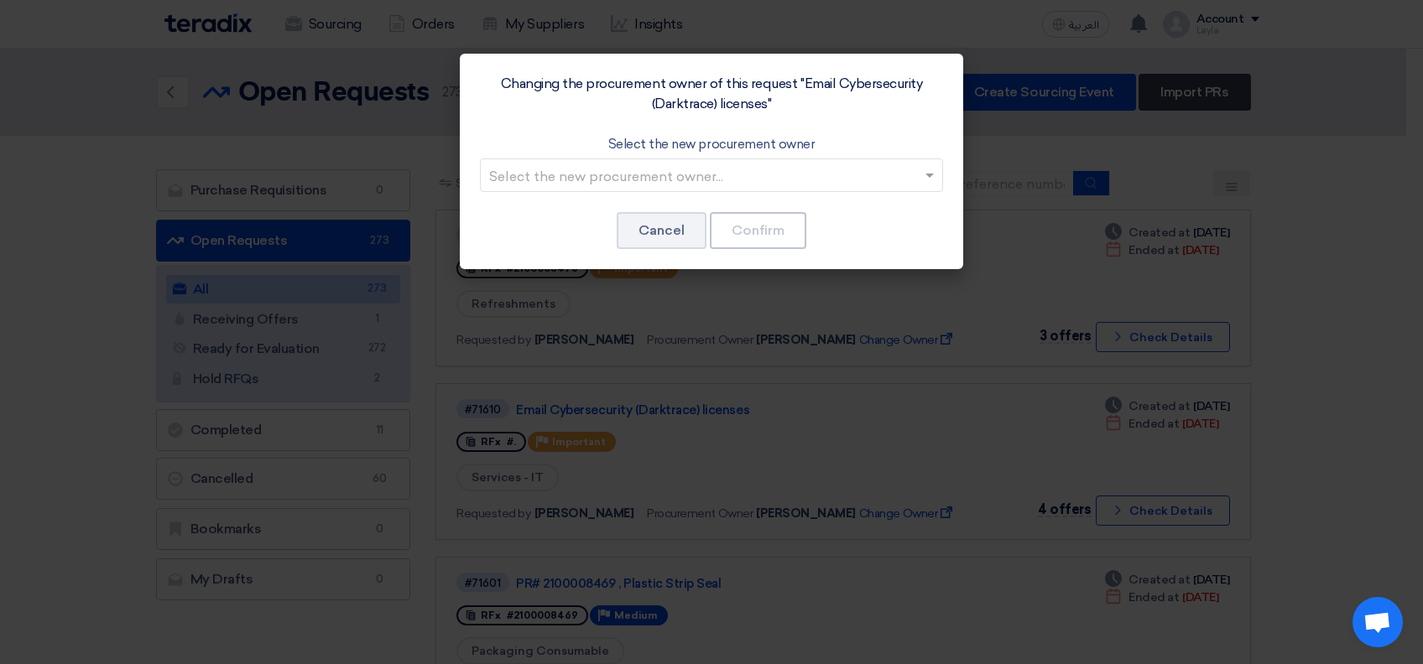
click at [983, 303] on modal-container "Changing the procurement owner of this request "Email Cybersecurity (Darktrace)…" at bounding box center [711, 332] width 1423 height 664
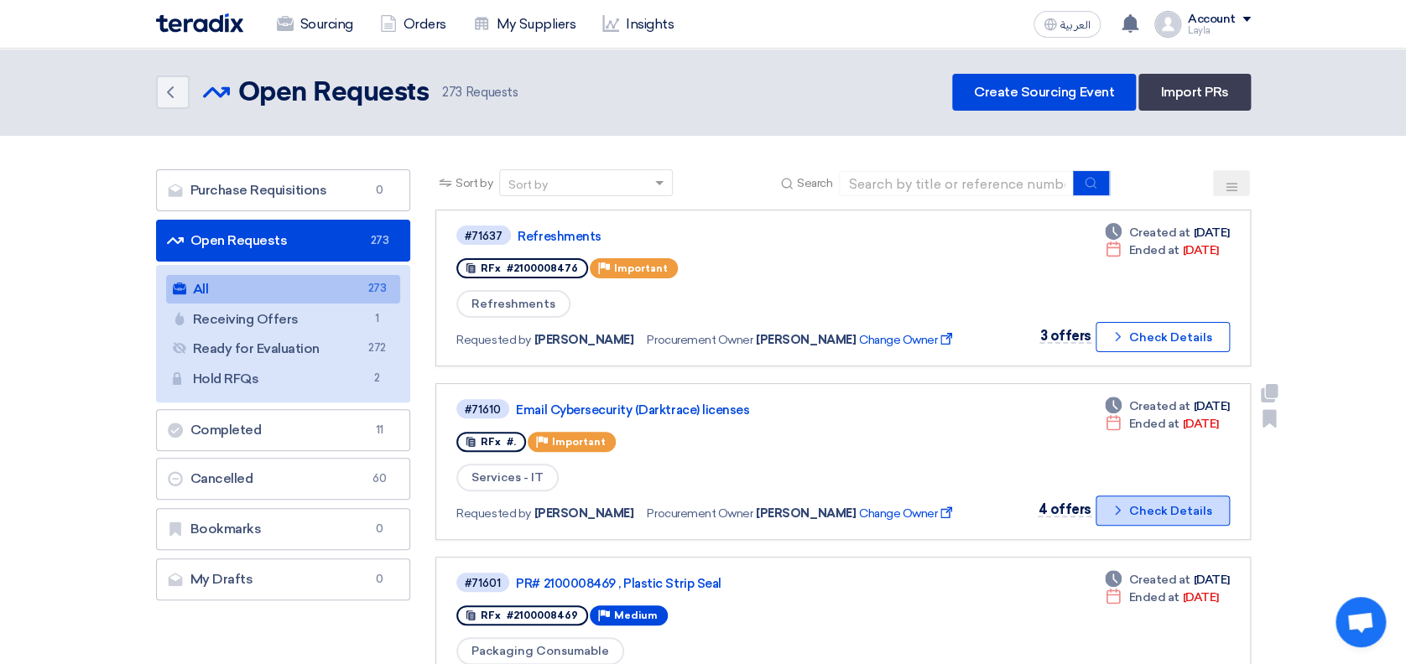
click at [1174, 513] on button "Check details Check Details" at bounding box center [1163, 511] width 134 height 30
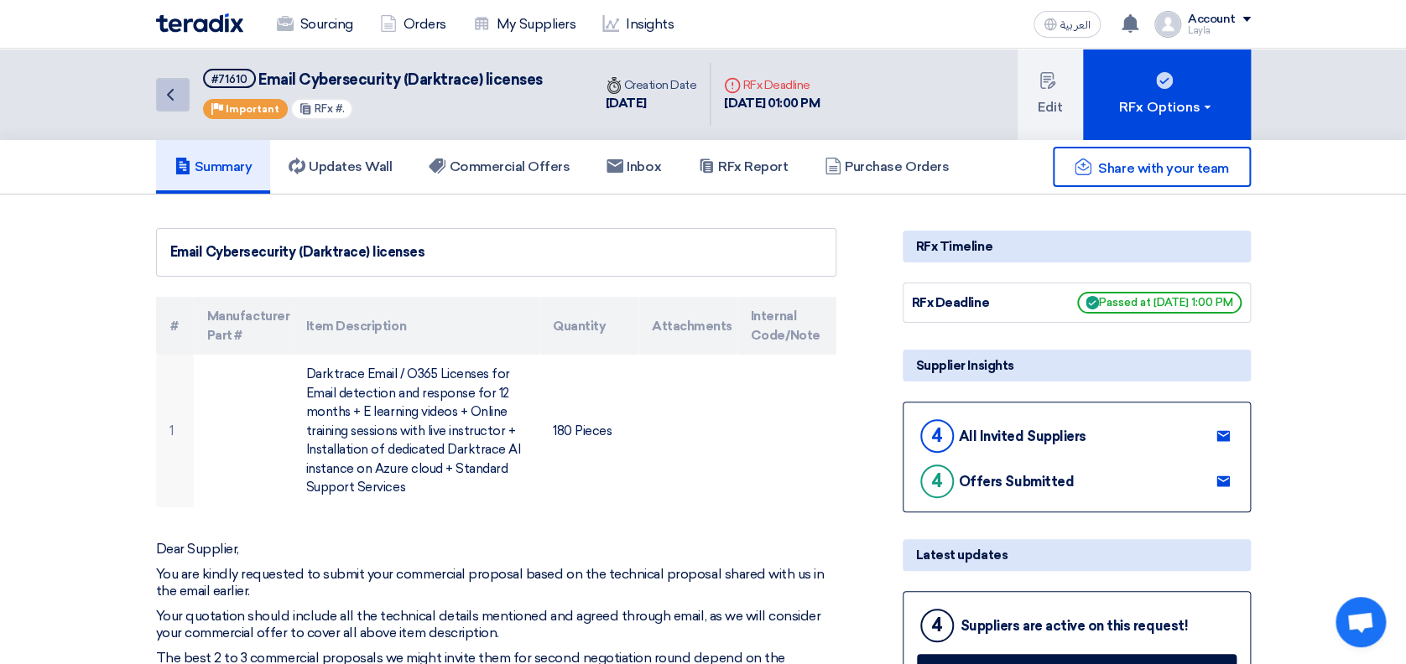
click at [181, 91] on link "Back" at bounding box center [173, 95] width 34 height 34
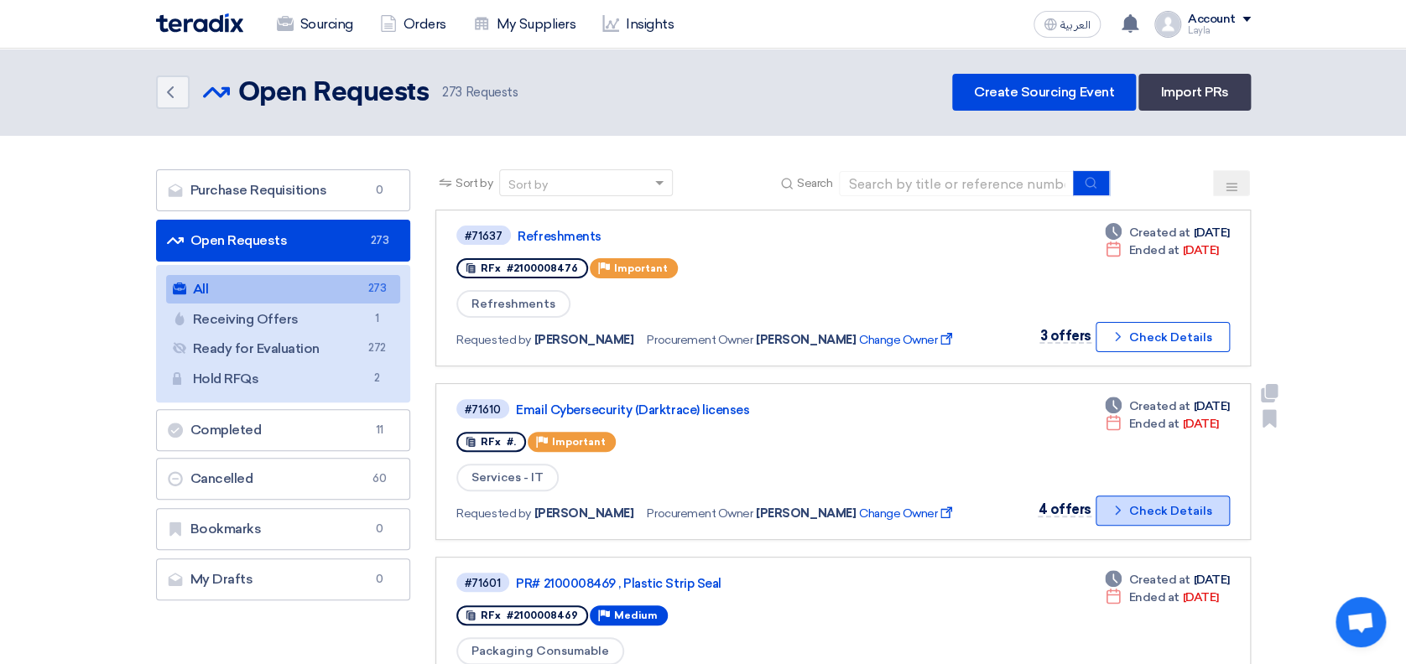
click at [1126, 514] on icon "Check details" at bounding box center [1118, 511] width 16 height 16
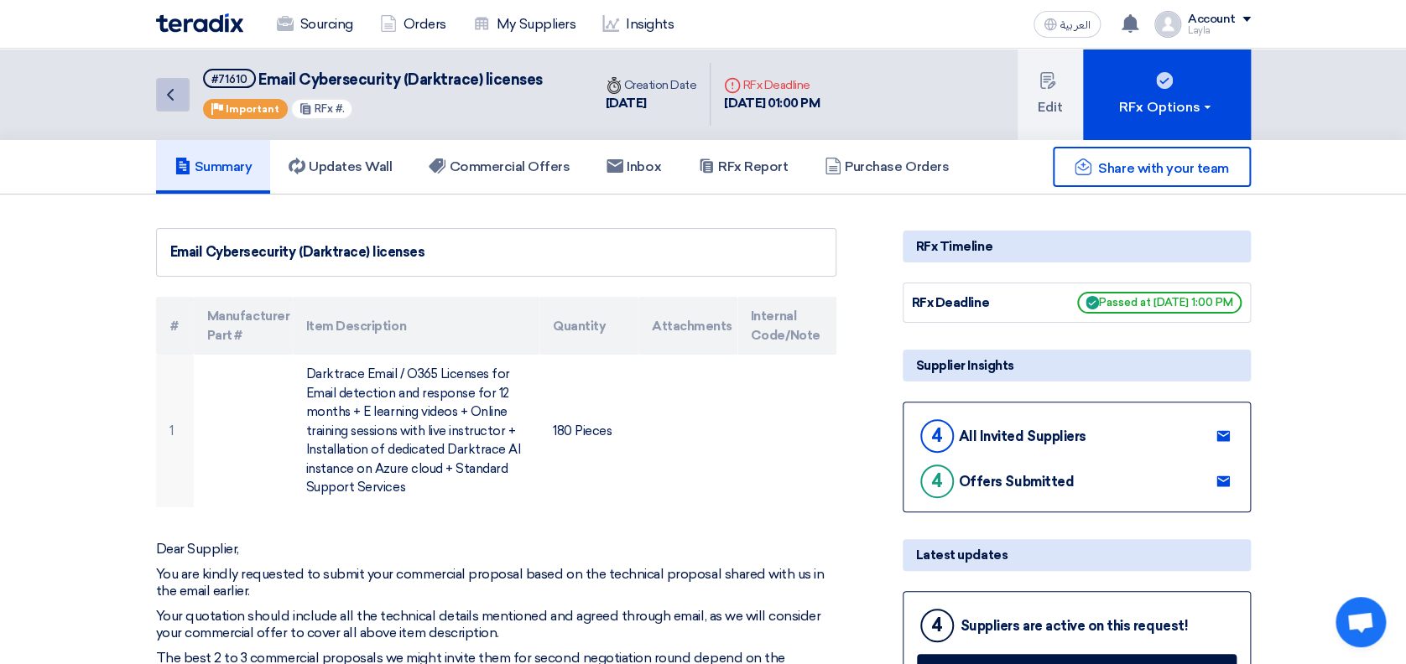
click at [167, 94] on icon "Back" at bounding box center [170, 95] width 20 height 20
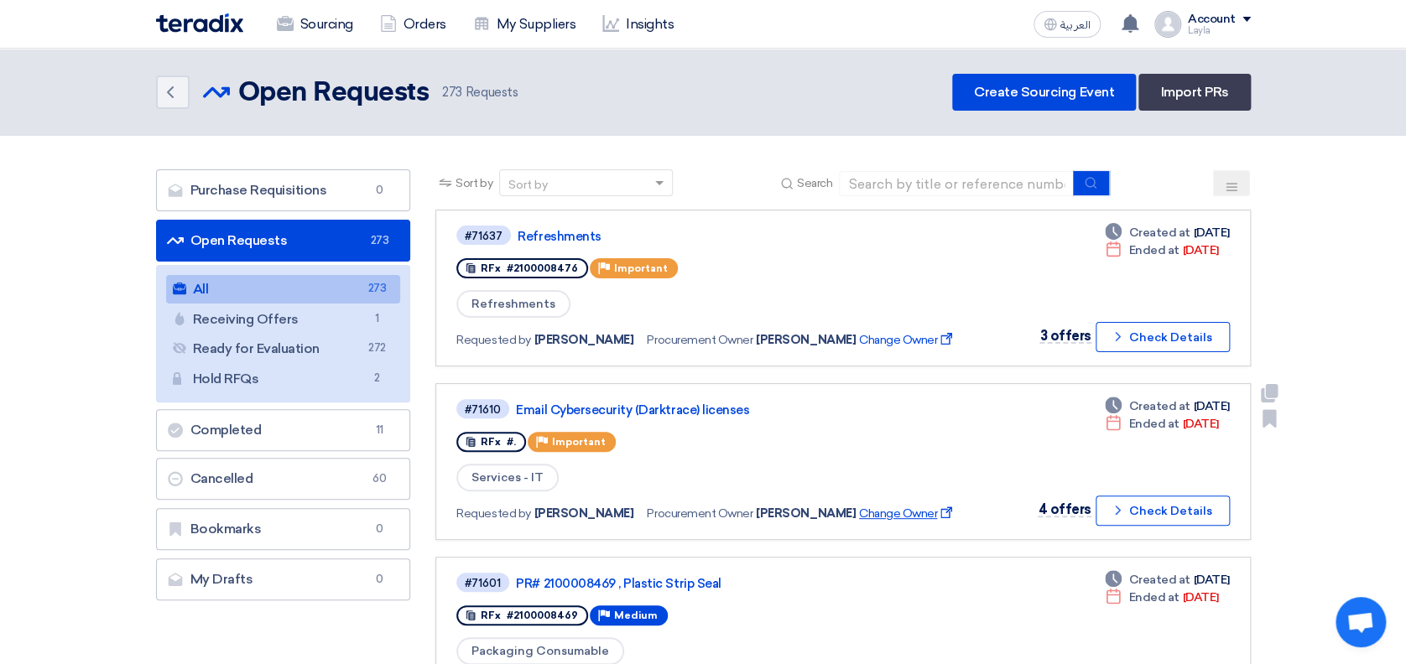
click at [862, 510] on span "Change Owner External link" at bounding box center [907, 514] width 96 height 18
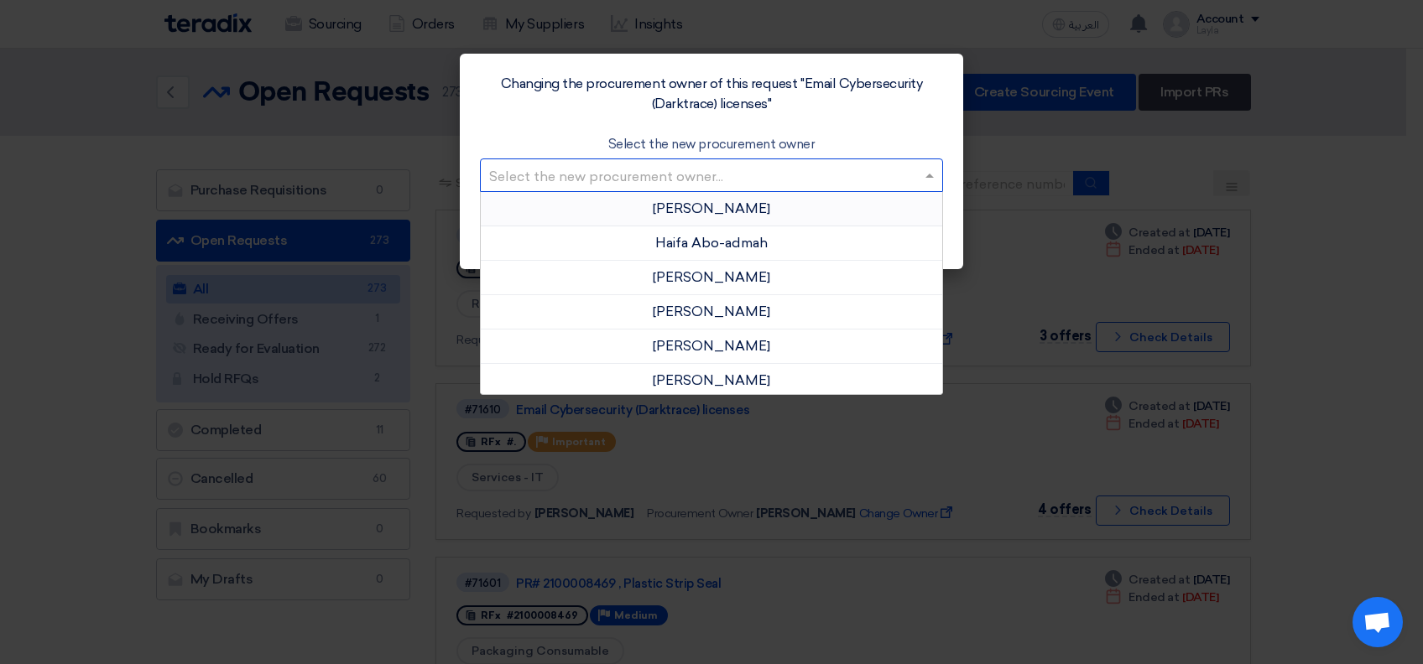
click at [728, 164] on input "text" at bounding box center [703, 177] width 428 height 28
click at [696, 308] on span "[PERSON_NAME]" at bounding box center [711, 312] width 117 height 16
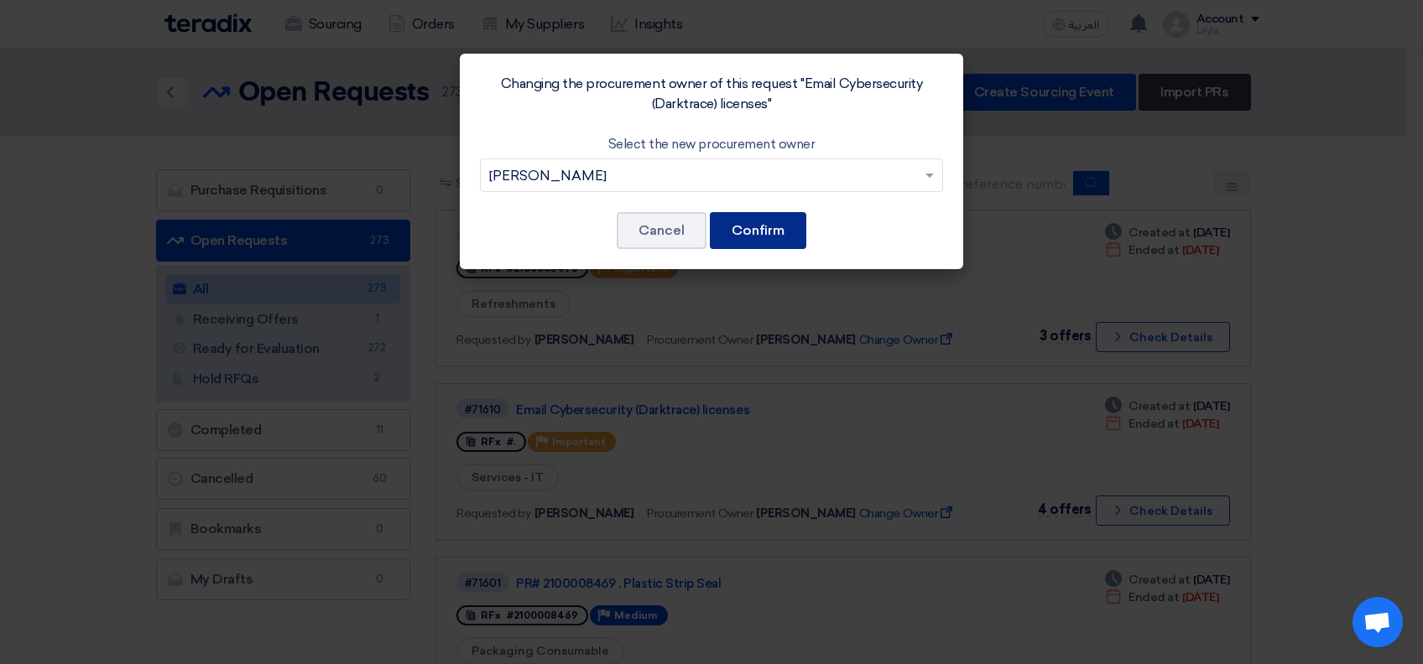
click at [749, 221] on button "Confirm" at bounding box center [758, 230] width 96 height 37
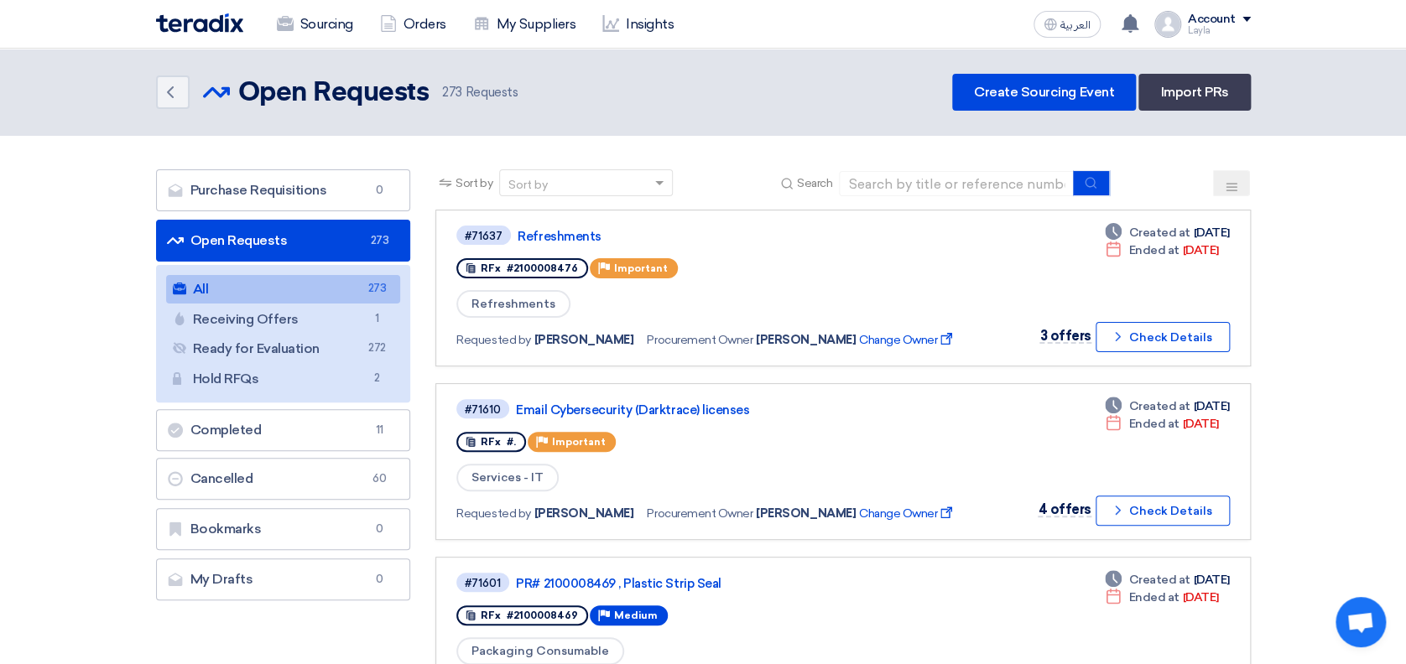
click at [564, 414] on link "Email Cybersecurity (Darktrace) licenses" at bounding box center [725, 410] width 419 height 15
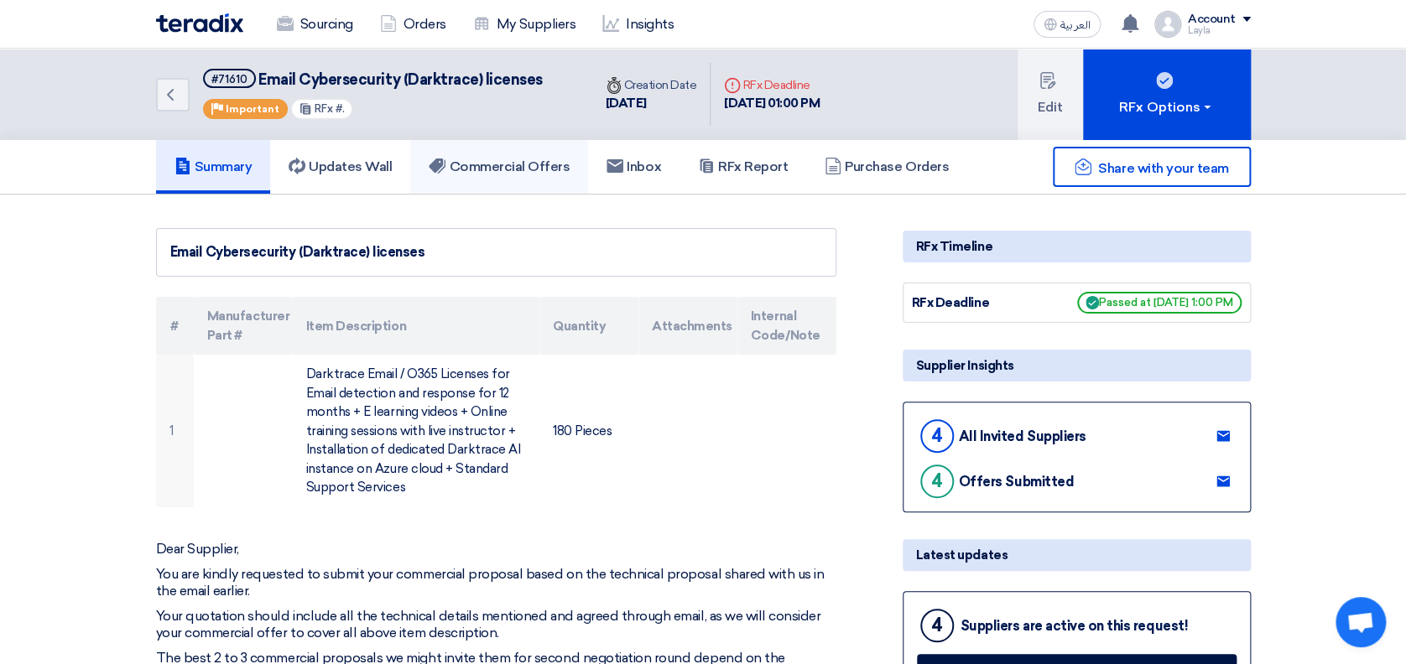
click at [492, 164] on h5 "Commercial Offers" at bounding box center [499, 167] width 141 height 17
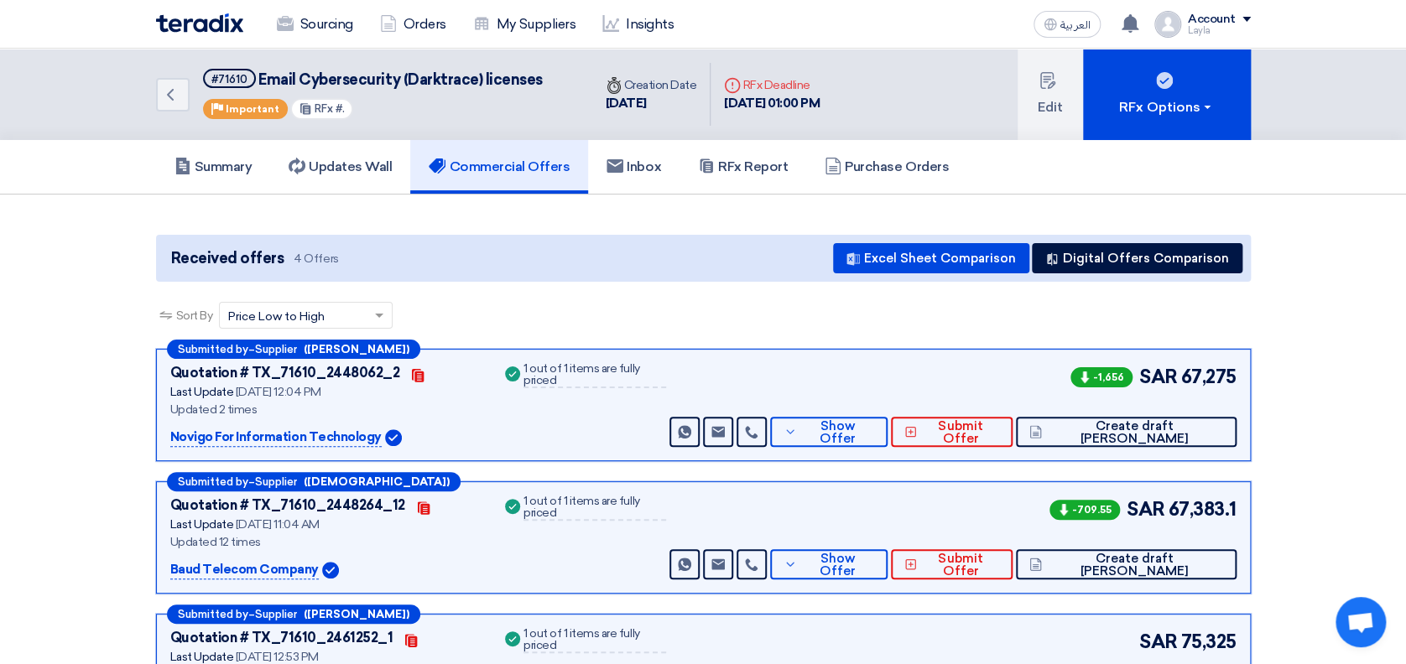
scroll to position [112, 0]
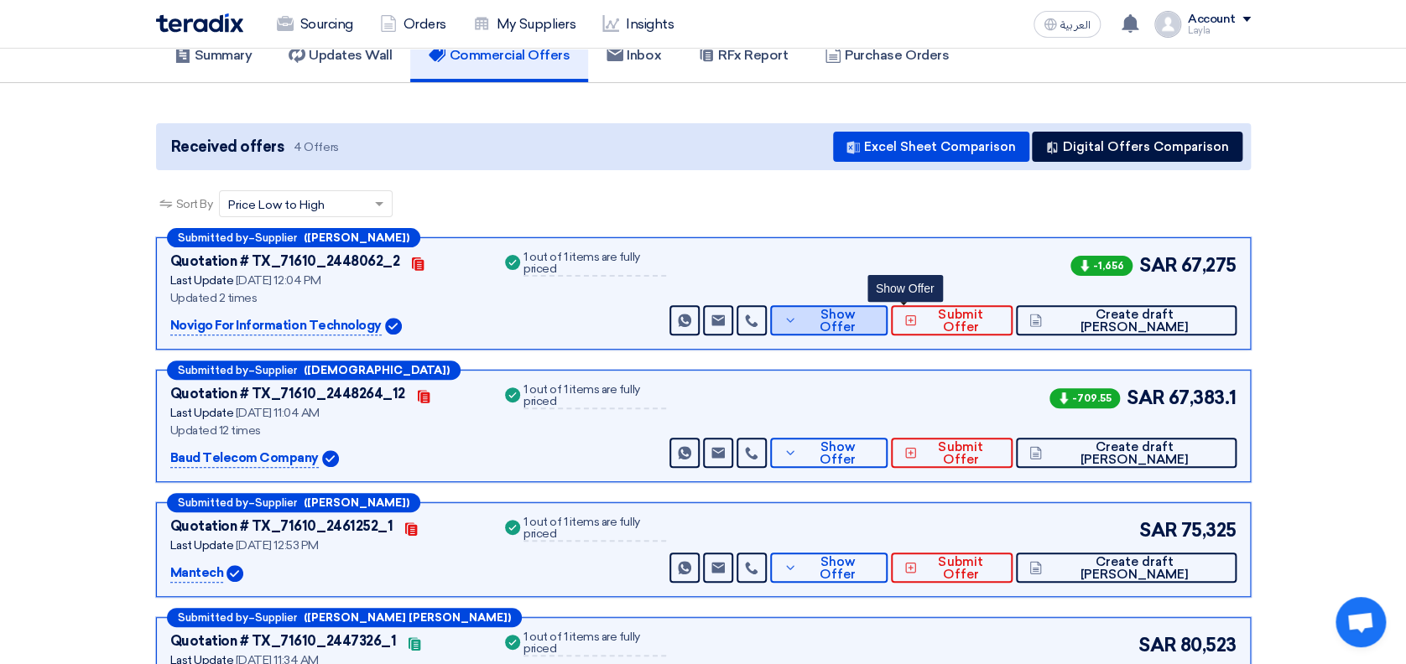
click at [874, 323] on span "Show Offer" at bounding box center [837, 321] width 73 height 25
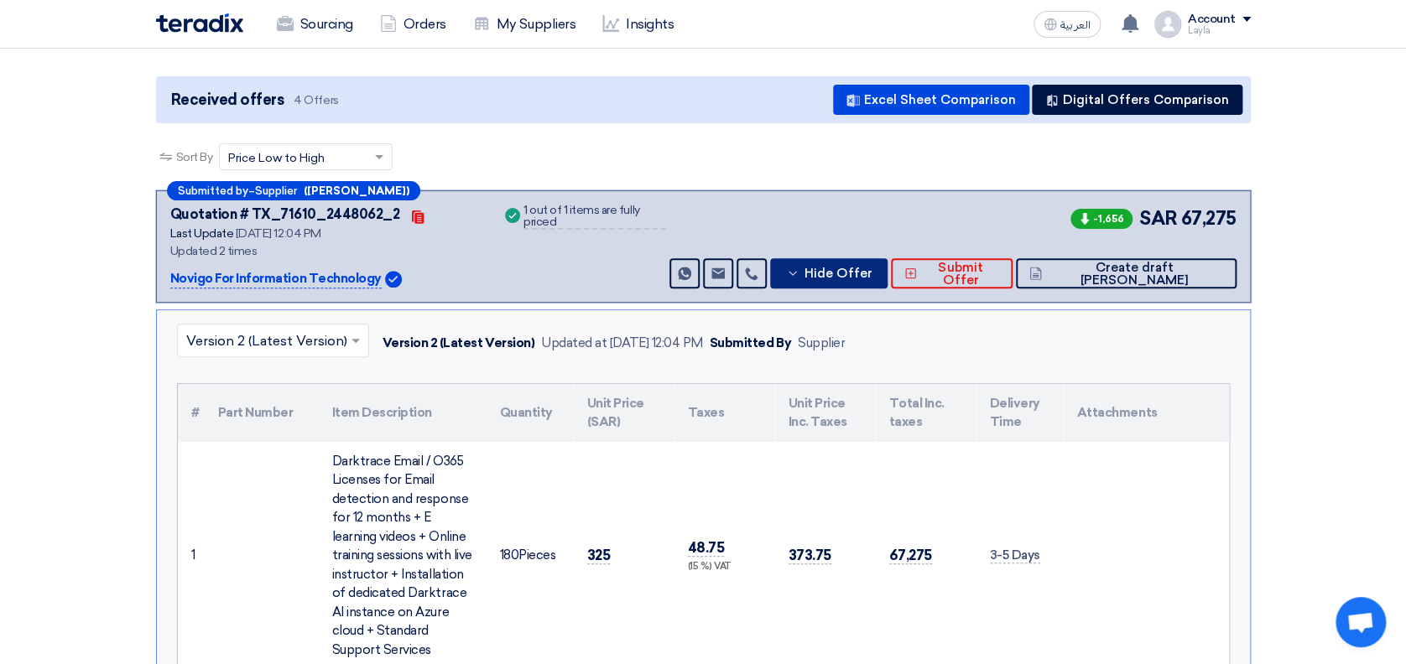
scroll to position [223, 0]
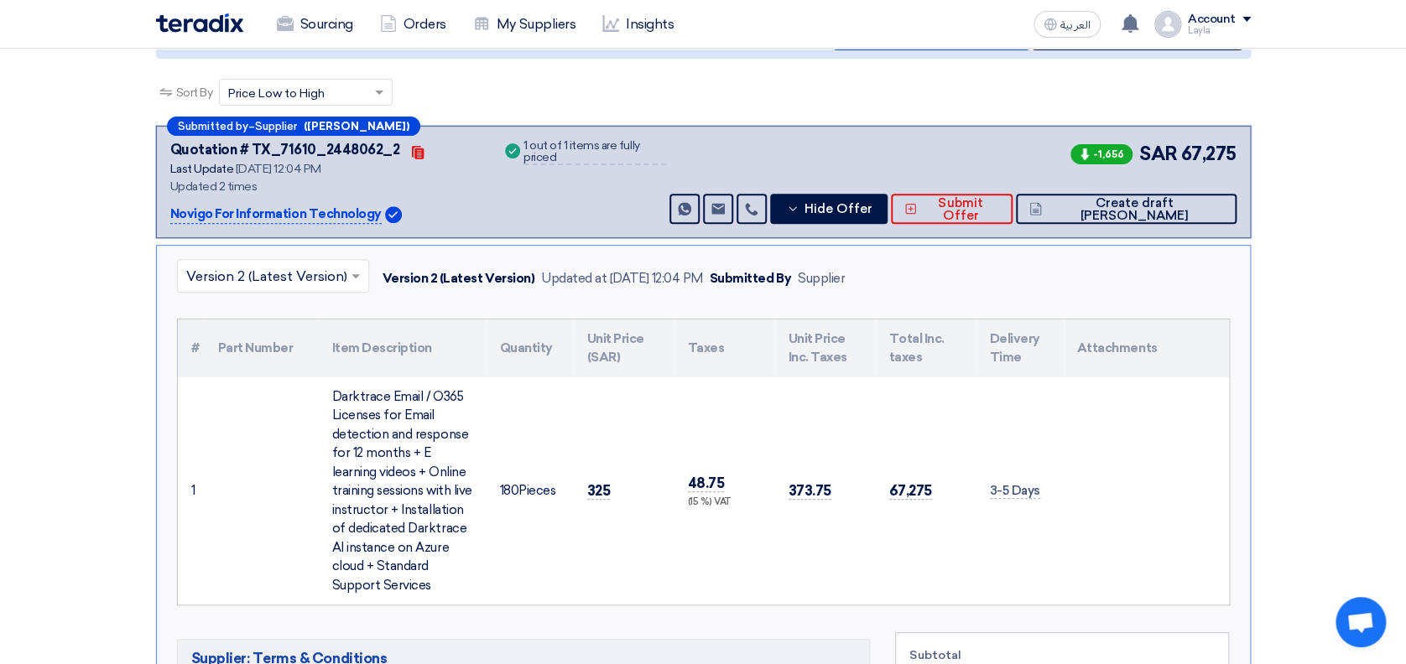
click at [334, 271] on input "text" at bounding box center [264, 278] width 157 height 28
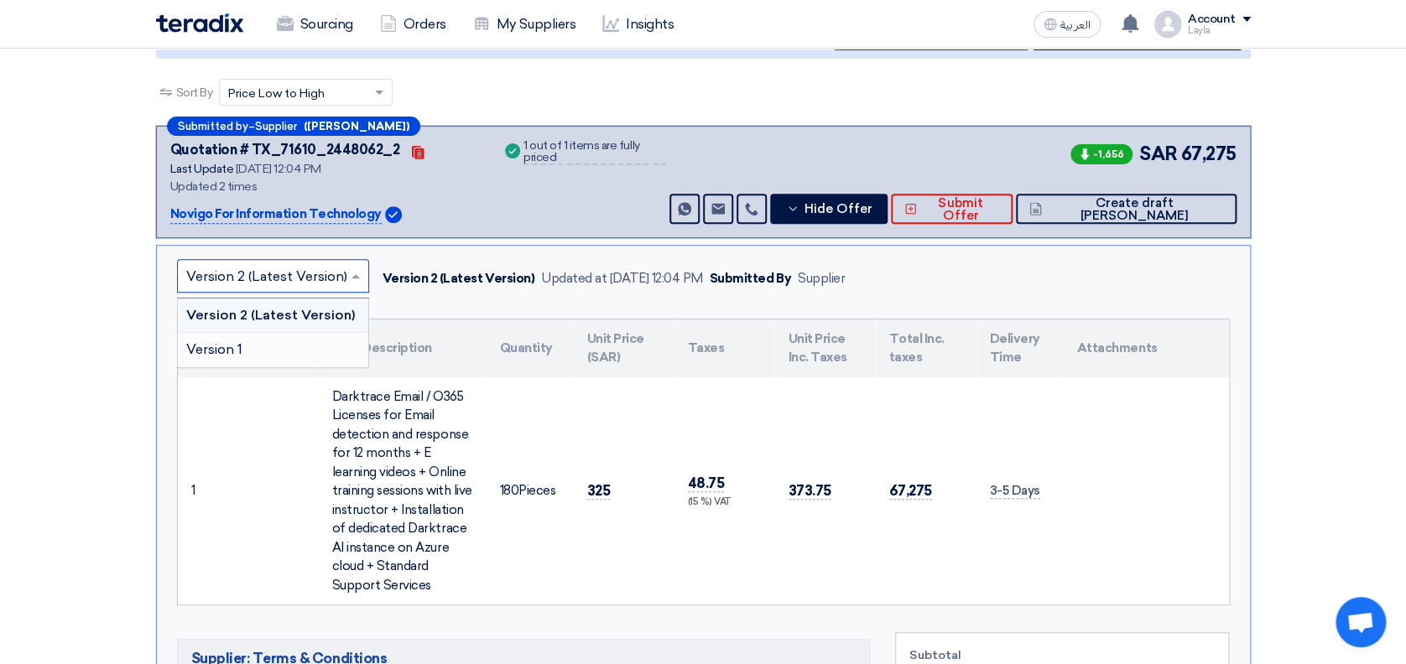
click at [248, 345] on div "Version 1" at bounding box center [273, 350] width 190 height 34
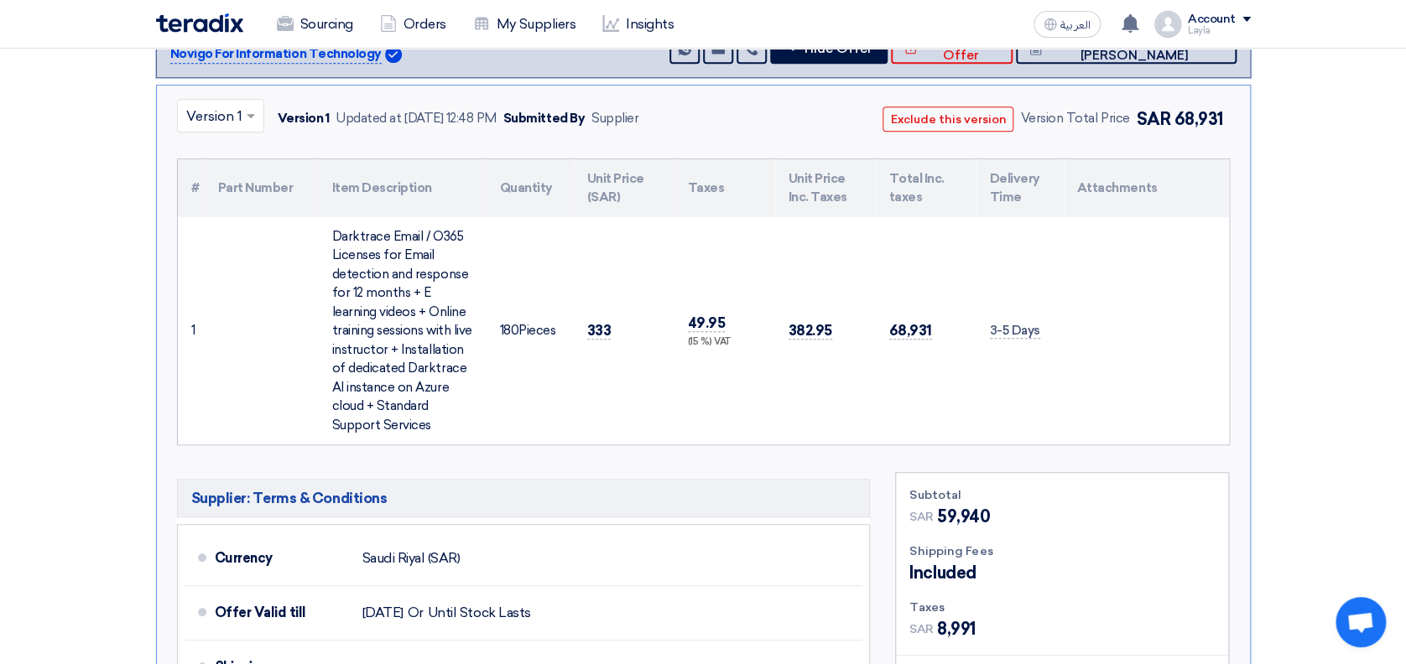
scroll to position [336, 0]
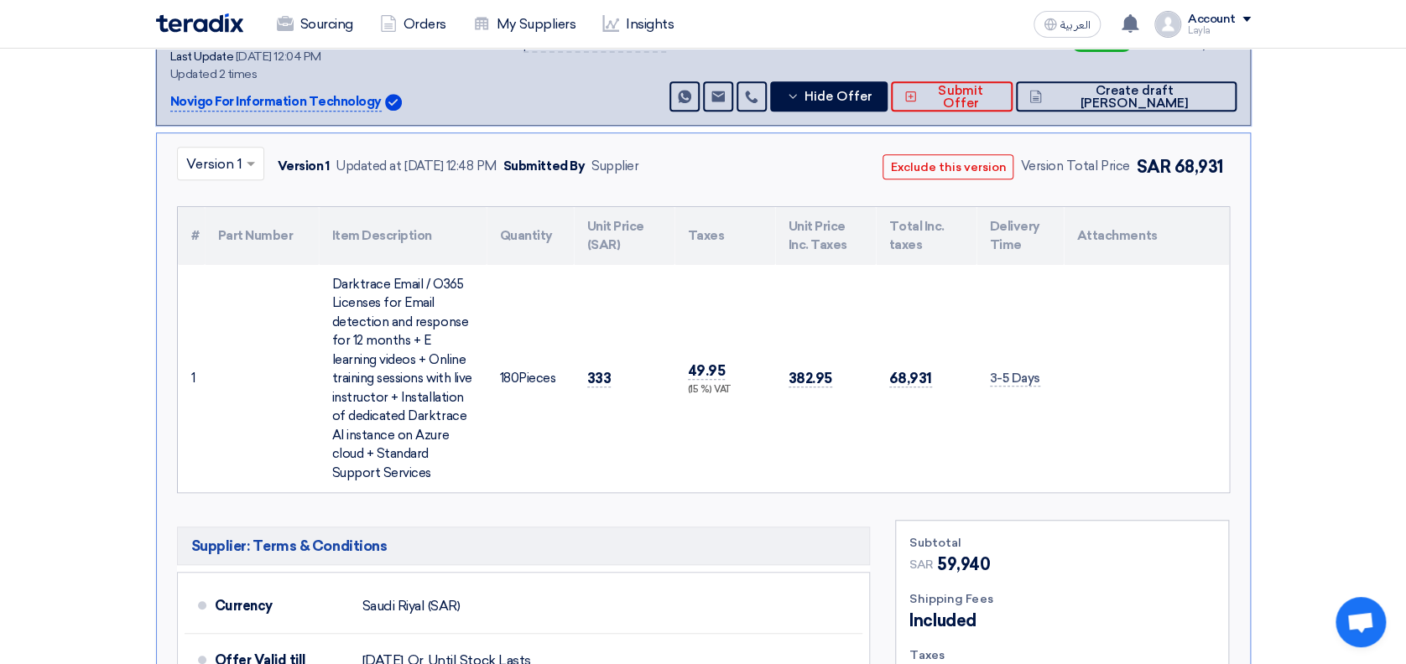
click at [256, 161] on span at bounding box center [252, 164] width 21 height 20
click at [224, 236] on span "Version 1" at bounding box center [215, 237] width 59 height 16
click at [248, 162] on span at bounding box center [251, 165] width 8 height 6
click at [237, 200] on span "Version 2 (Latest Version)" at bounding box center [266, 203] width 161 height 16
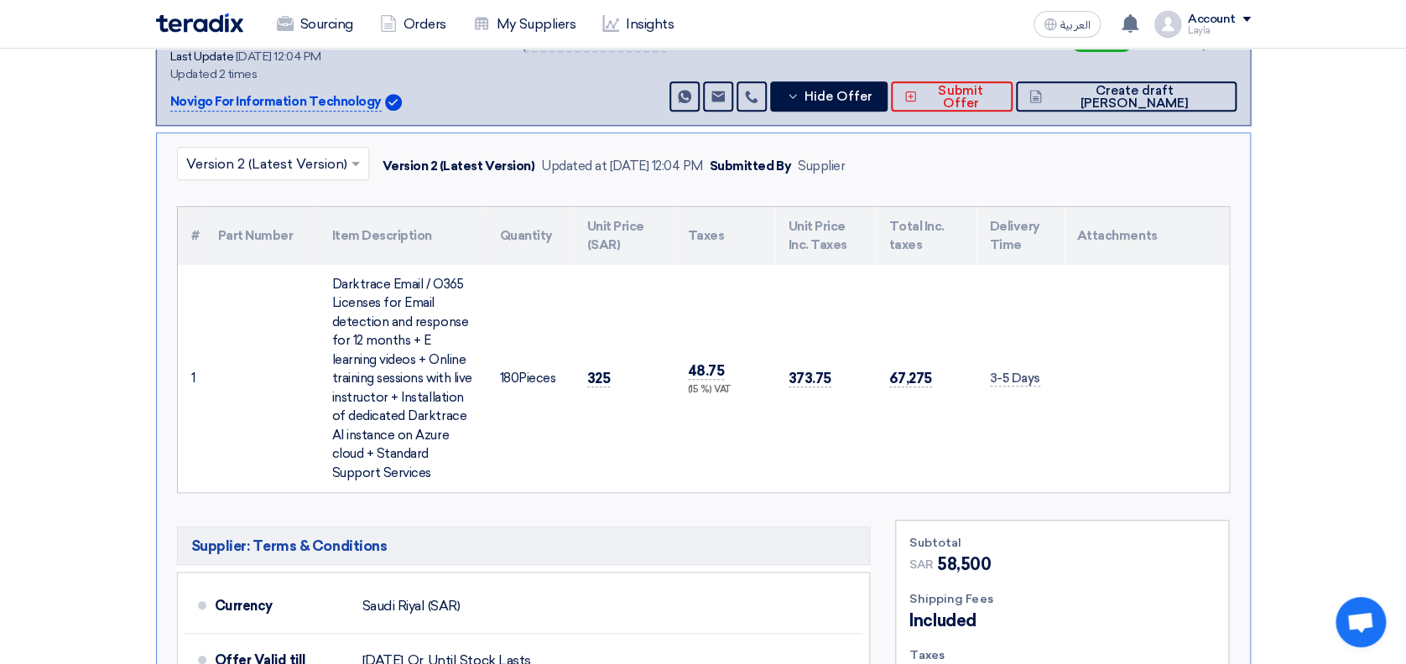
click at [1339, 339] on section "Received offers 4 Offers Excel Sheet Comparison Digital Offers Comparison Sort …" at bounding box center [703, 581] width 1406 height 1444
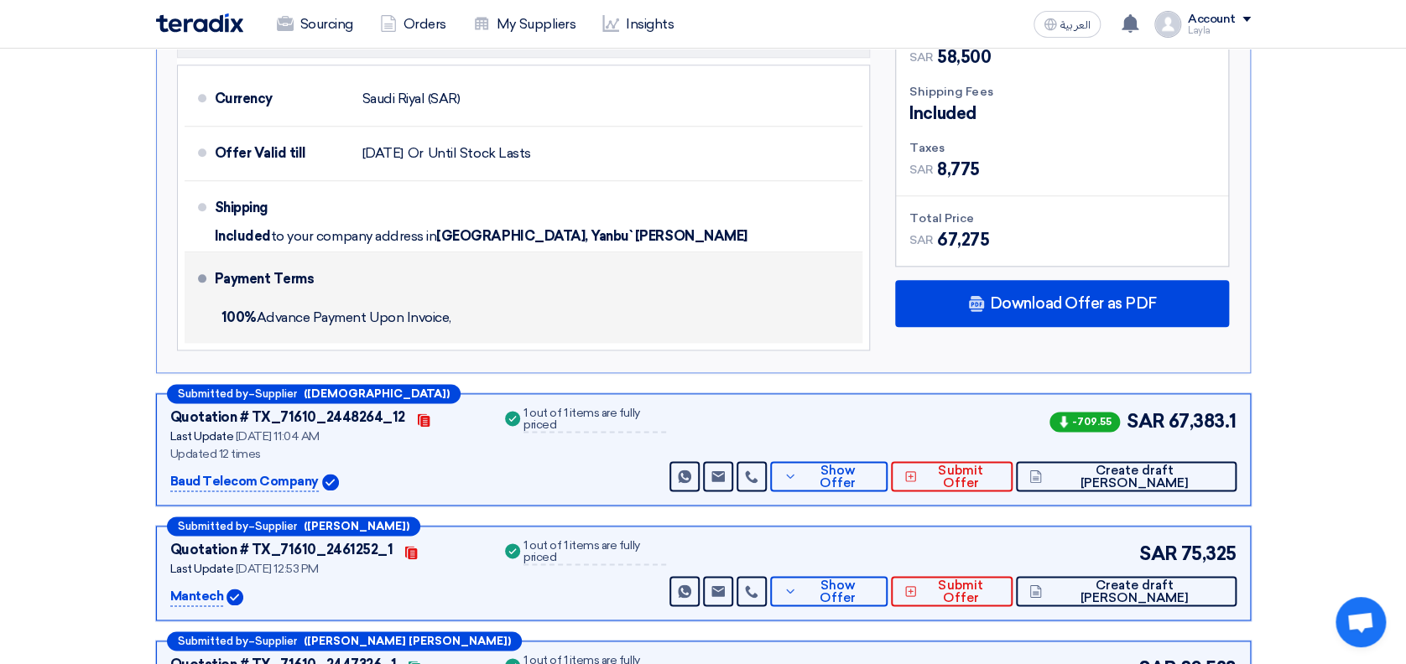
scroll to position [1007, 0]
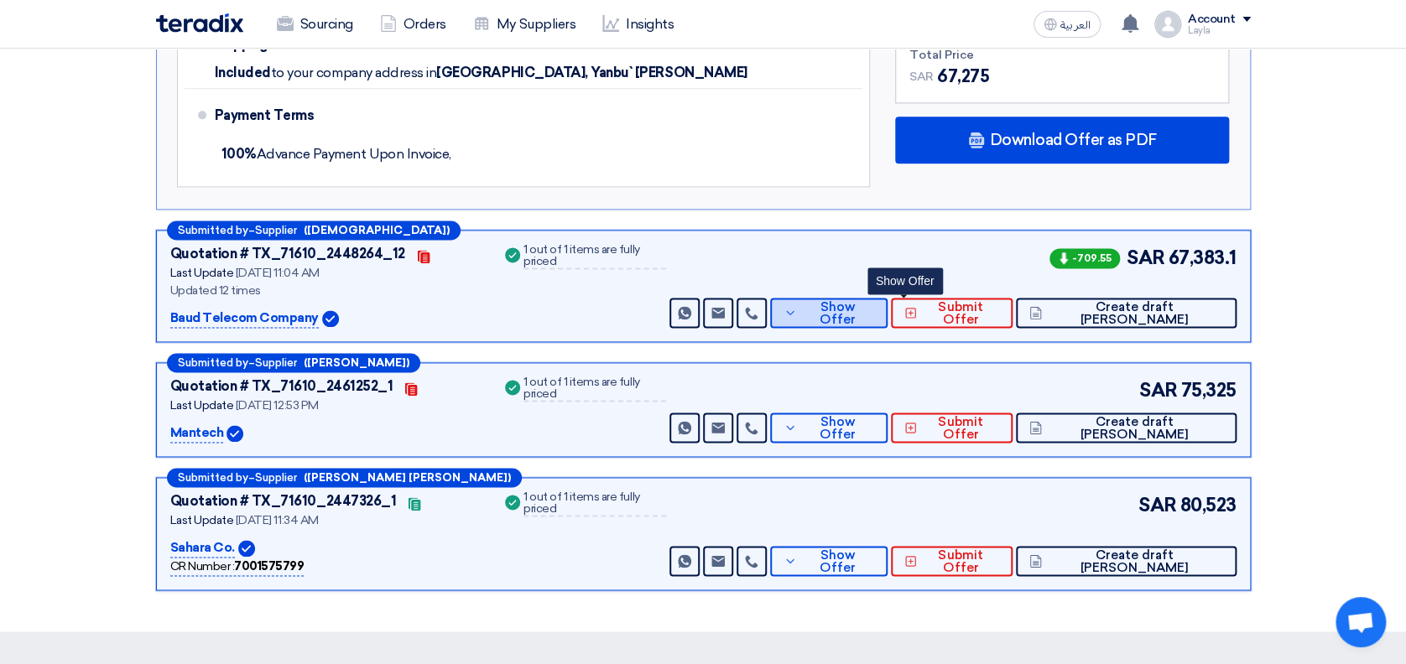
click at [888, 318] on button "Show Offer" at bounding box center [828, 313] width 117 height 30
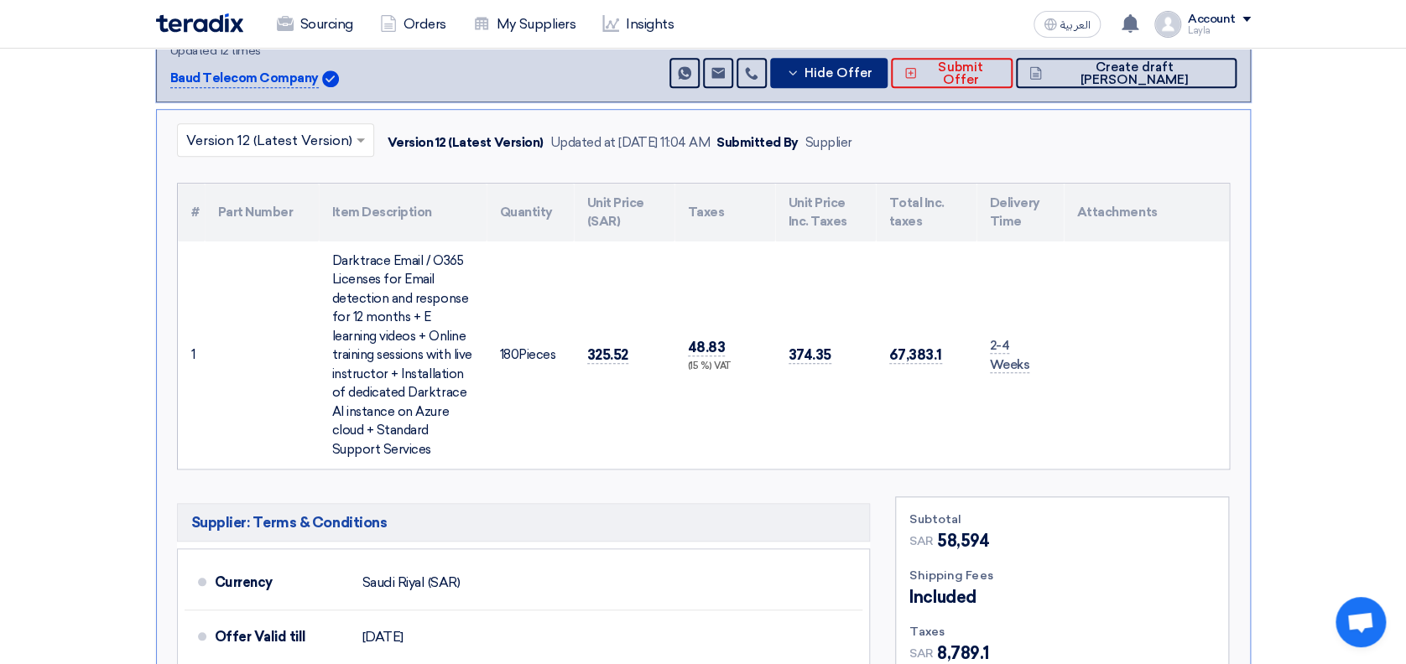
scroll to position [447, 0]
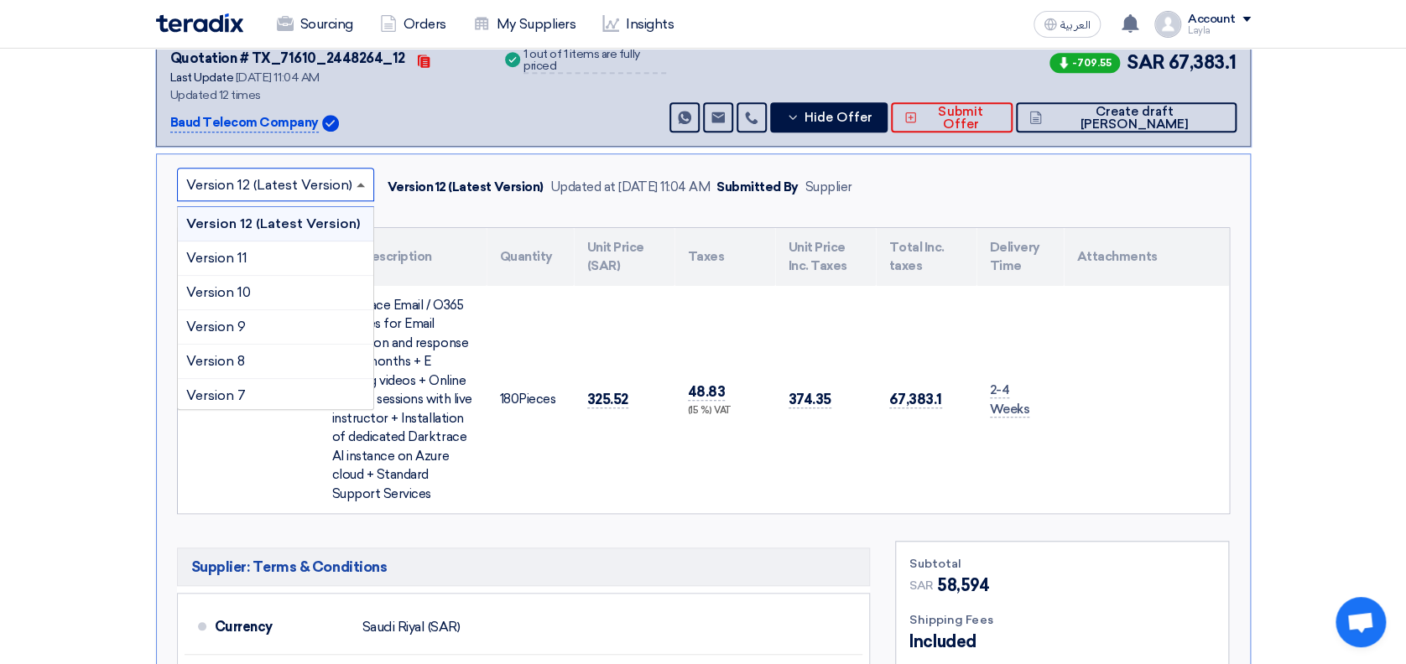
click at [357, 183] on span at bounding box center [361, 185] width 8 height 4
click at [268, 390] on div "Version 1" at bounding box center [275, 394] width 195 height 34
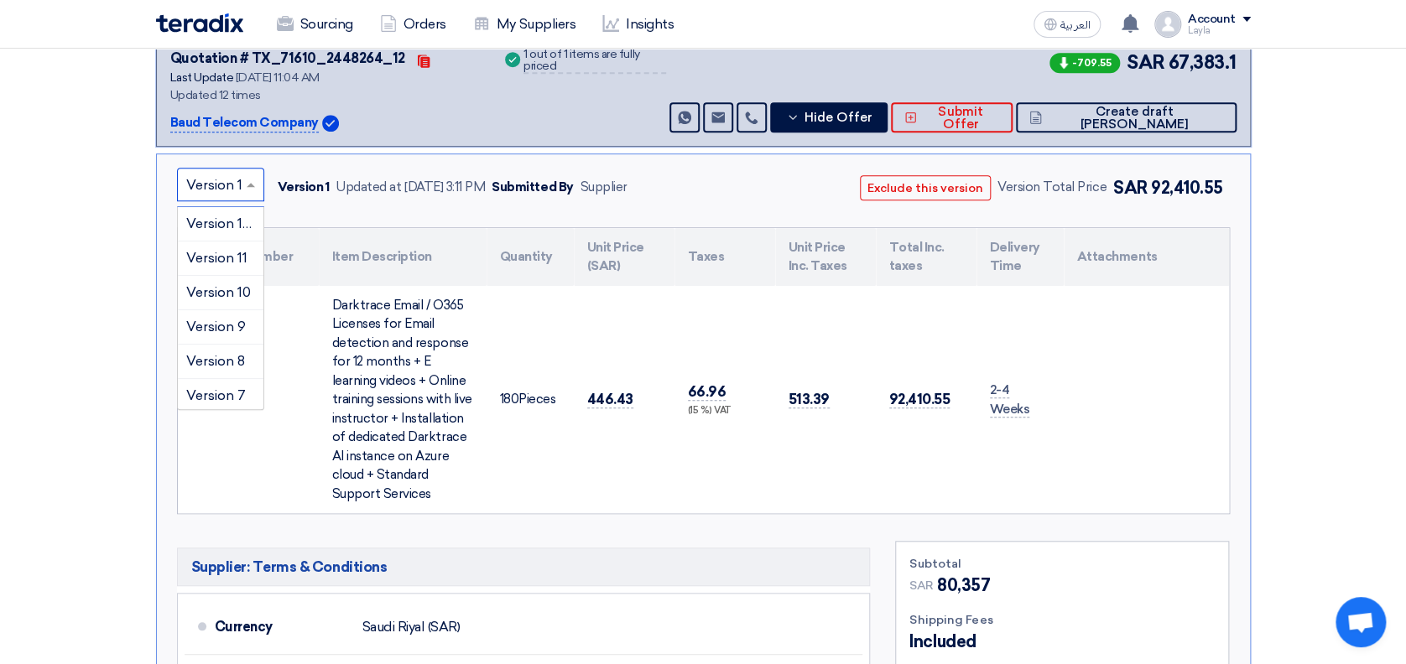
click at [247, 186] on span at bounding box center [252, 185] width 21 height 20
click at [221, 219] on span "Version 12 (Latest Version)" at bounding box center [269, 224] width 166 height 16
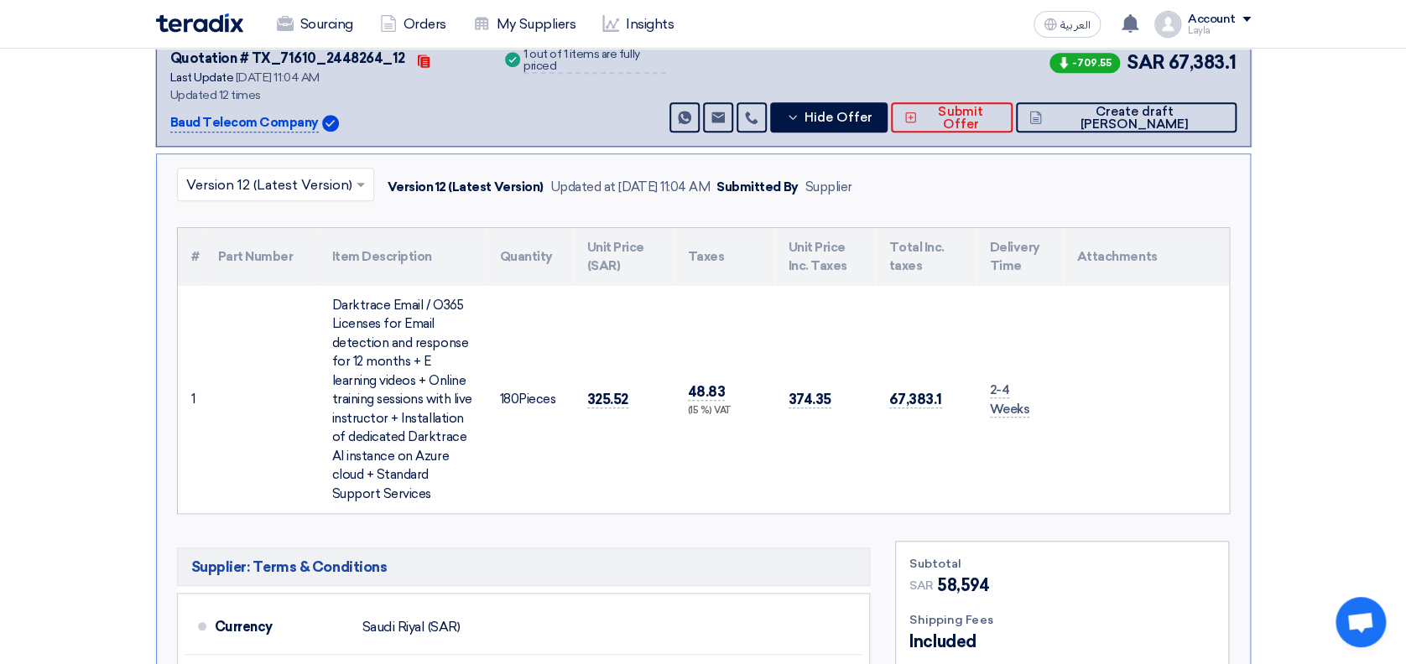
click at [616, 427] on td "325.52" at bounding box center [624, 400] width 101 height 228
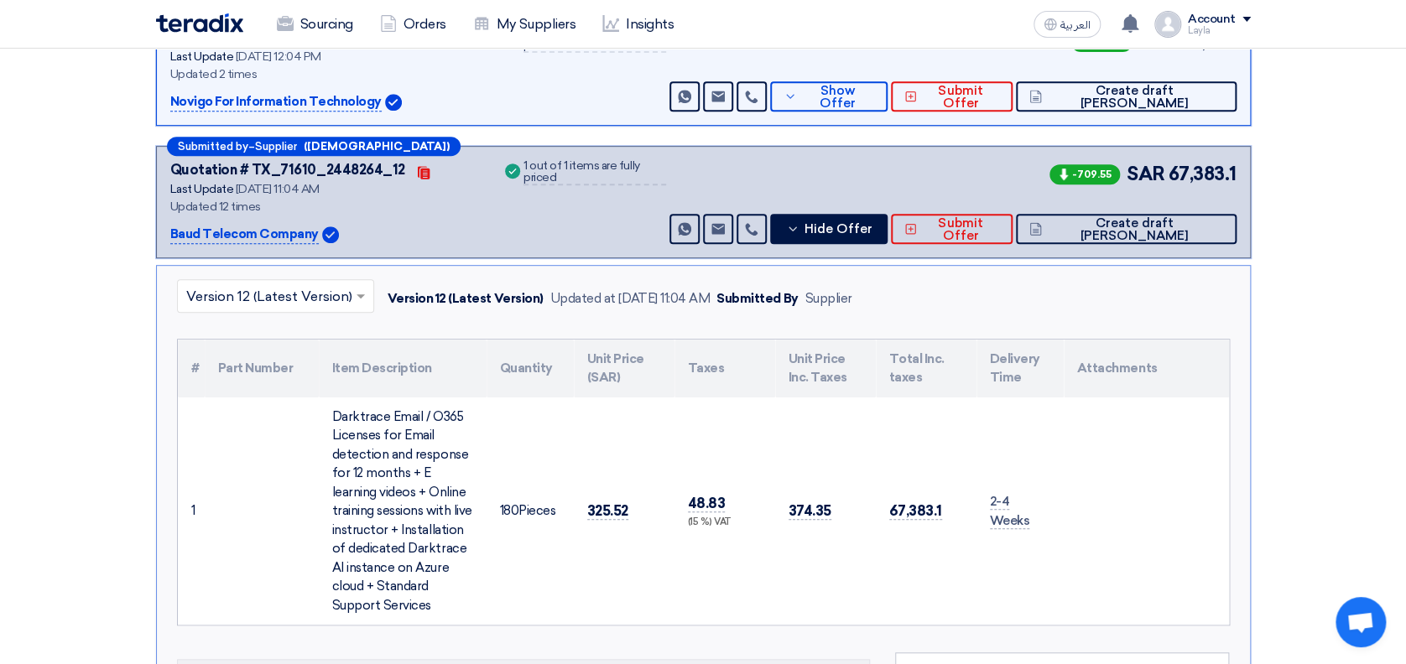
click at [92, 477] on section "Received offers 4 Offers Excel Sheet Comparison Digital Offers Comparison Sort …" at bounding box center [703, 581] width 1406 height 1444
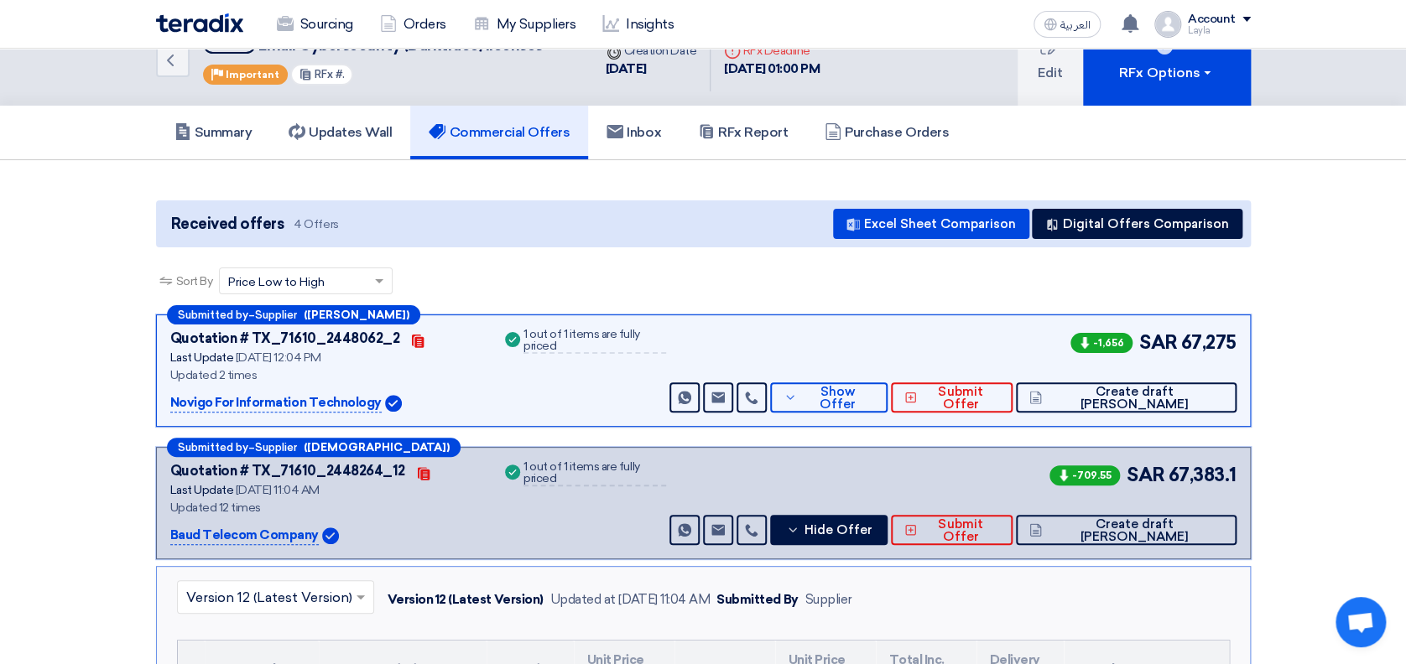
scroll to position [0, 0]
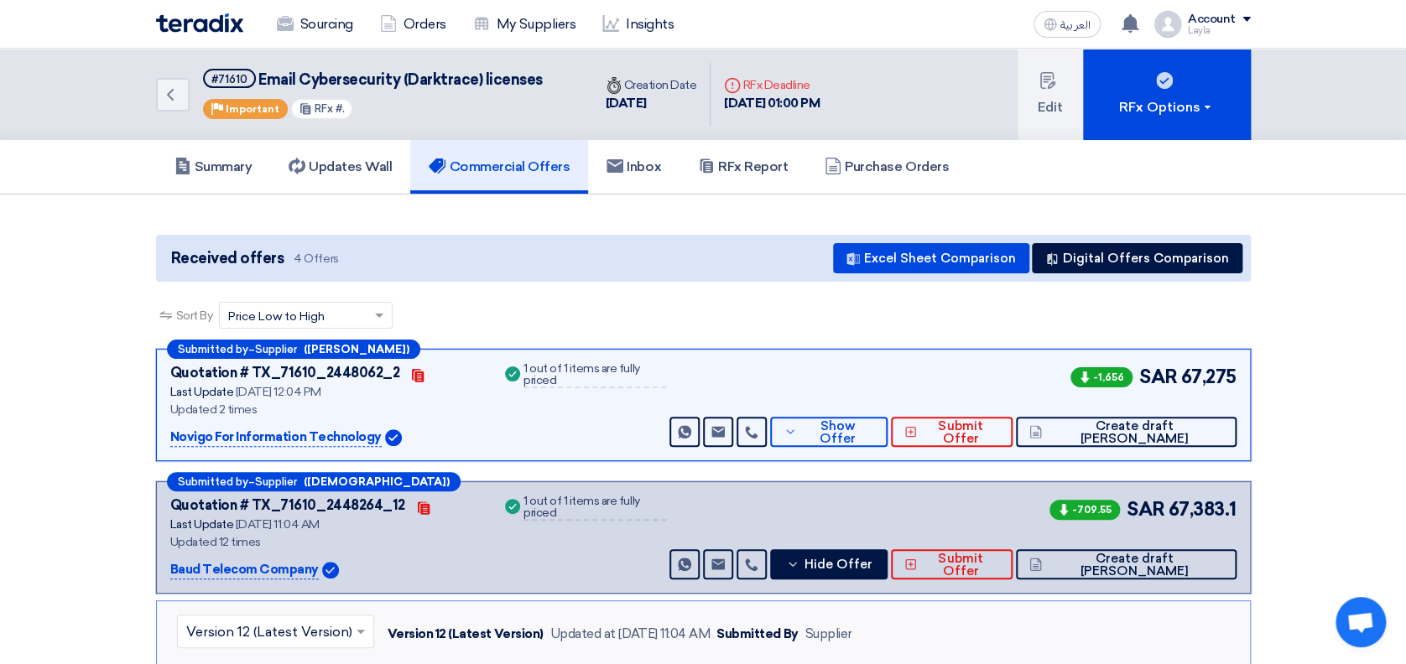
click at [482, 339] on div "Sort By Sort by × Price Low to High ×" at bounding box center [703, 325] width 1095 height 47
click at [504, 315] on div "Sort By Sort by × Price Low to High ×" at bounding box center [703, 325] width 1095 height 47
click at [874, 425] on span "Show Offer" at bounding box center [837, 432] width 73 height 25
